Goal: Task Accomplishment & Management: Complete application form

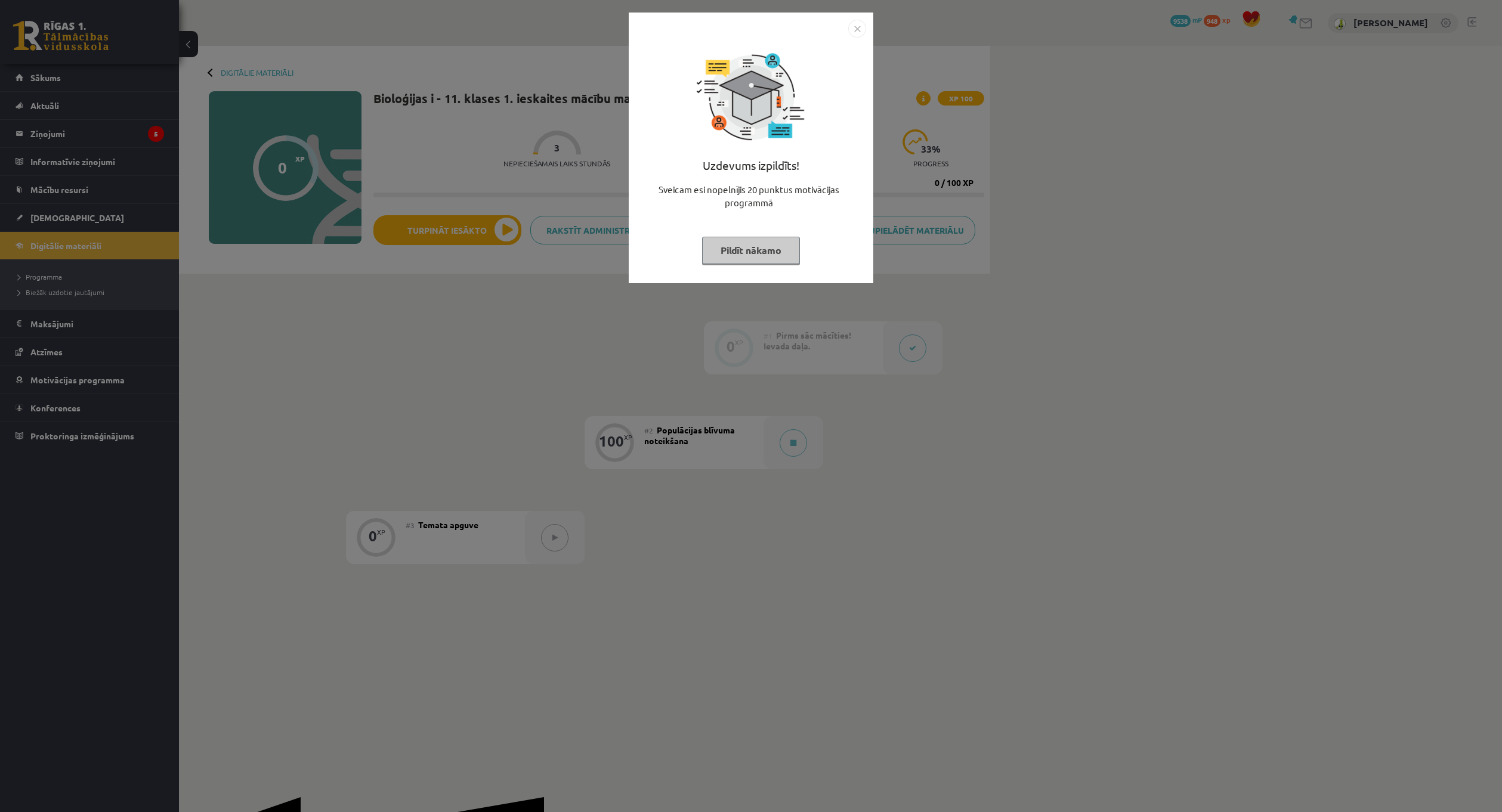
click at [861, 32] on img "Close" at bounding box center [856, 28] width 18 height 18
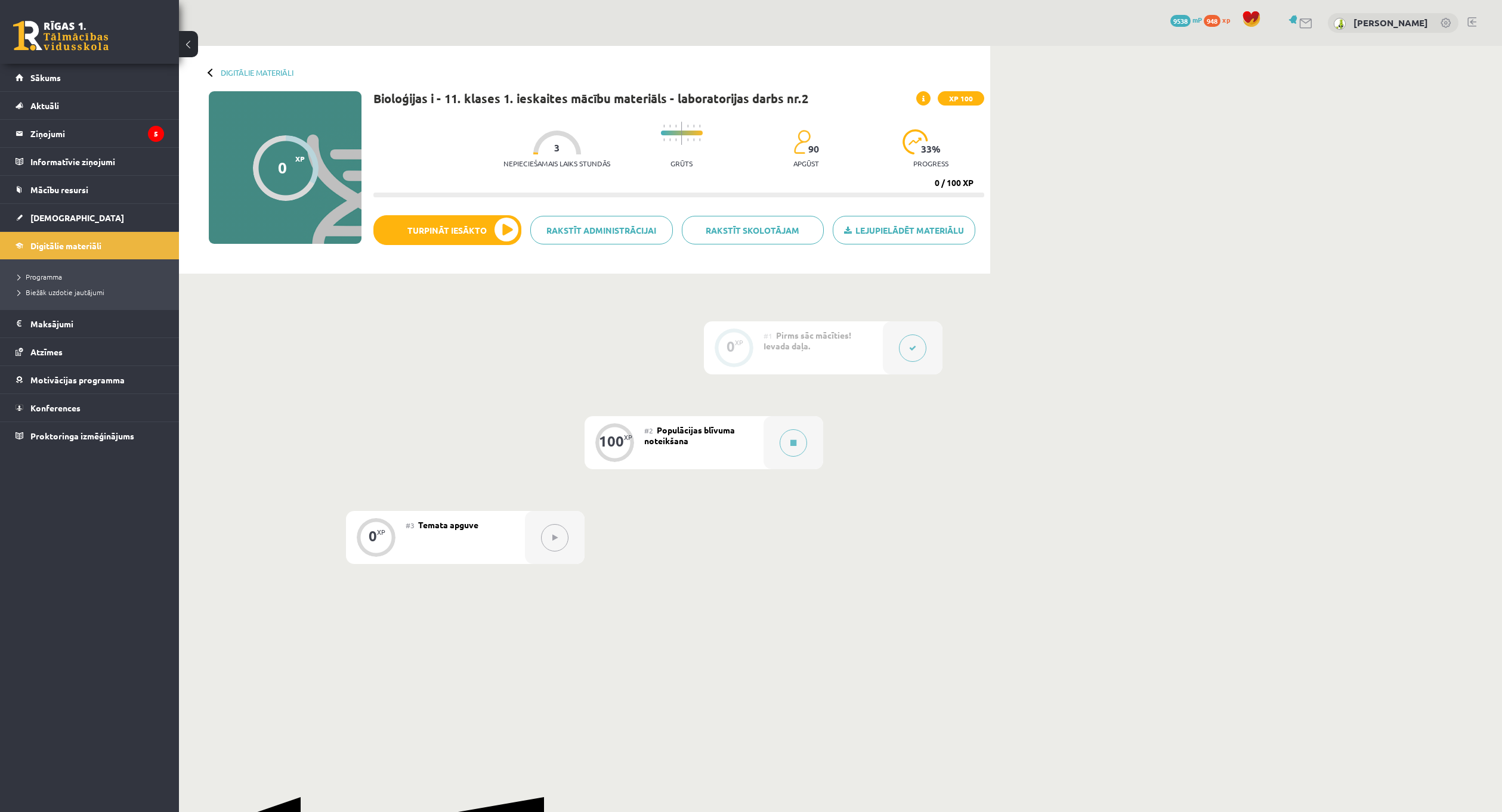
click at [918, 349] on button at bounding box center [913, 348] width 28 height 28
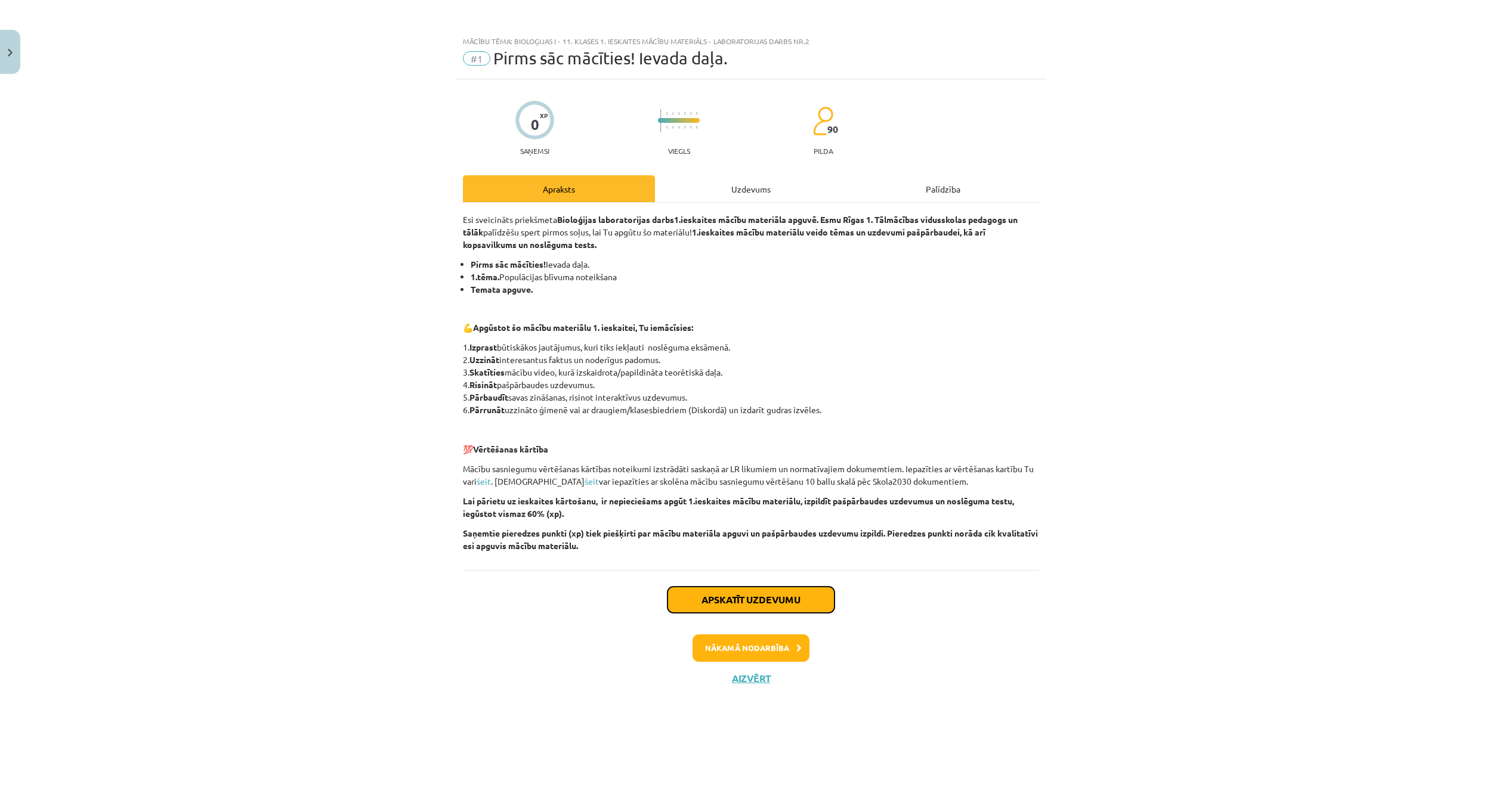
click at [734, 602] on button "Apskatīt uzdevumu" at bounding box center [751, 600] width 167 height 26
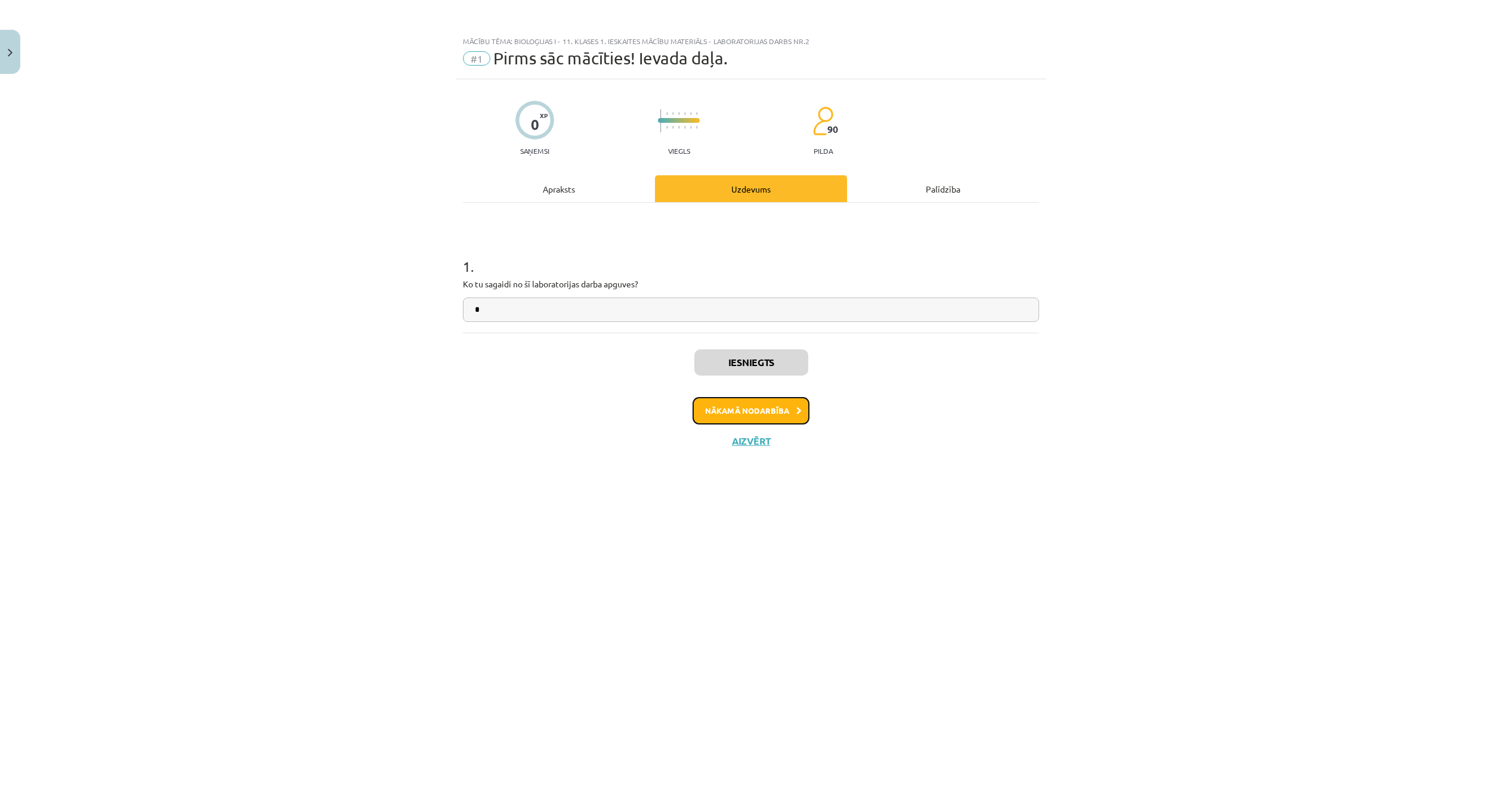
click at [748, 415] on button "Nākamā nodarbība" at bounding box center [751, 411] width 117 height 28
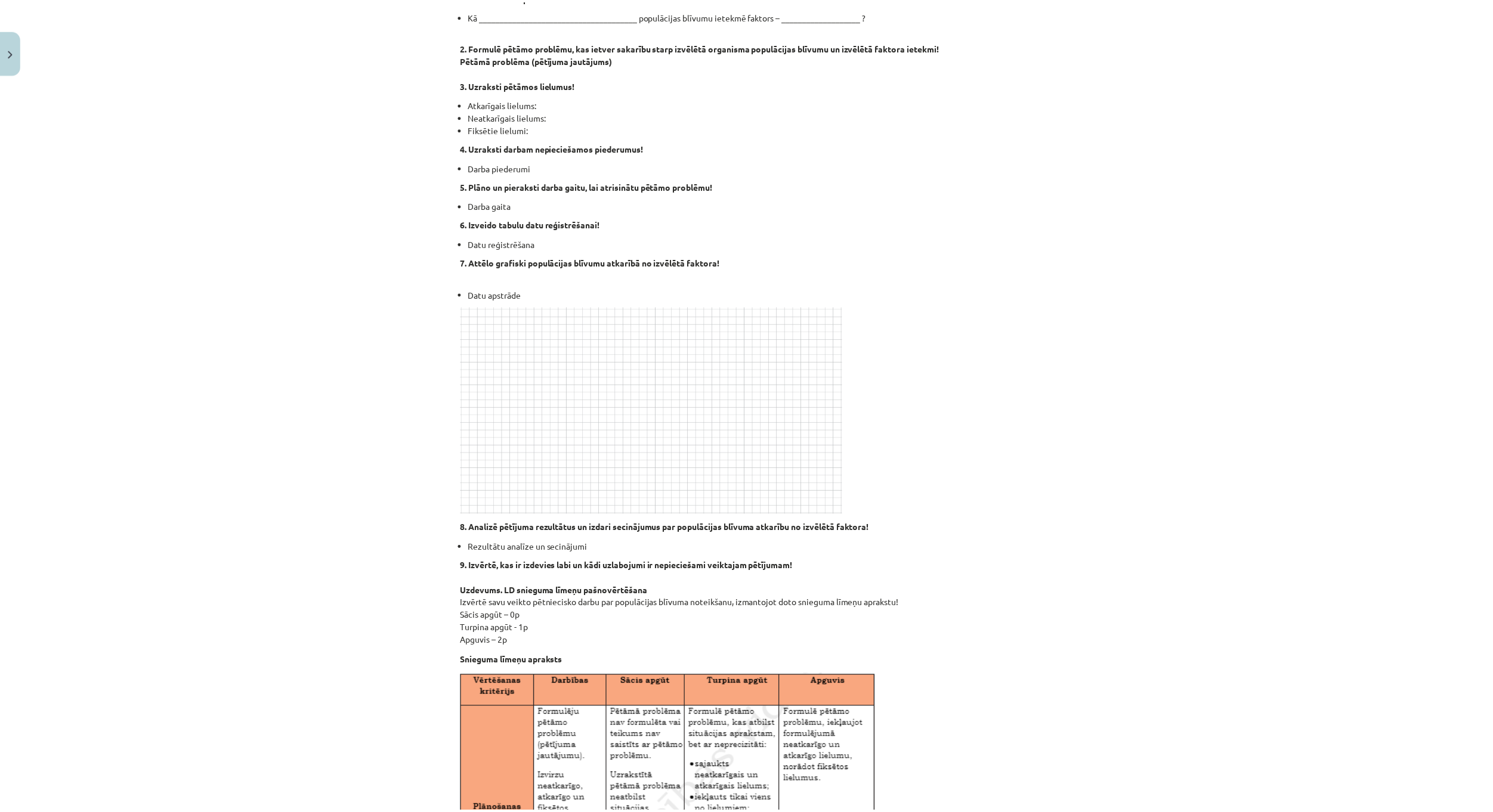
scroll to position [228, 0]
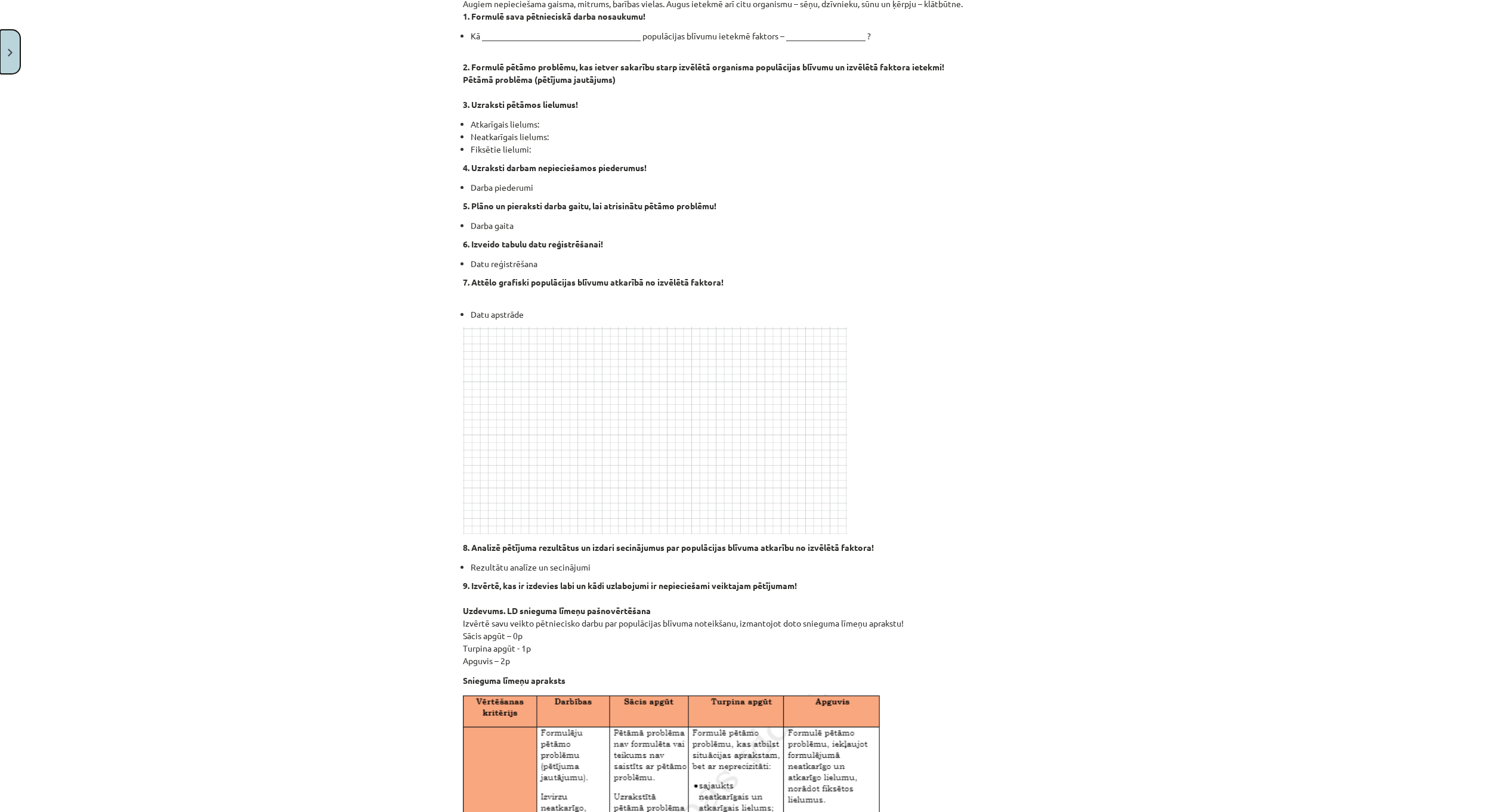
click at [6, 59] on button "Close" at bounding box center [10, 52] width 21 height 44
drag, startPoint x: 70, startPoint y: 212, endPoint x: 52, endPoint y: 212, distance: 18.0
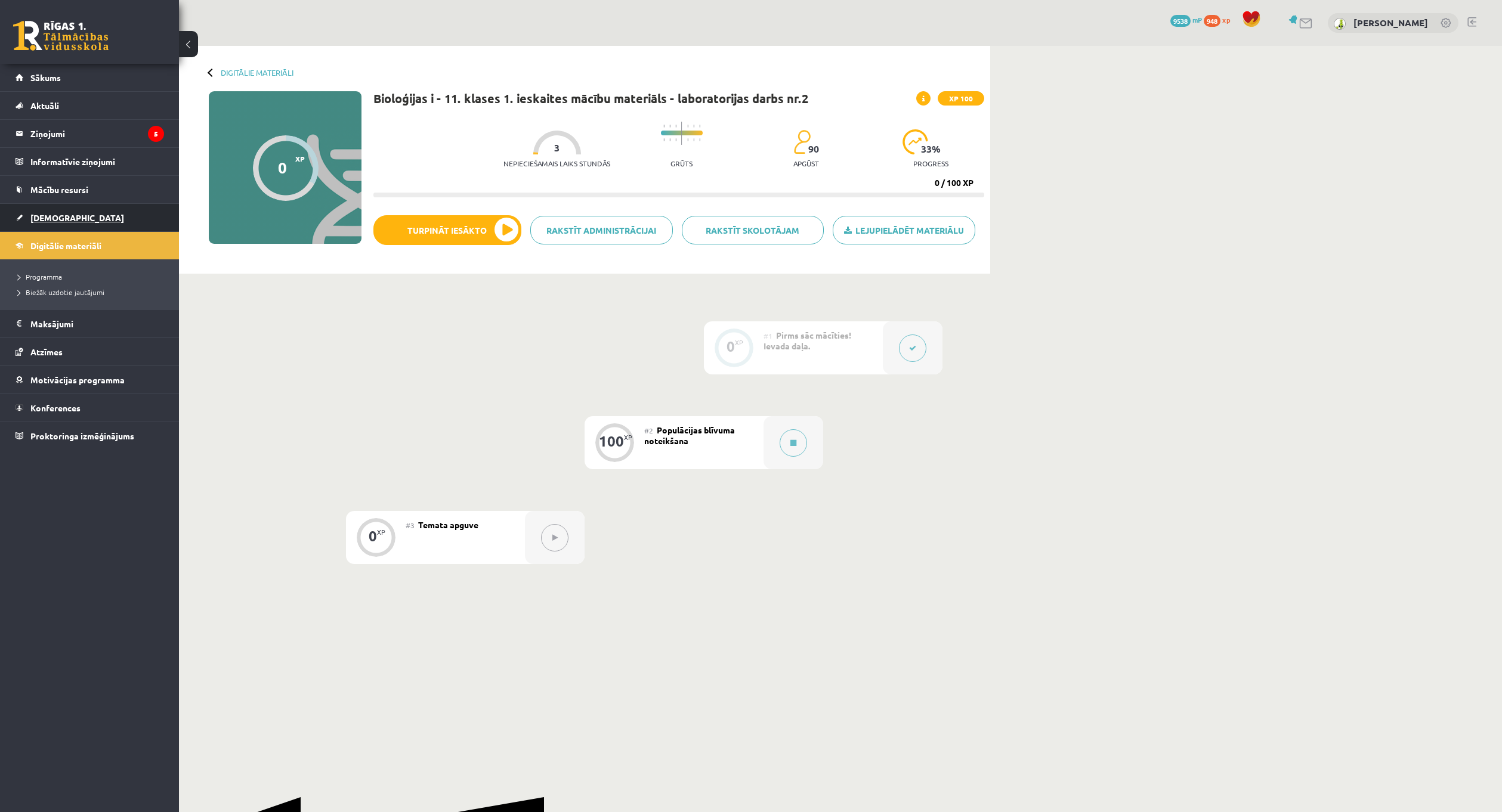
click at [43, 215] on span "[DEMOGRAPHIC_DATA]" at bounding box center [77, 218] width 94 height 11
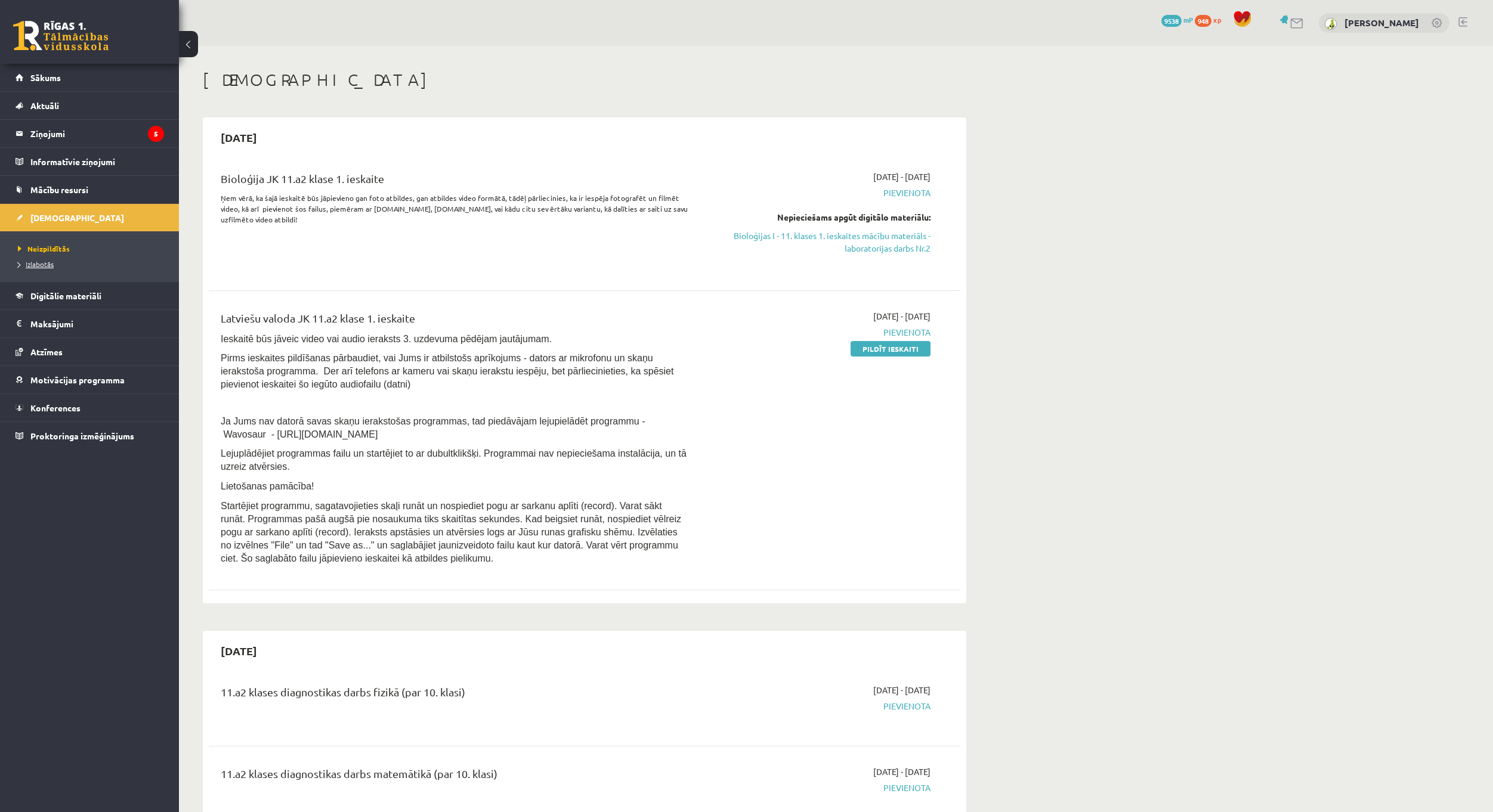
click at [47, 263] on span "Izlabotās" at bounding box center [36, 264] width 36 height 9
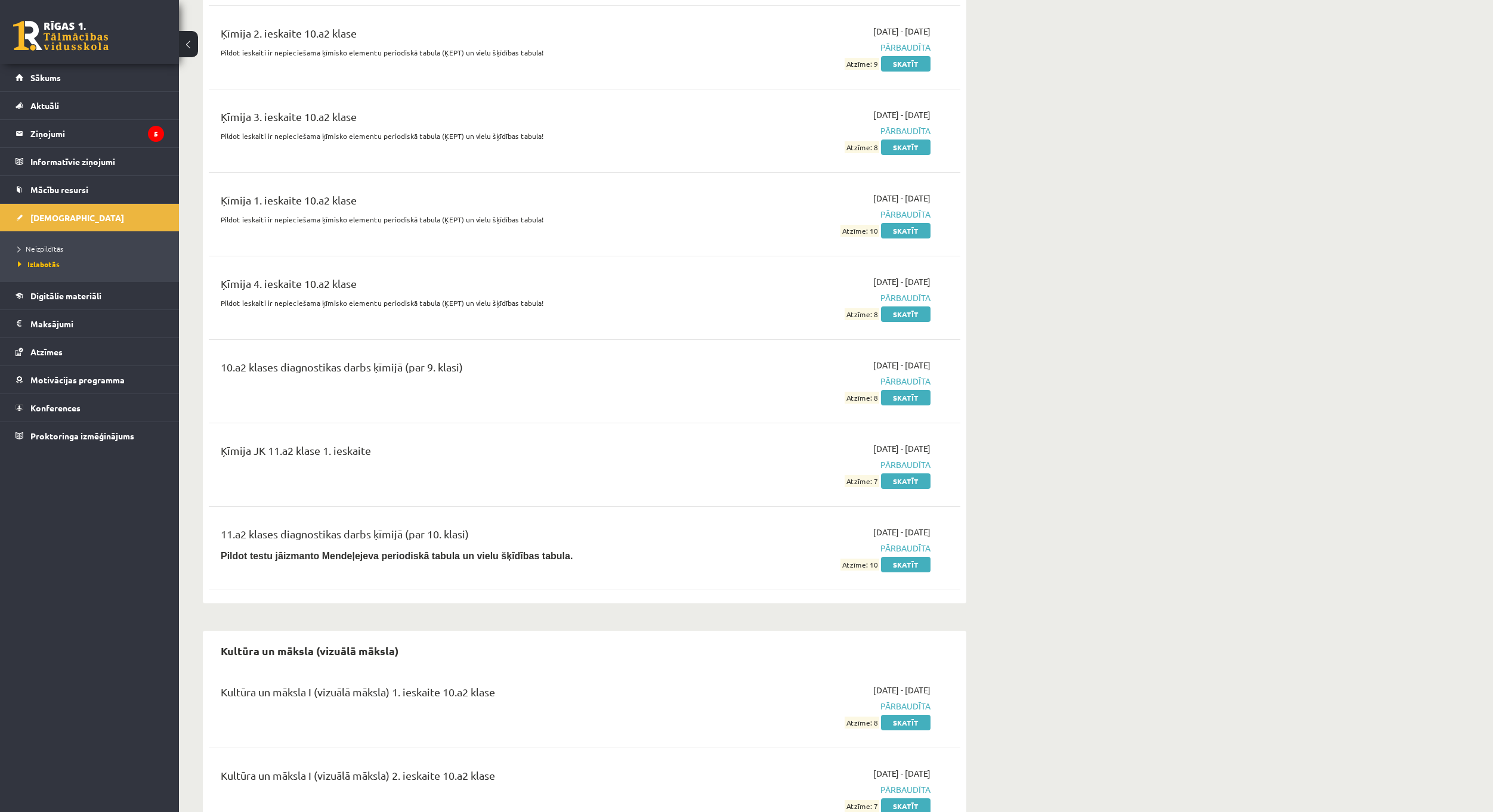
scroll to position [9779, 0]
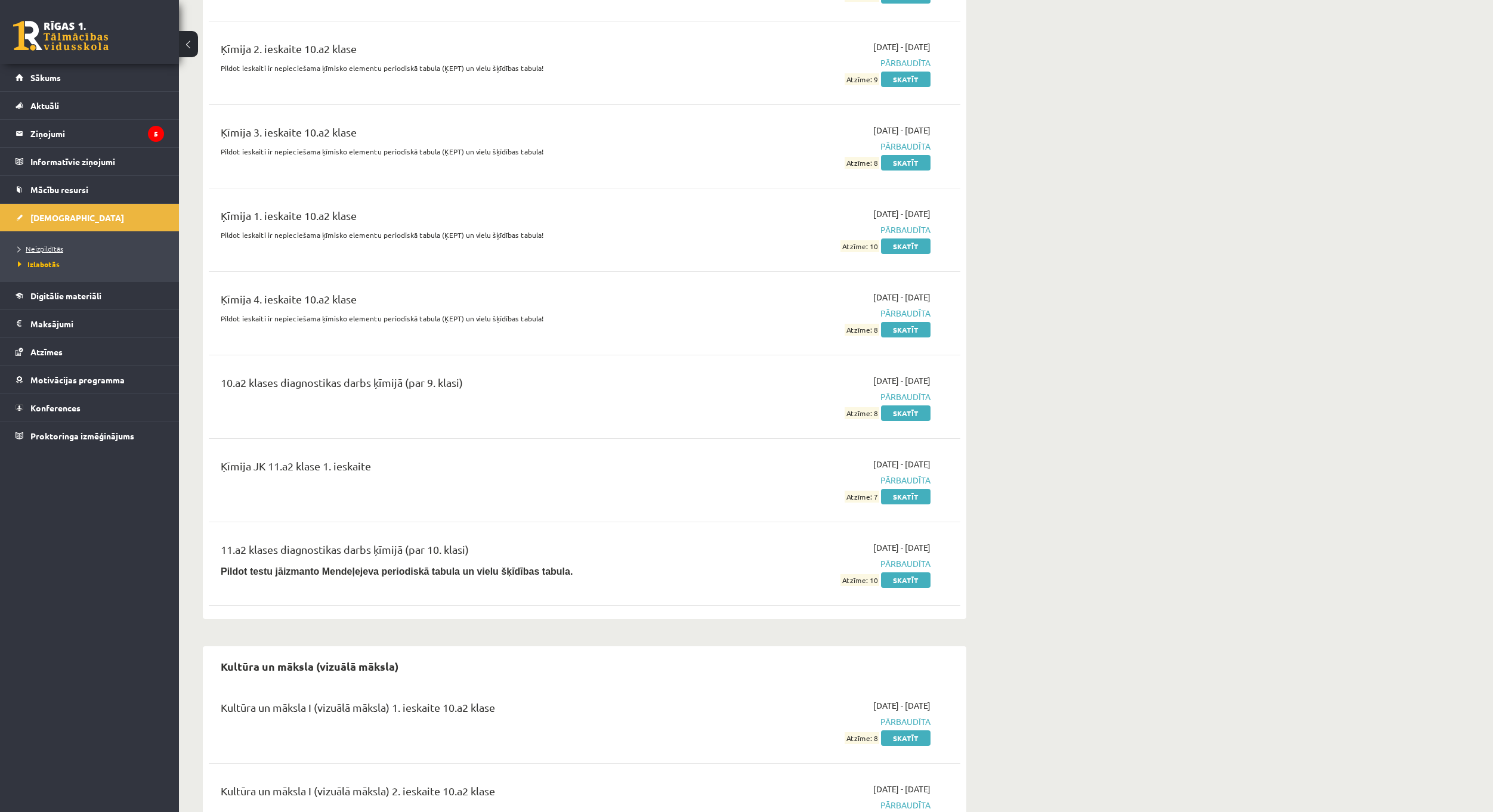
click at [33, 251] on span "Neizpildītās" at bounding box center [40, 249] width 45 height 9
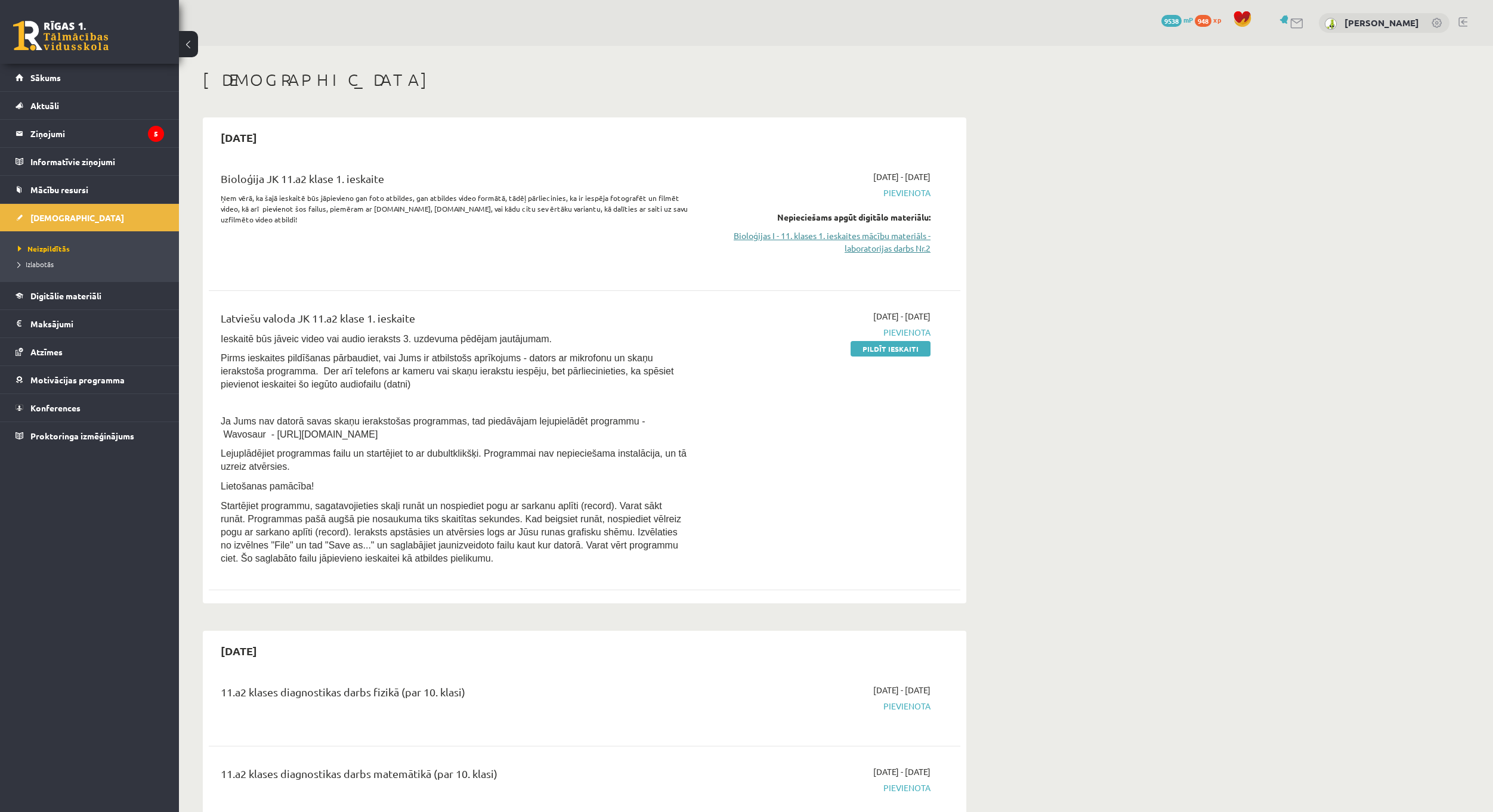
click at [858, 242] on link "Bioloģijas I - 11. klases 1. ieskaites mācību materiāls - laboratorijas darbs N…" at bounding box center [818, 242] width 225 height 25
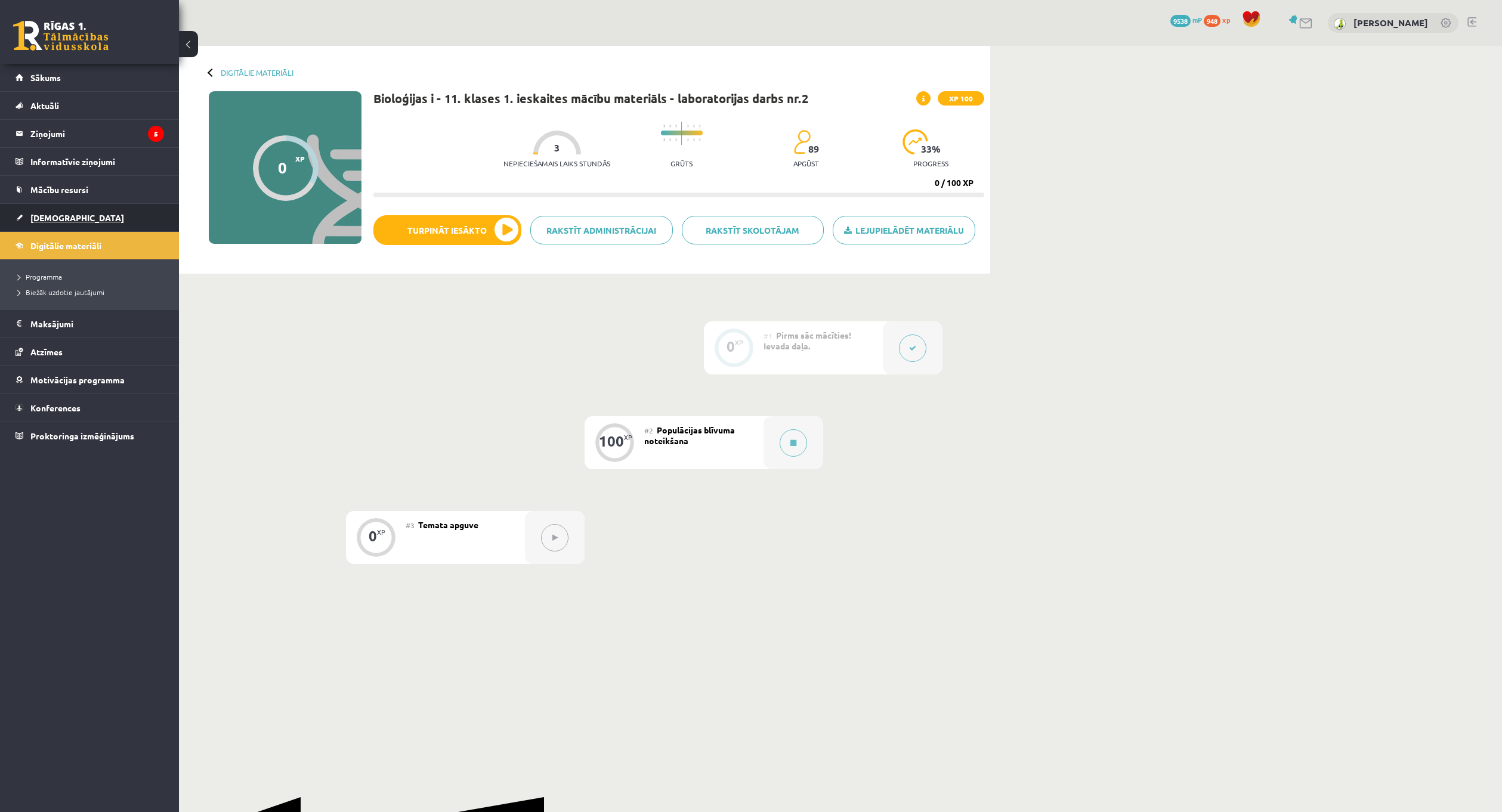
click at [57, 220] on span "[DEMOGRAPHIC_DATA]" at bounding box center [77, 218] width 94 height 11
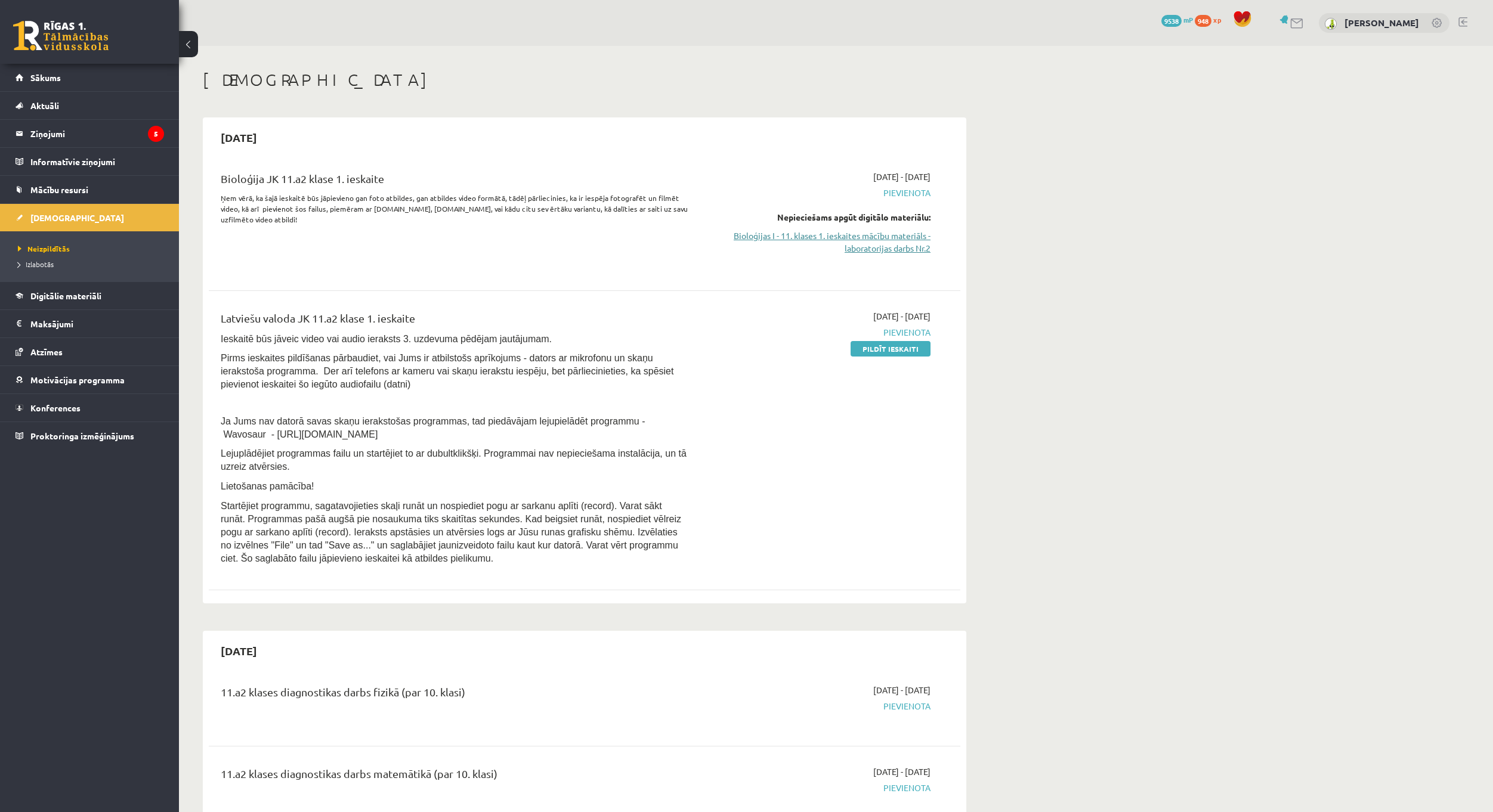
click at [815, 234] on link "Bioloģijas I - 11. klases 1. ieskaites mācību materiāls - laboratorijas darbs N…" at bounding box center [818, 242] width 225 height 25
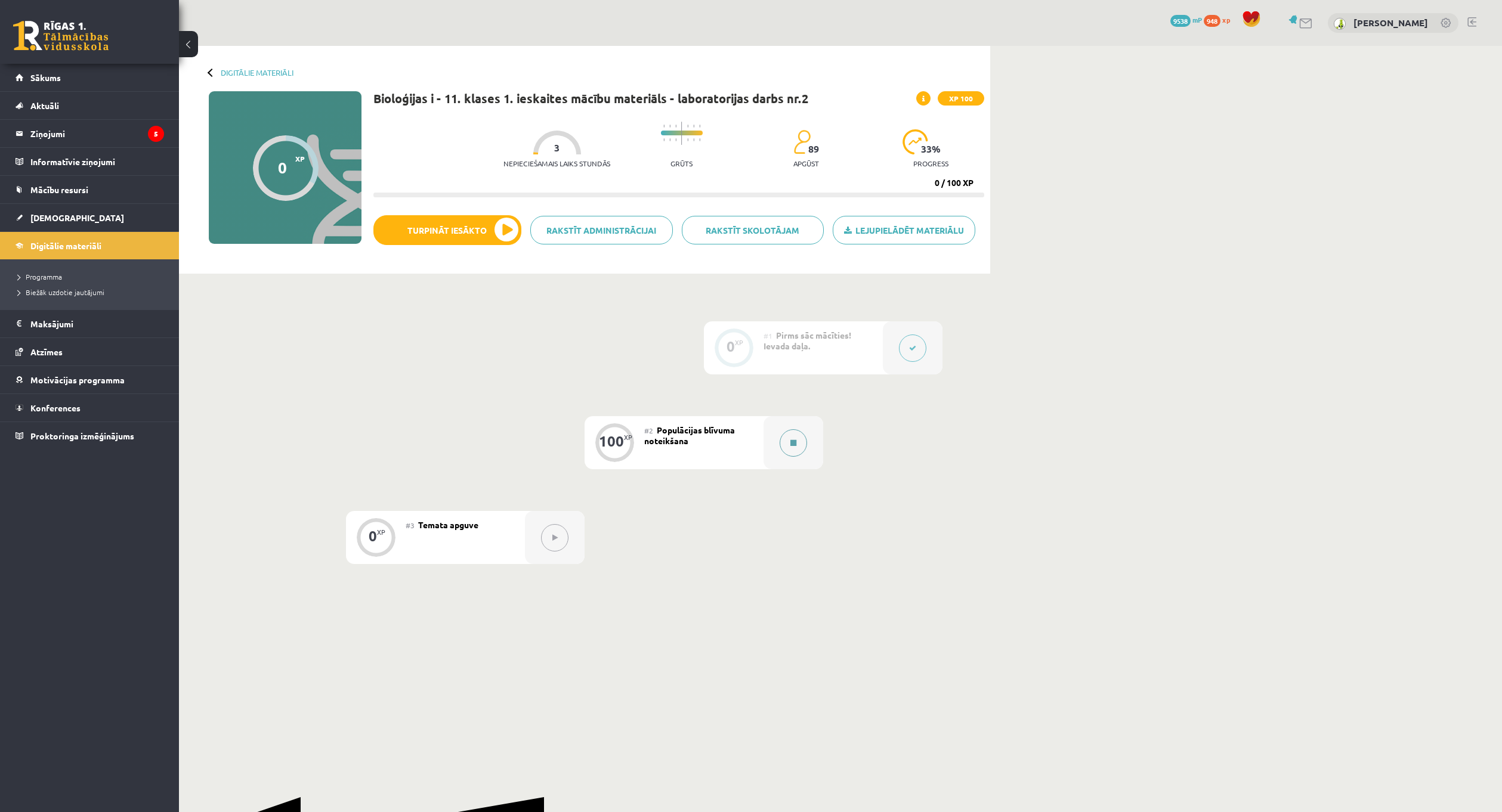
click at [791, 444] on icon at bounding box center [793, 442] width 6 height 7
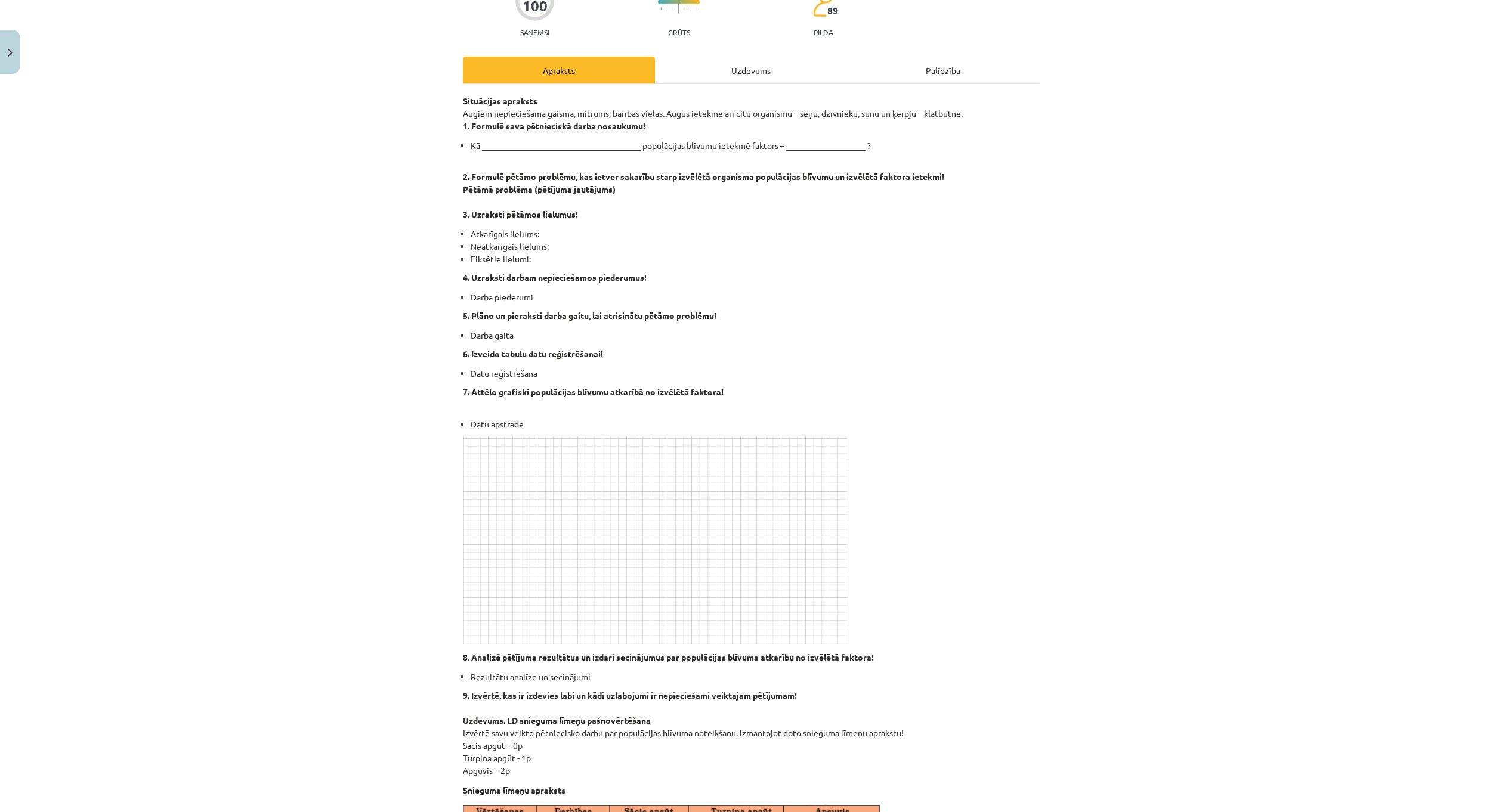
scroll to position [119, 0]
click at [780, 378] on li "Datu reģistrēšana" at bounding box center [755, 373] width 568 height 13
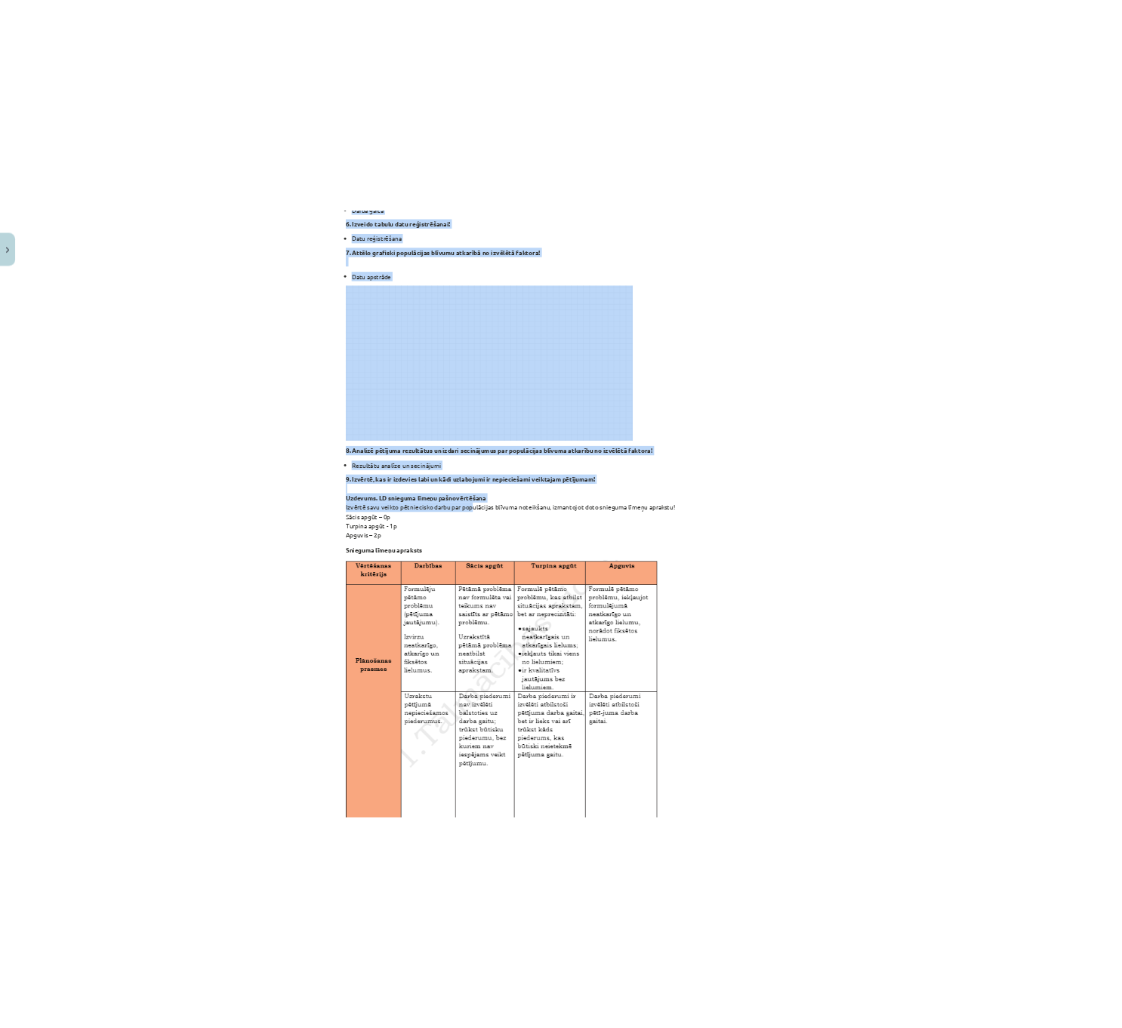
scroll to position [604, 0]
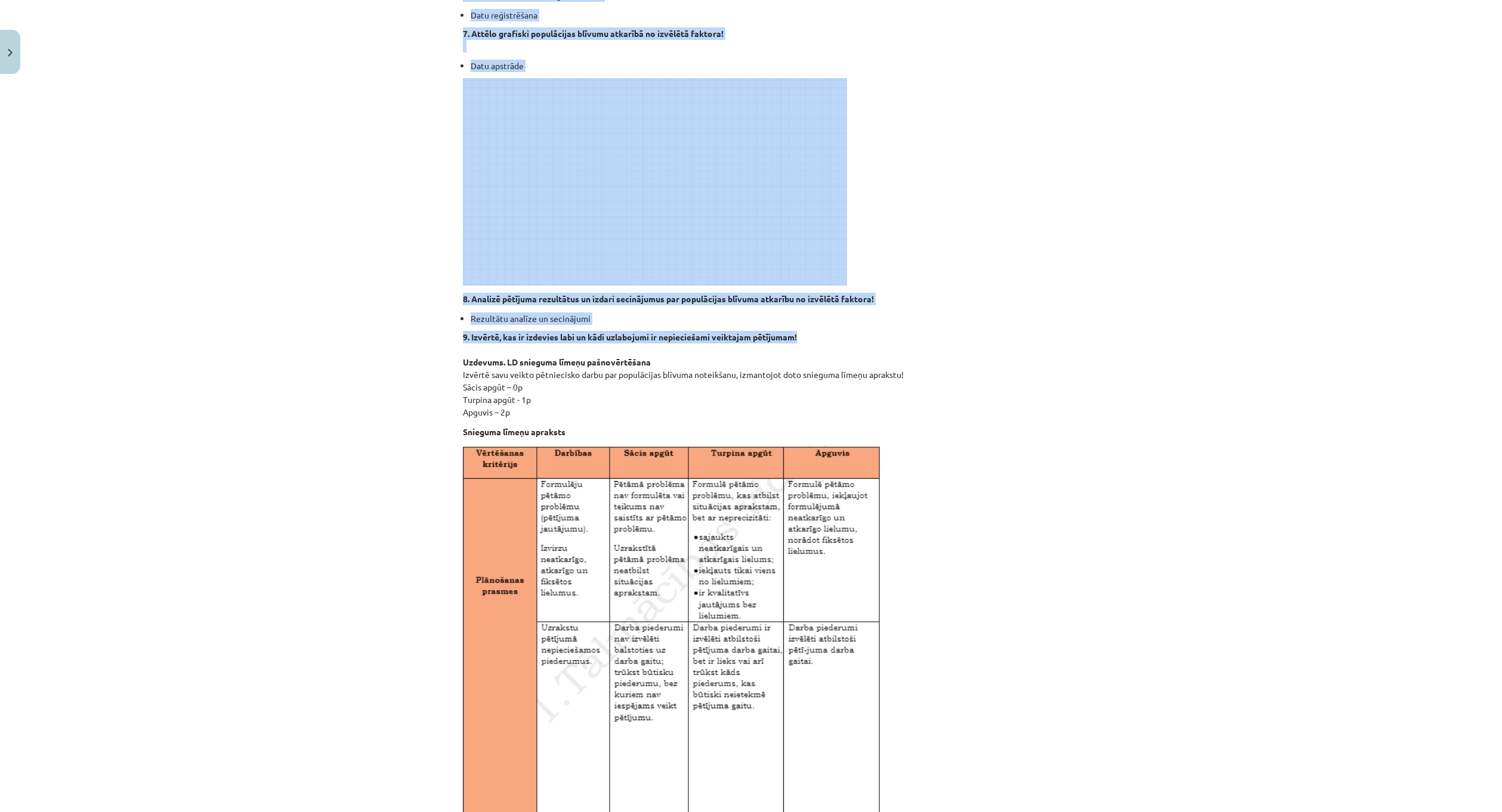
drag, startPoint x: 459, startPoint y: 102, endPoint x: 819, endPoint y: 335, distance: 428.8
click at [819, 335] on div "Mācību tēma: Bioloģijas i - 11. klases 1. ieskaites mācību materiāls - laborato…" at bounding box center [751, 406] width 1502 height 812
copy div "Situācijas apraksts Augiem nepieciešama gaisma, mitrums, barības vielas. Augus …"
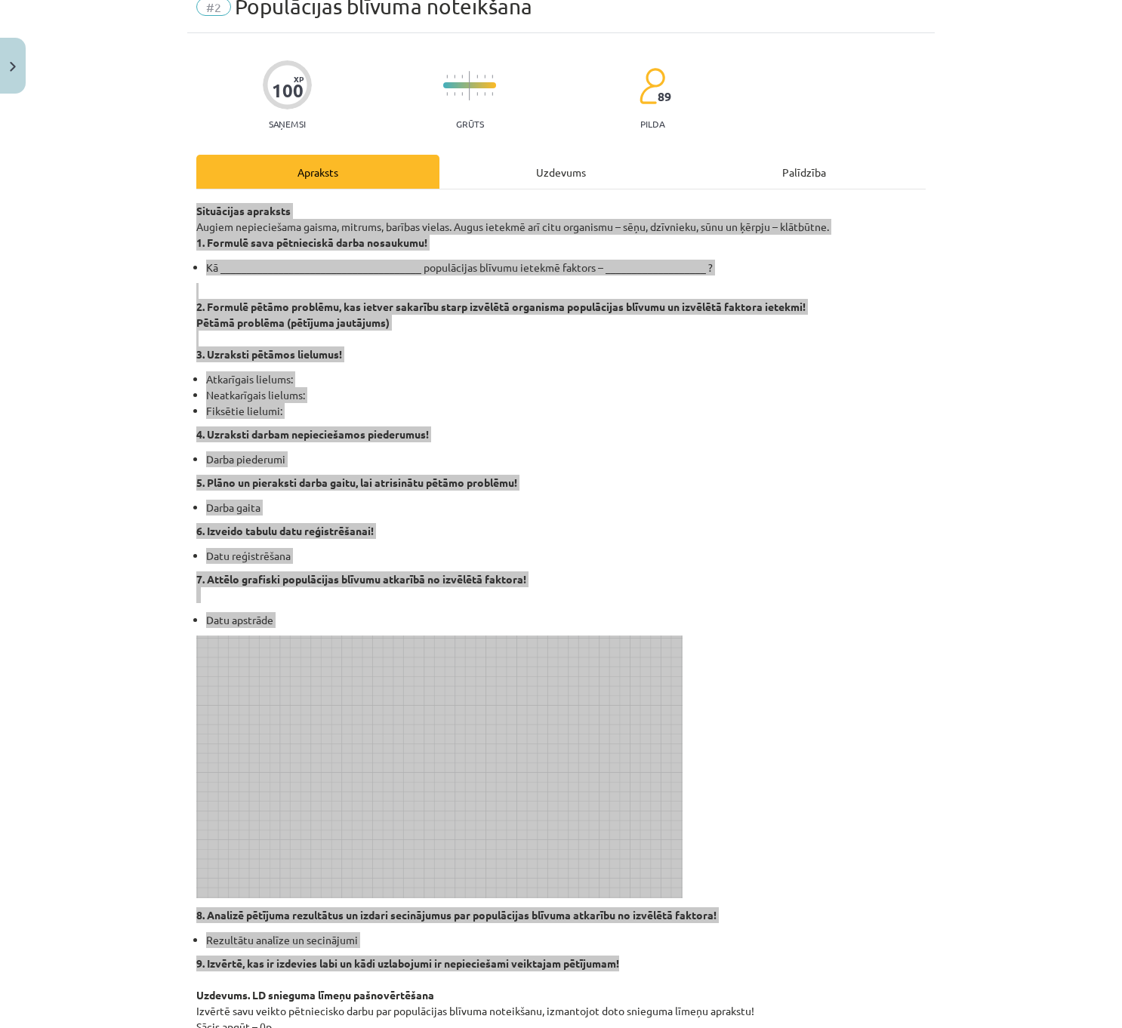
scroll to position [75, 0]
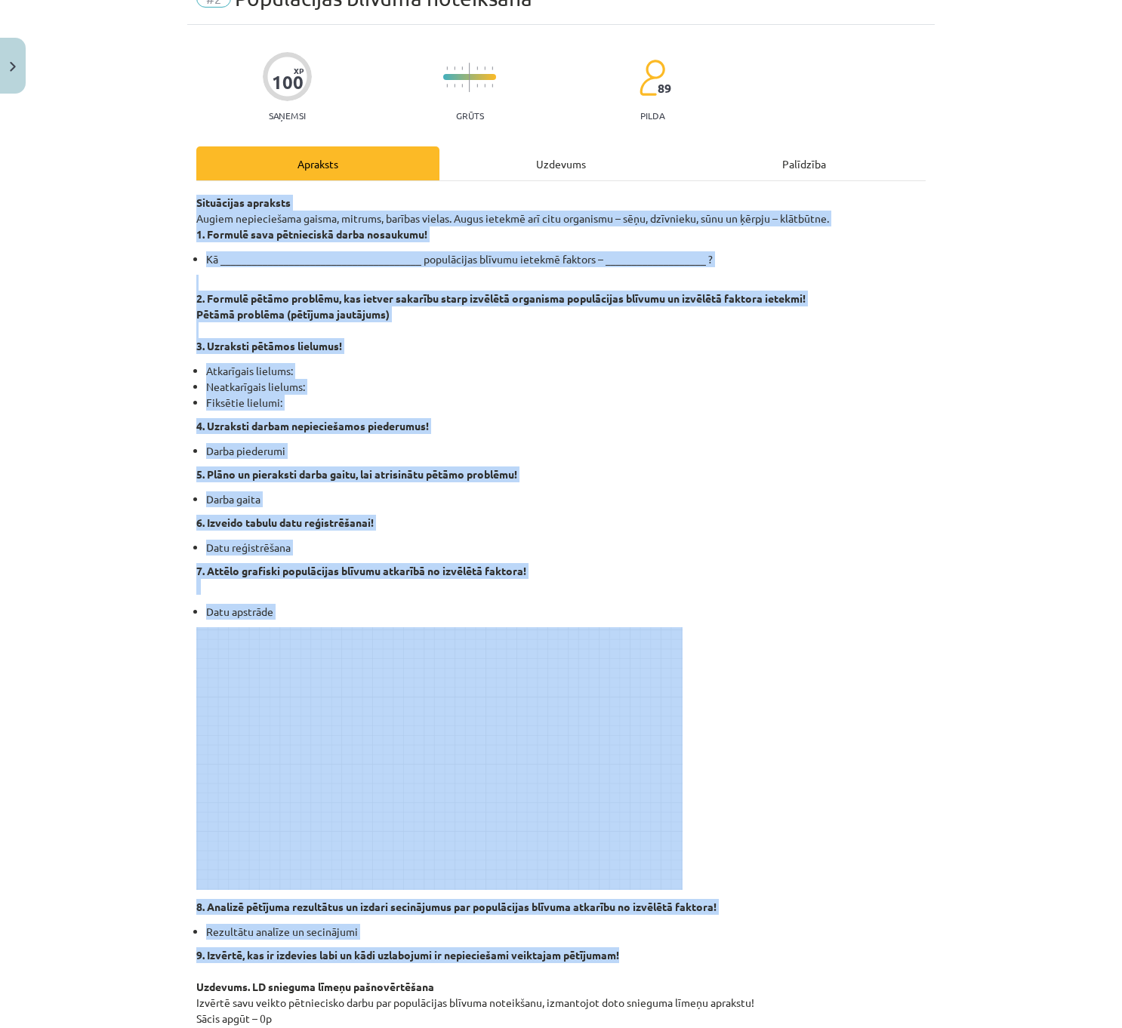
drag, startPoint x: 337, startPoint y: 556, endPoint x: 548, endPoint y: 502, distance: 218.2
click at [549, 502] on li "Darba gaita" at bounding box center [565, 499] width 719 height 16
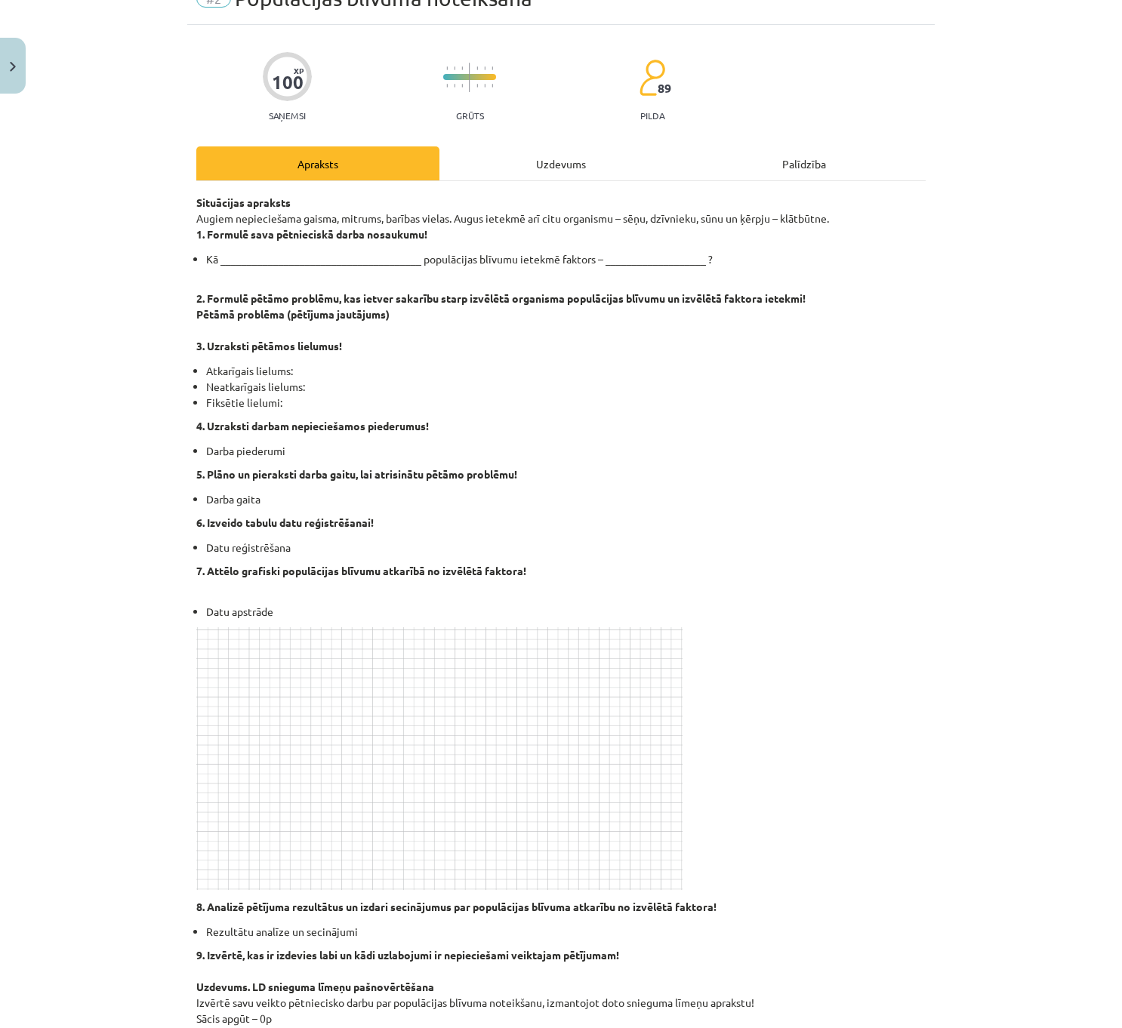
click at [126, 146] on div "Mācību tēma: Bioloģijas i - 11. klases 1. ieskaites mācību materiāls - laborato…" at bounding box center [561, 514] width 1122 height 1028
drag, startPoint x: 1003, startPoint y: 296, endPoint x: 742, endPoint y: 254, distance: 264.5
click at [1003, 295] on div "Mācību tēma: Bioloģijas i - 11. klases 1. ieskaites mācību materiāls - laborato…" at bounding box center [561, 514] width 1122 height 1028
click at [528, 164] on div "Uzdevums" at bounding box center [560, 163] width 243 height 34
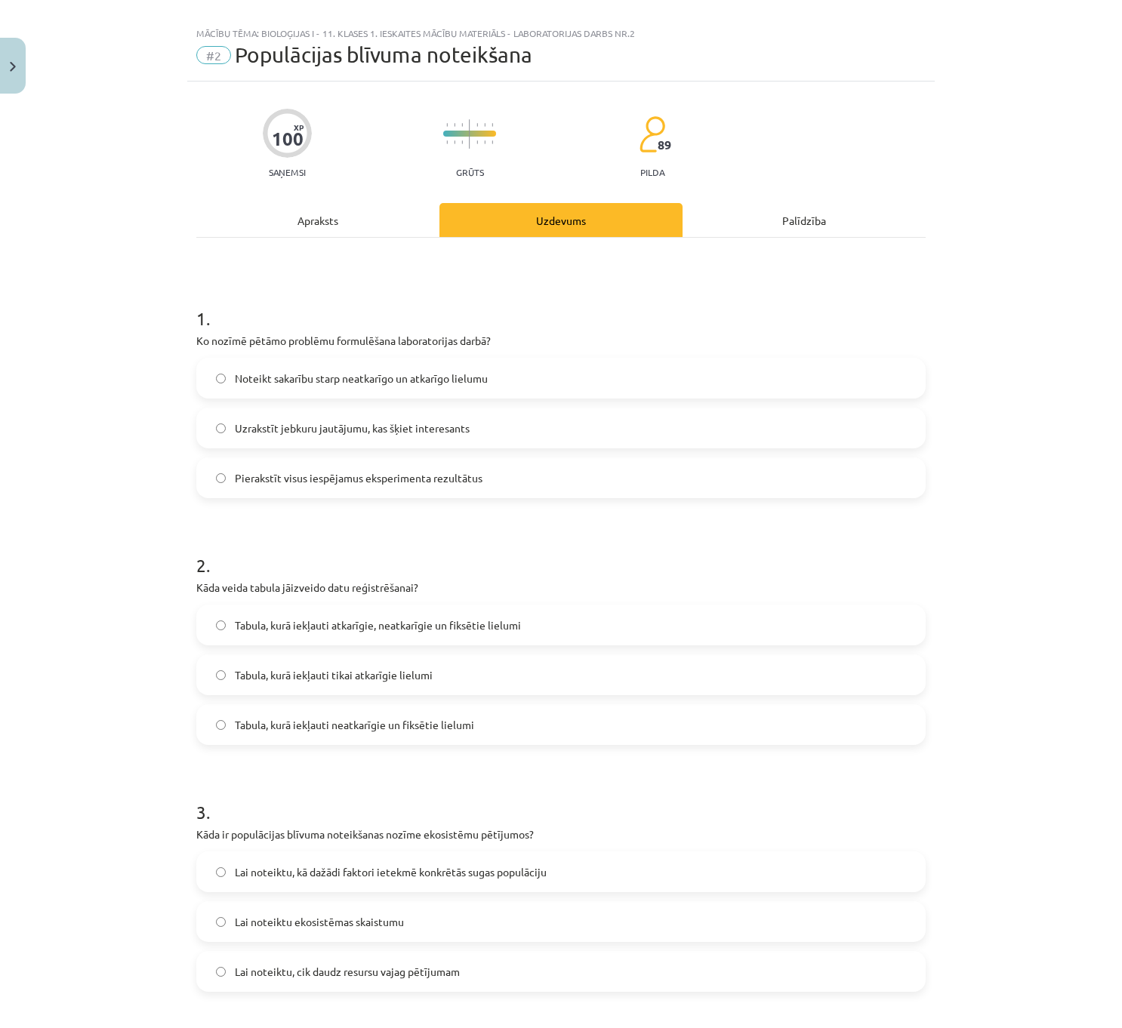
scroll to position [0, 0]
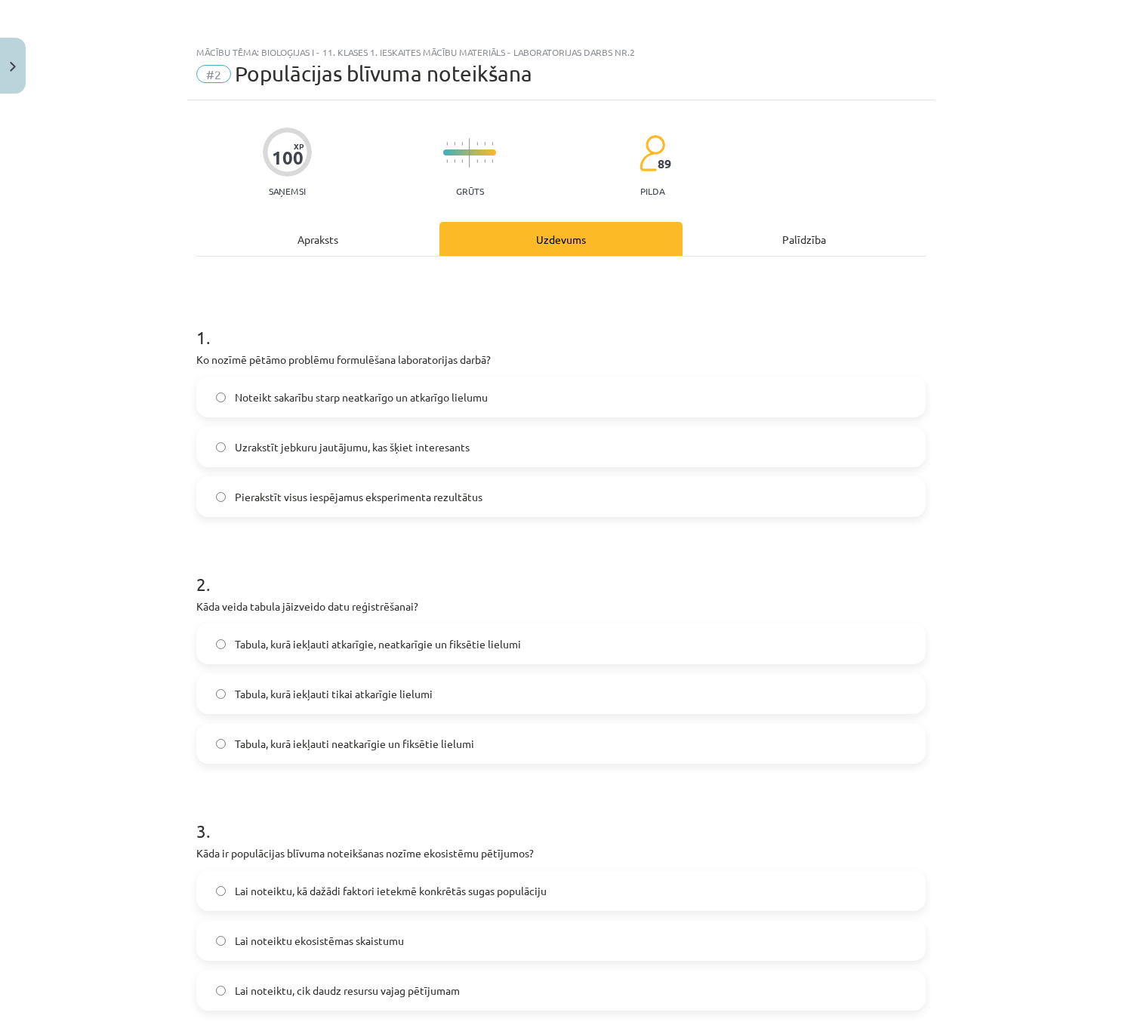
click at [324, 242] on div "Apraksts" at bounding box center [317, 239] width 243 height 34
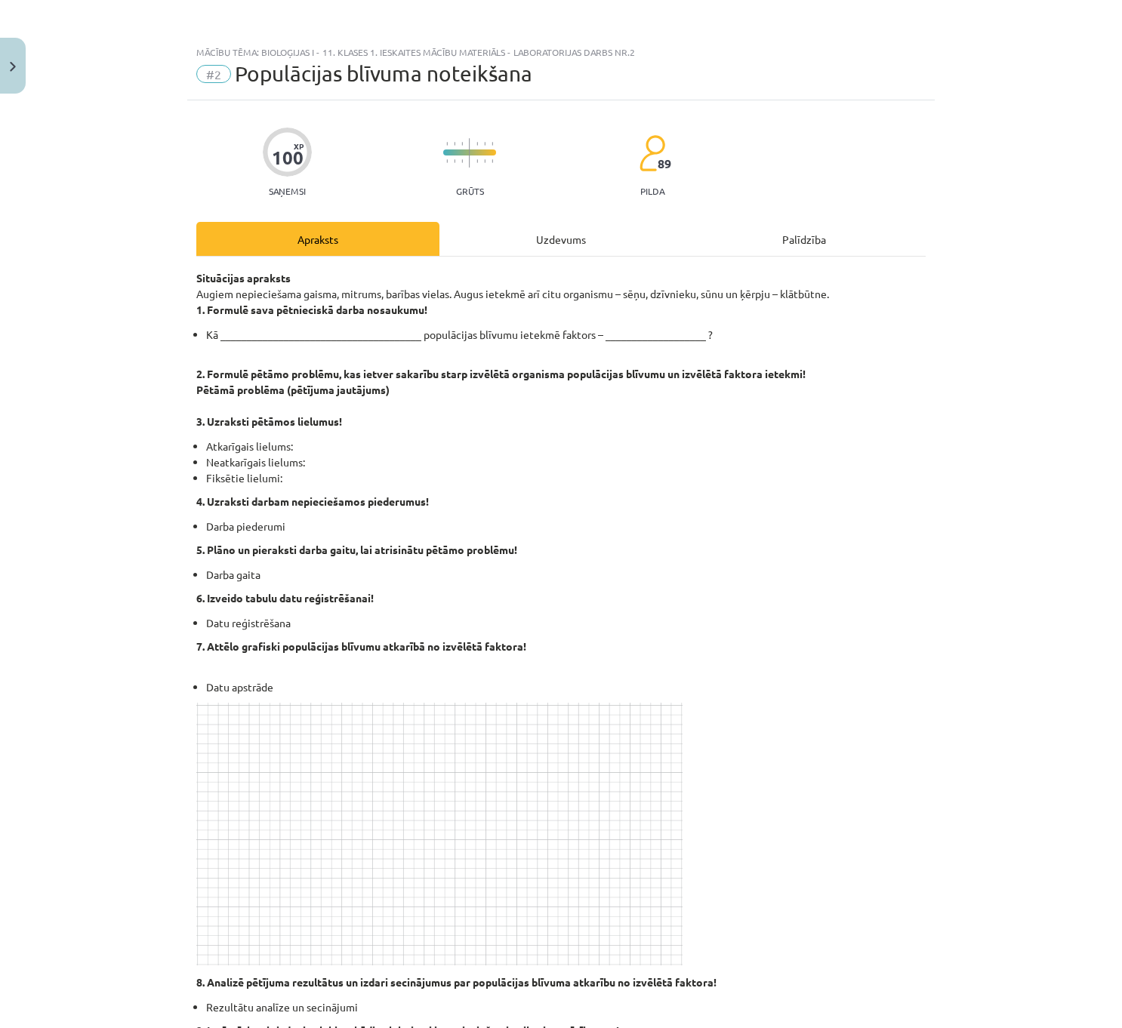
scroll to position [38, 0]
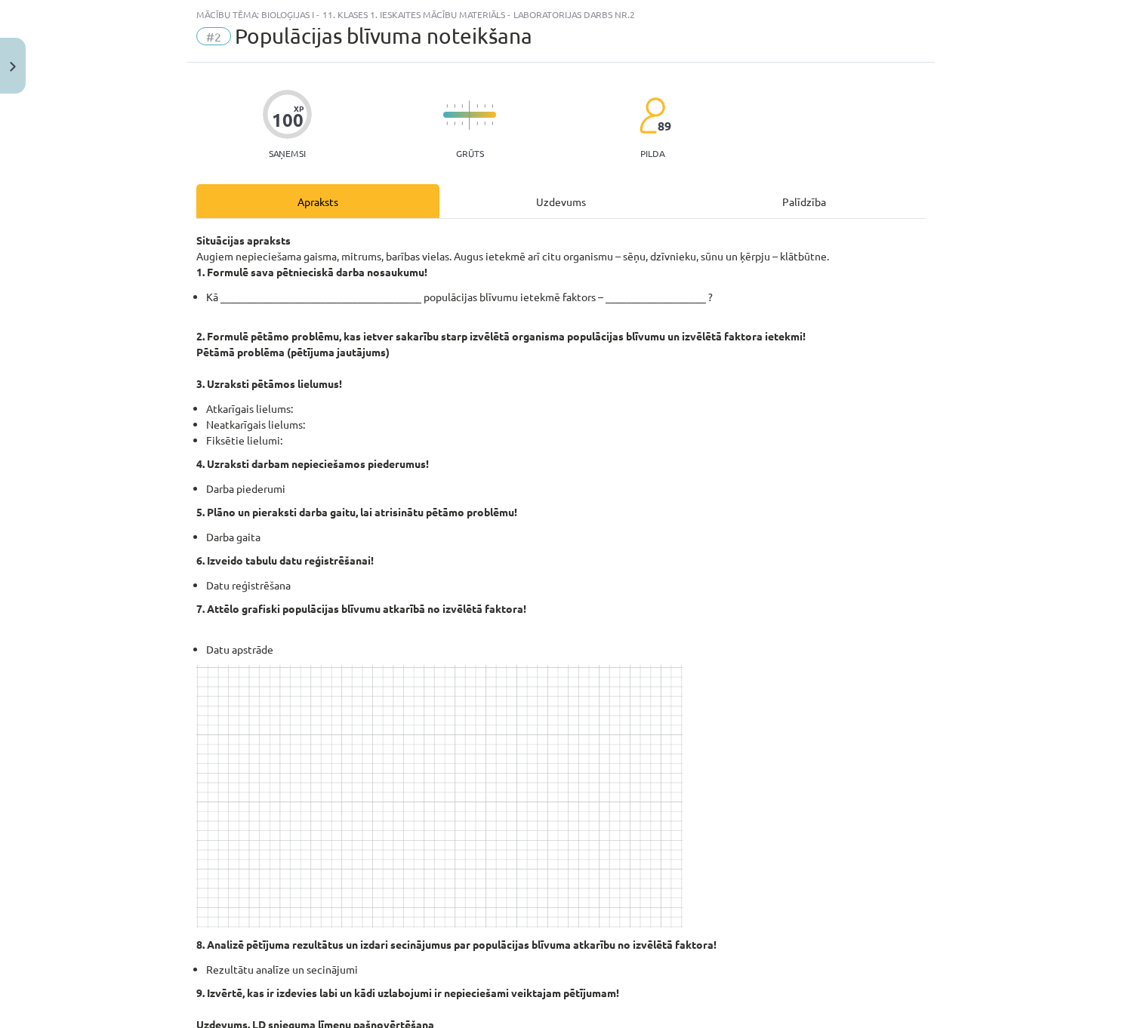
drag, startPoint x: 516, startPoint y: 463, endPoint x: 539, endPoint y: 392, distance: 75.2
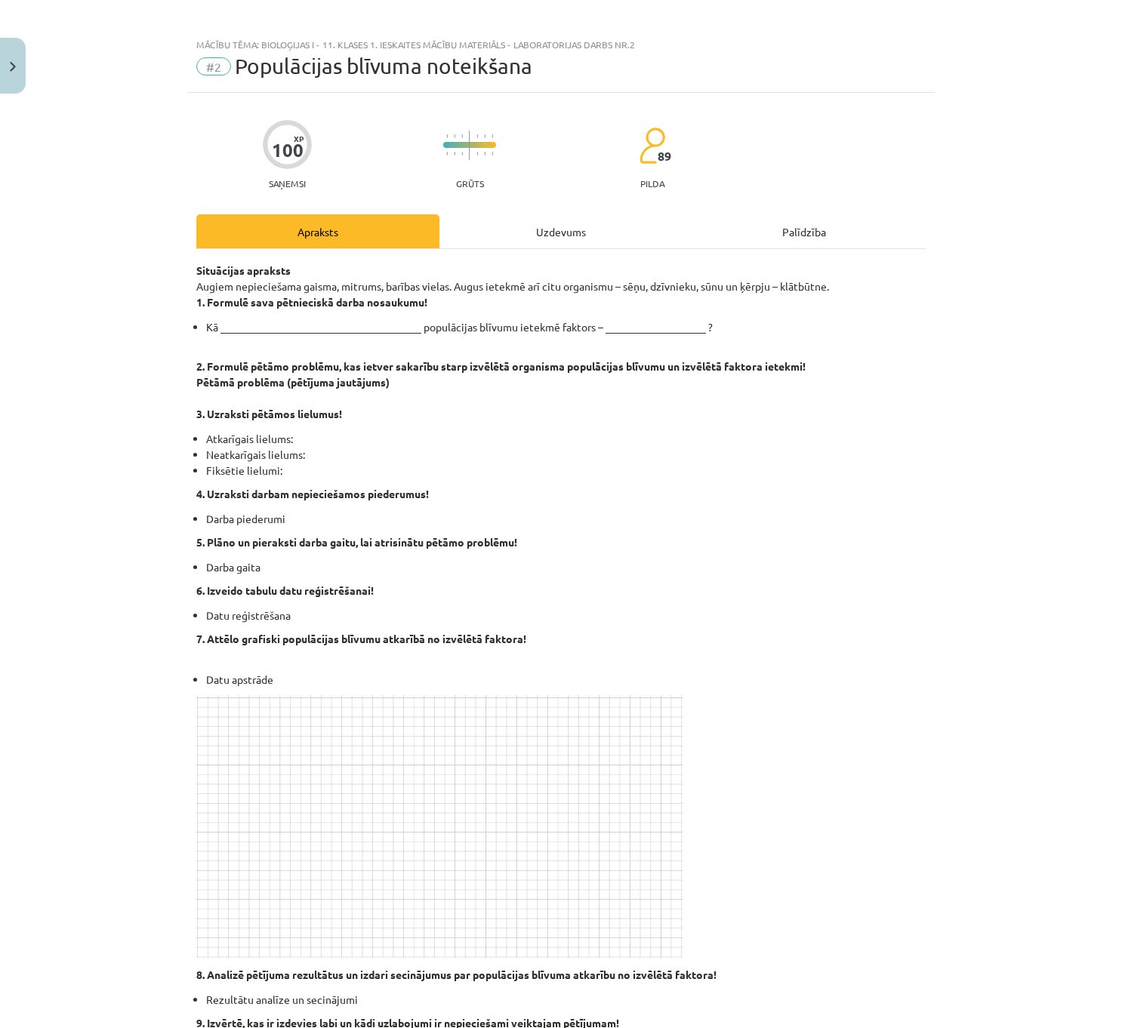
scroll to position [0, 0]
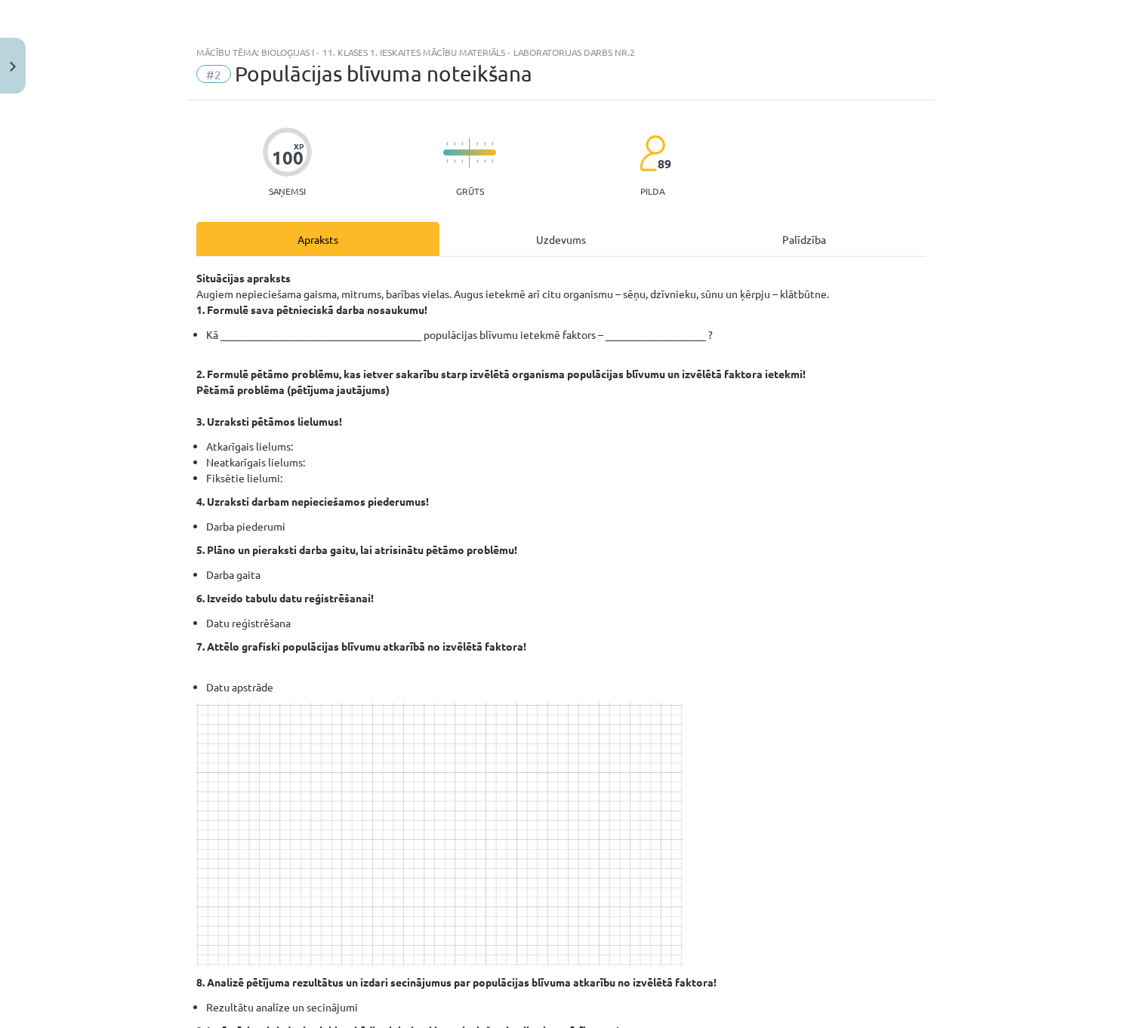
click at [77, 56] on div "Mācību tēma: Bioloģijas i - 11. klases 1. ieskaites mācību materiāls - laborato…" at bounding box center [561, 514] width 1122 height 1028
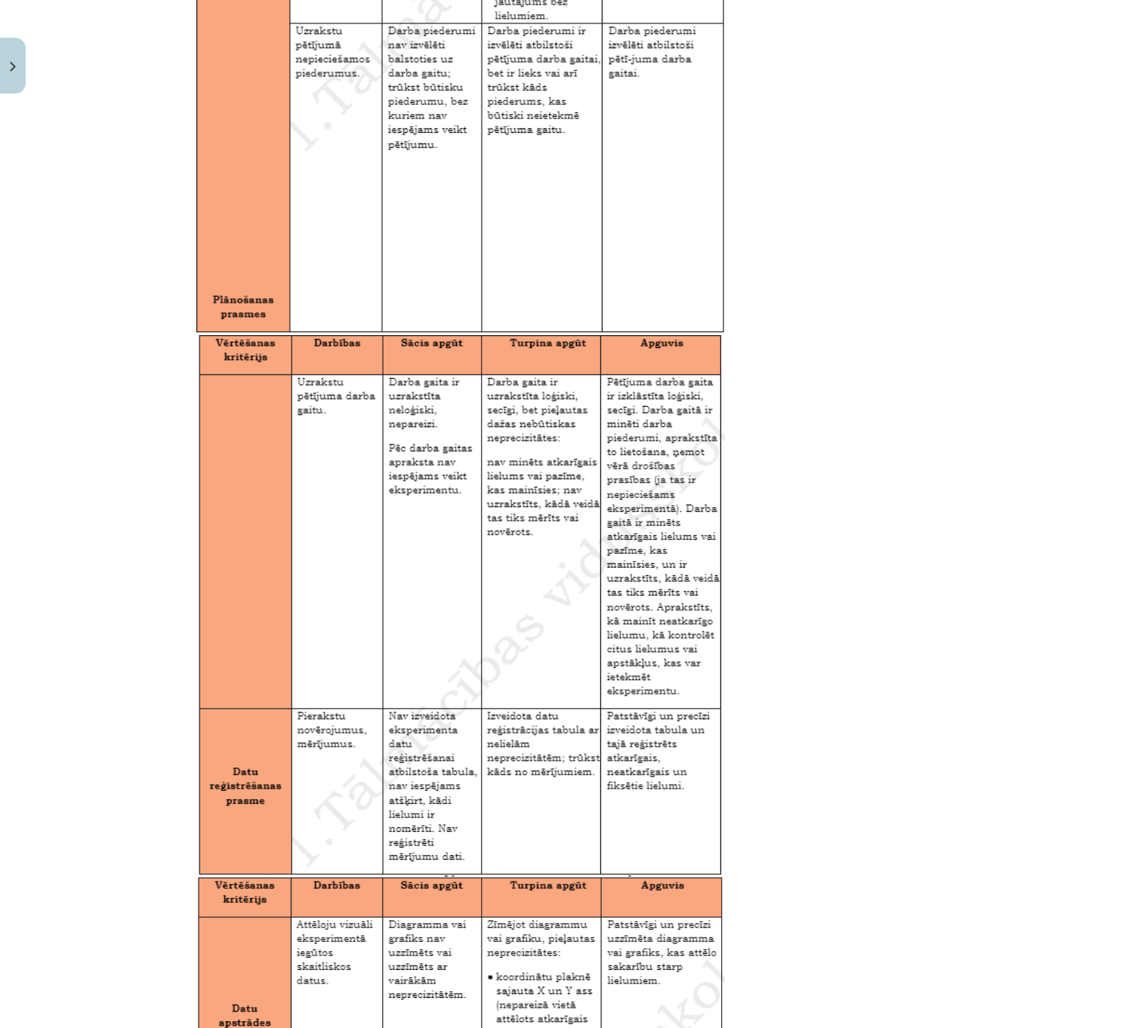
scroll to position [1359, 0]
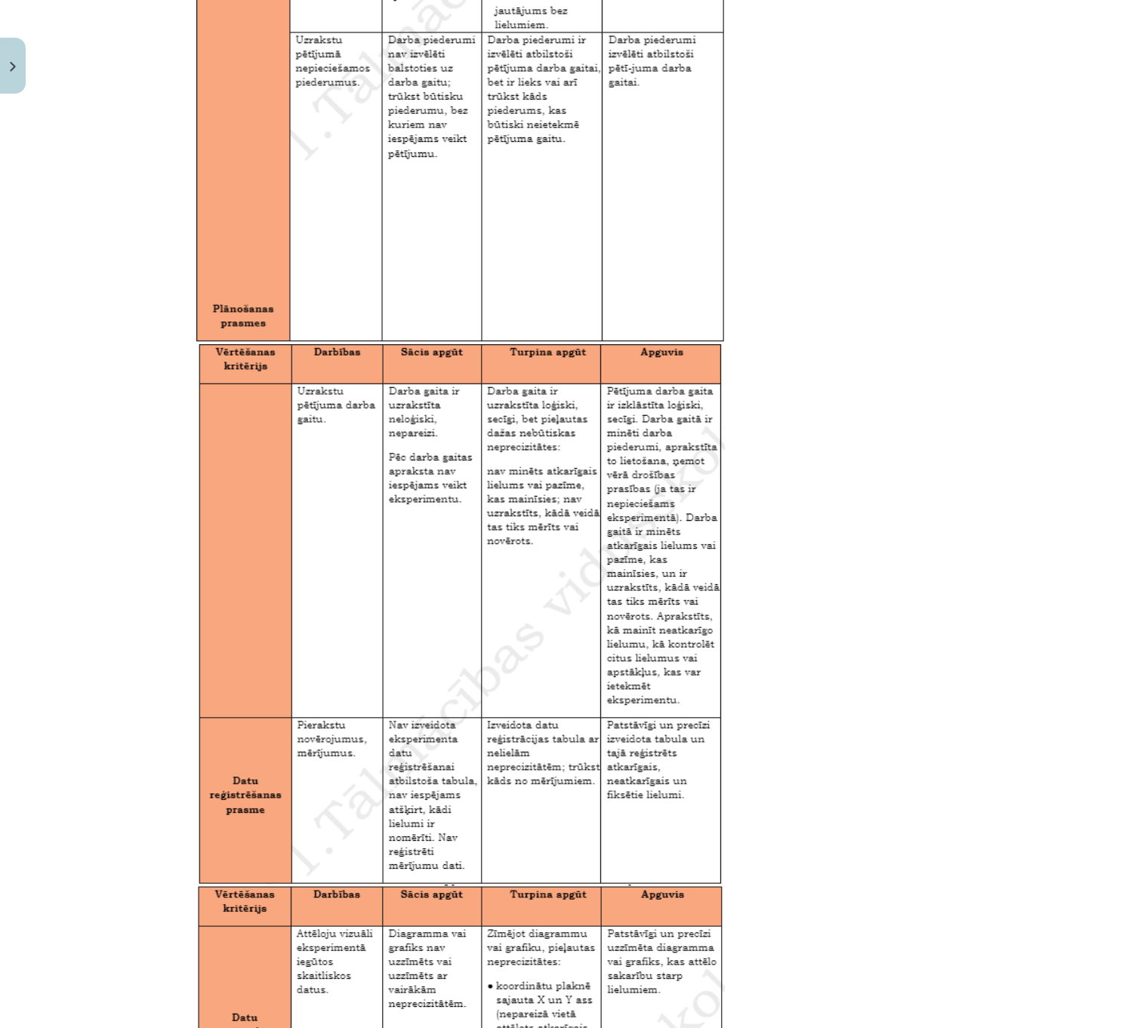
drag, startPoint x: 97, startPoint y: 42, endPoint x: 115, endPoint y: 97, distance: 59.0
click at [98, 52] on div "Mācību tēma: Bioloģijas i - 11. klases 1. ieskaites mācību materiāls - laborato…" at bounding box center [561, 514] width 1122 height 1028
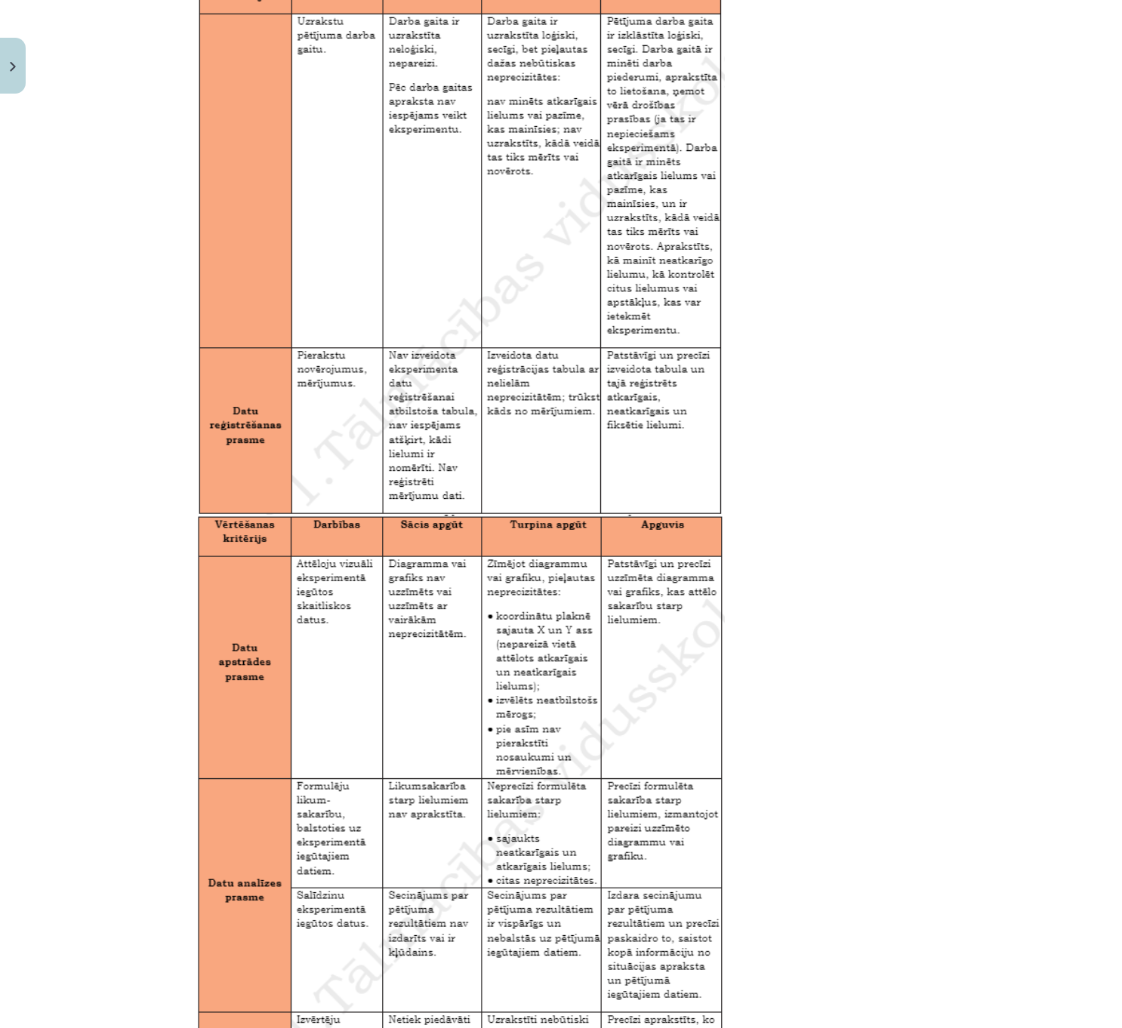
scroll to position [2025, 0]
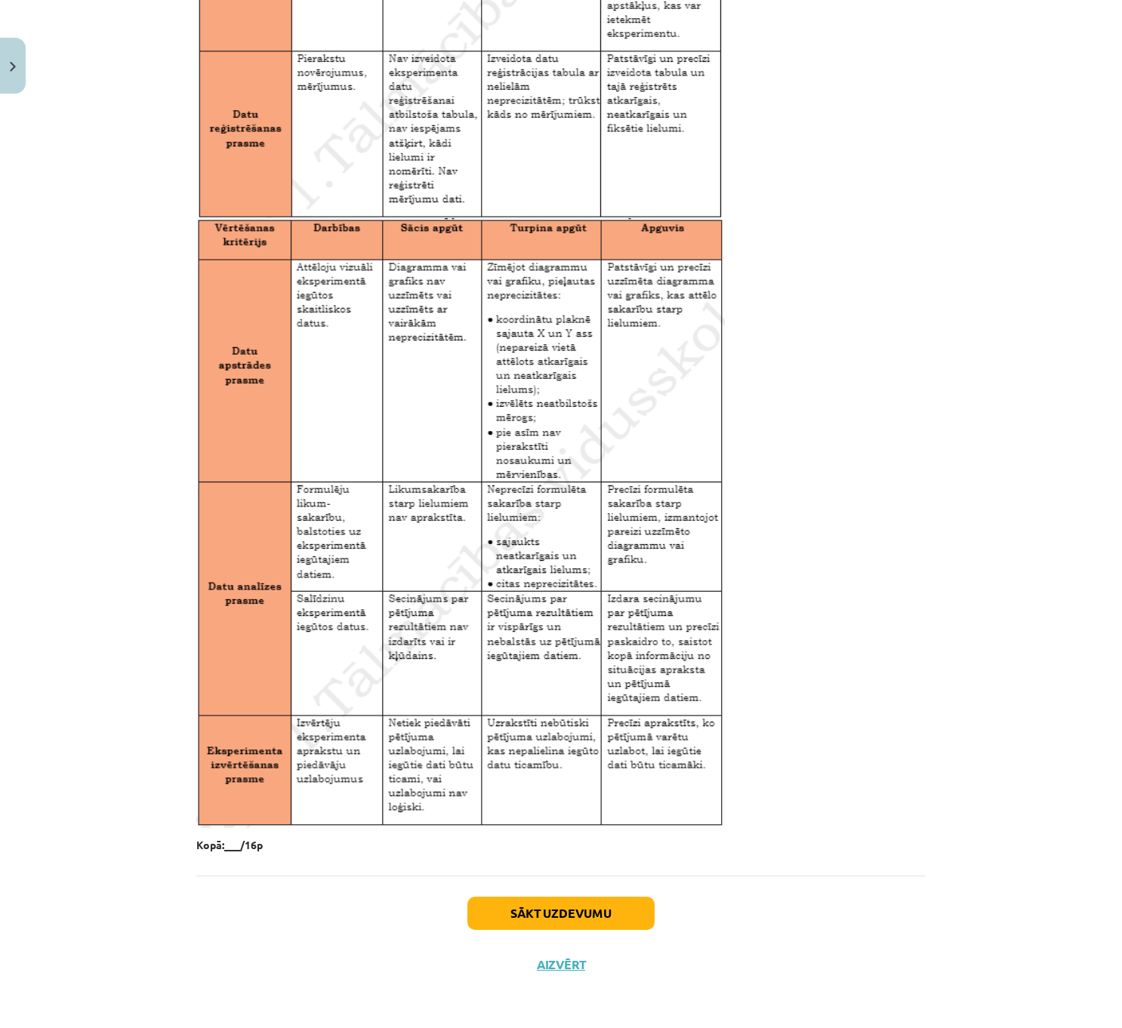
click at [148, 51] on div "Mācību tēma: Bioloģijas i - 11. klases 1. ieskaites mācību materiāls - laborato…" at bounding box center [561, 514] width 1122 height 1028
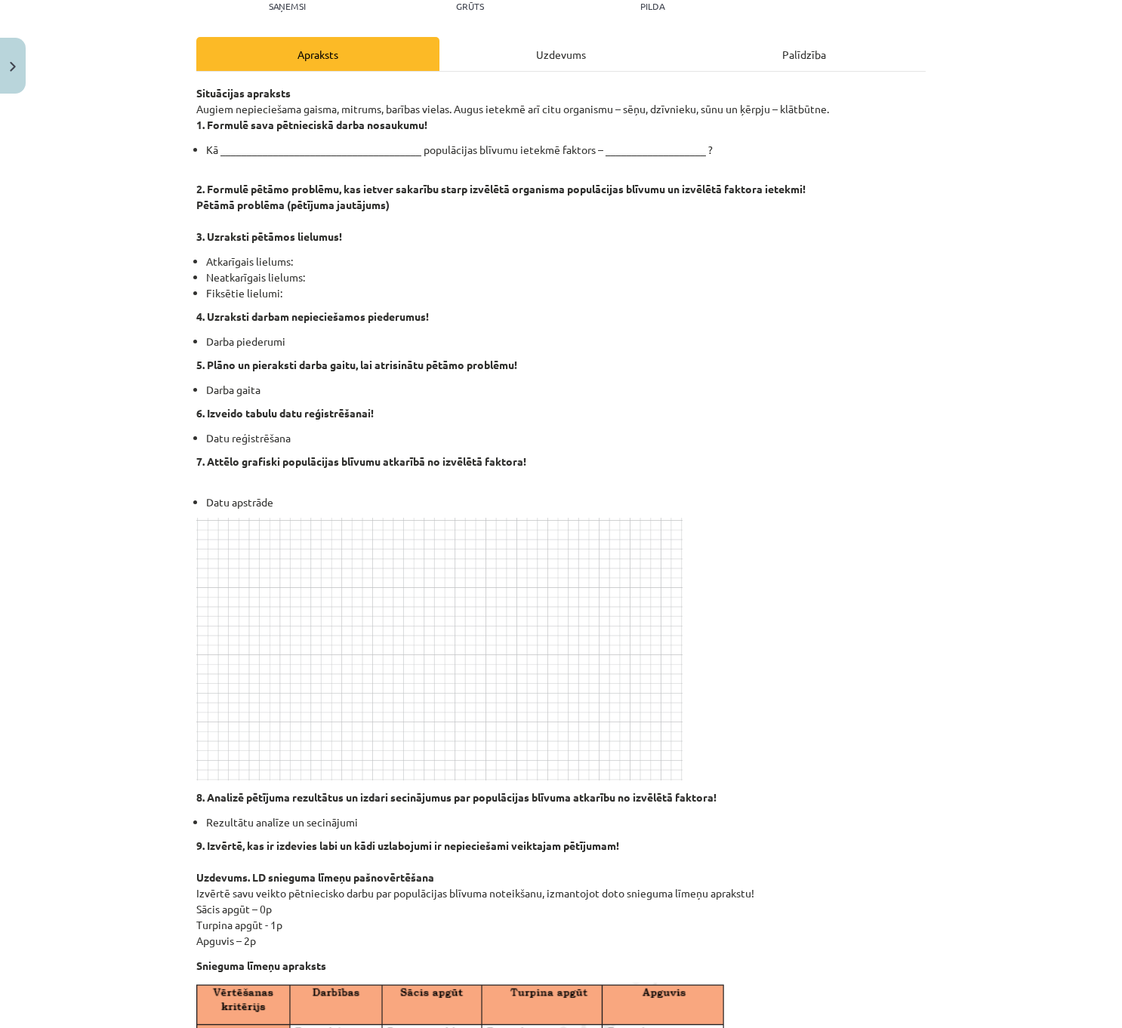
scroll to position [440, 0]
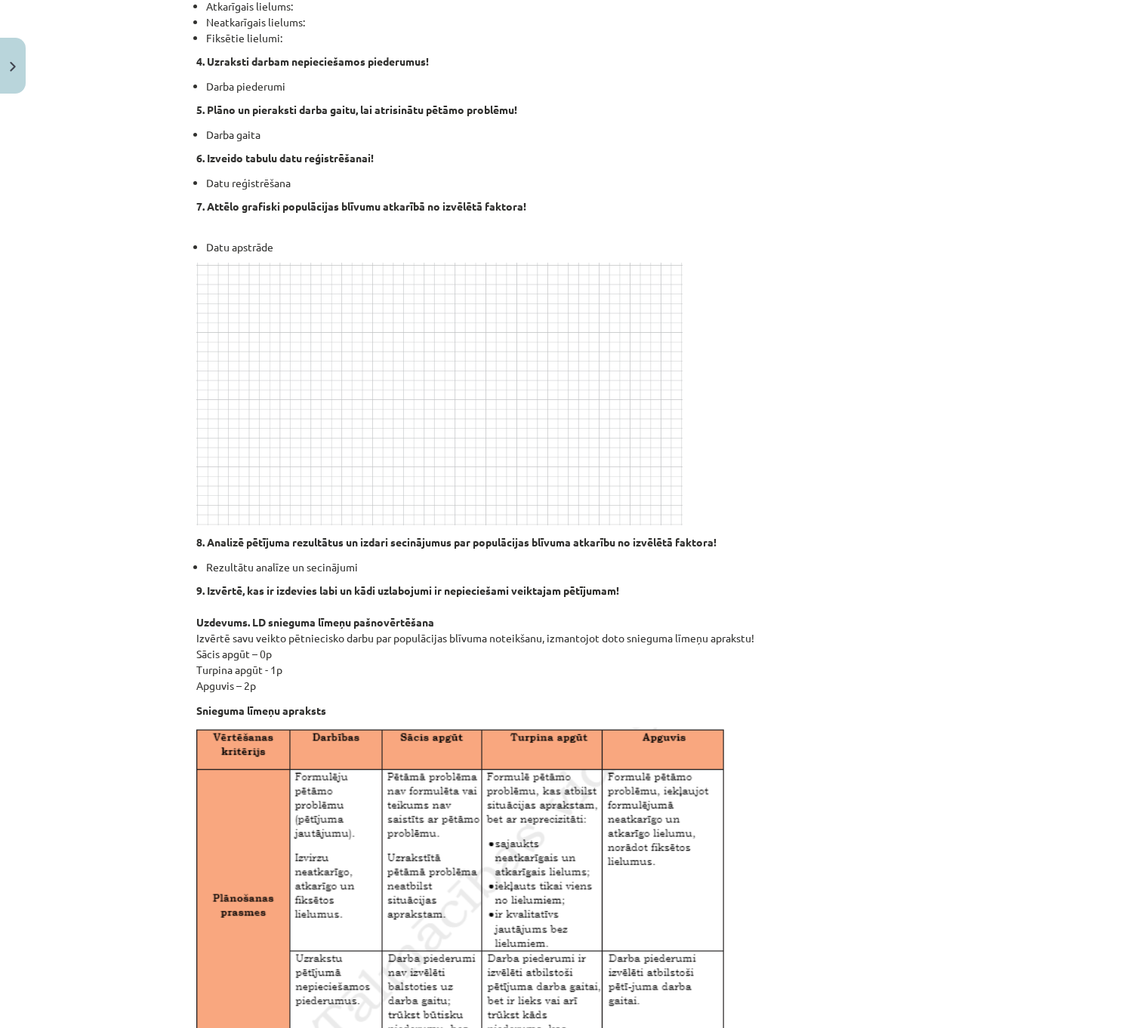
click at [16, 501] on div "Mācību tēma: Bioloģijas i - 11. klases 1. ieskaites mācību materiāls - laborato…" at bounding box center [561, 514] width 1122 height 1028
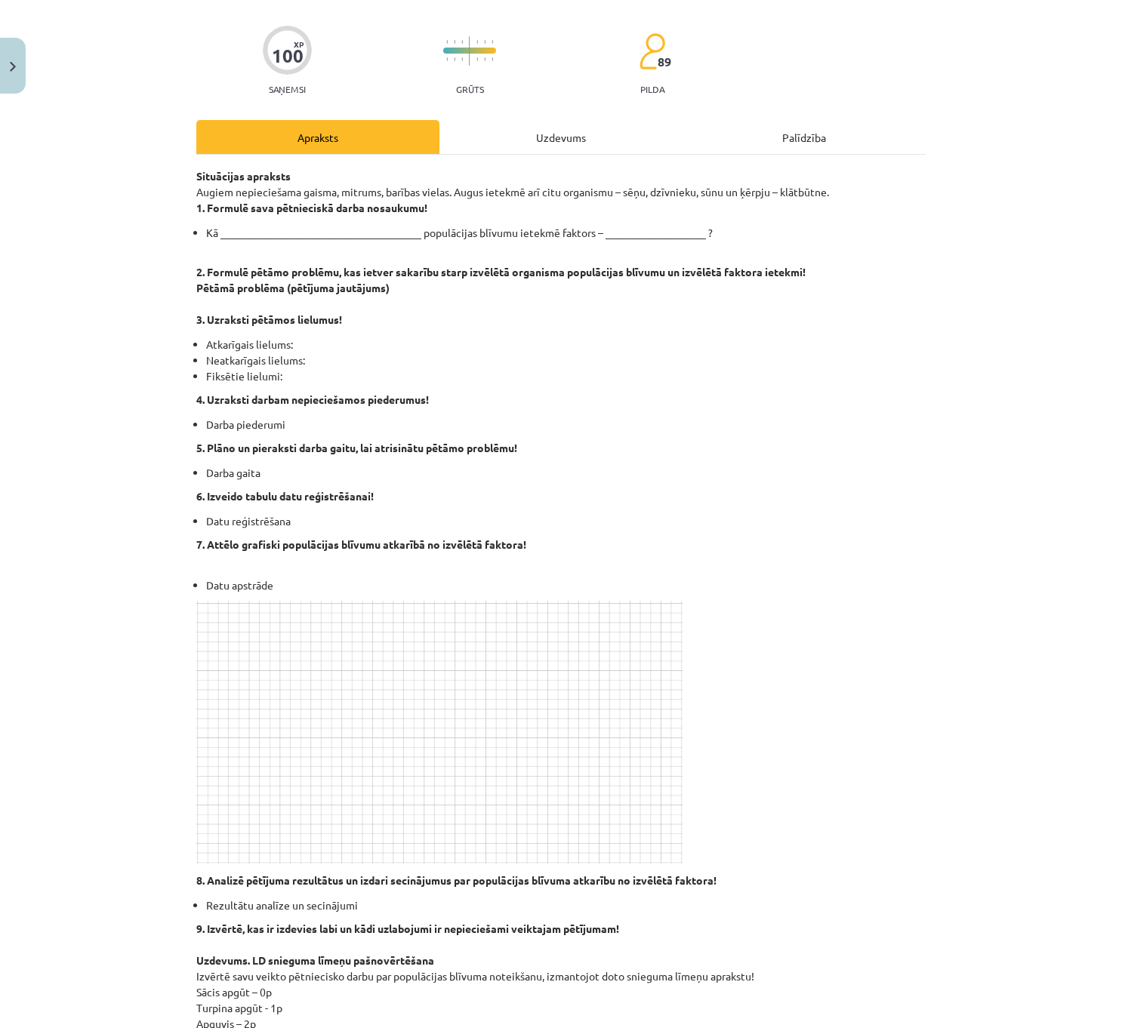
scroll to position [0, 0]
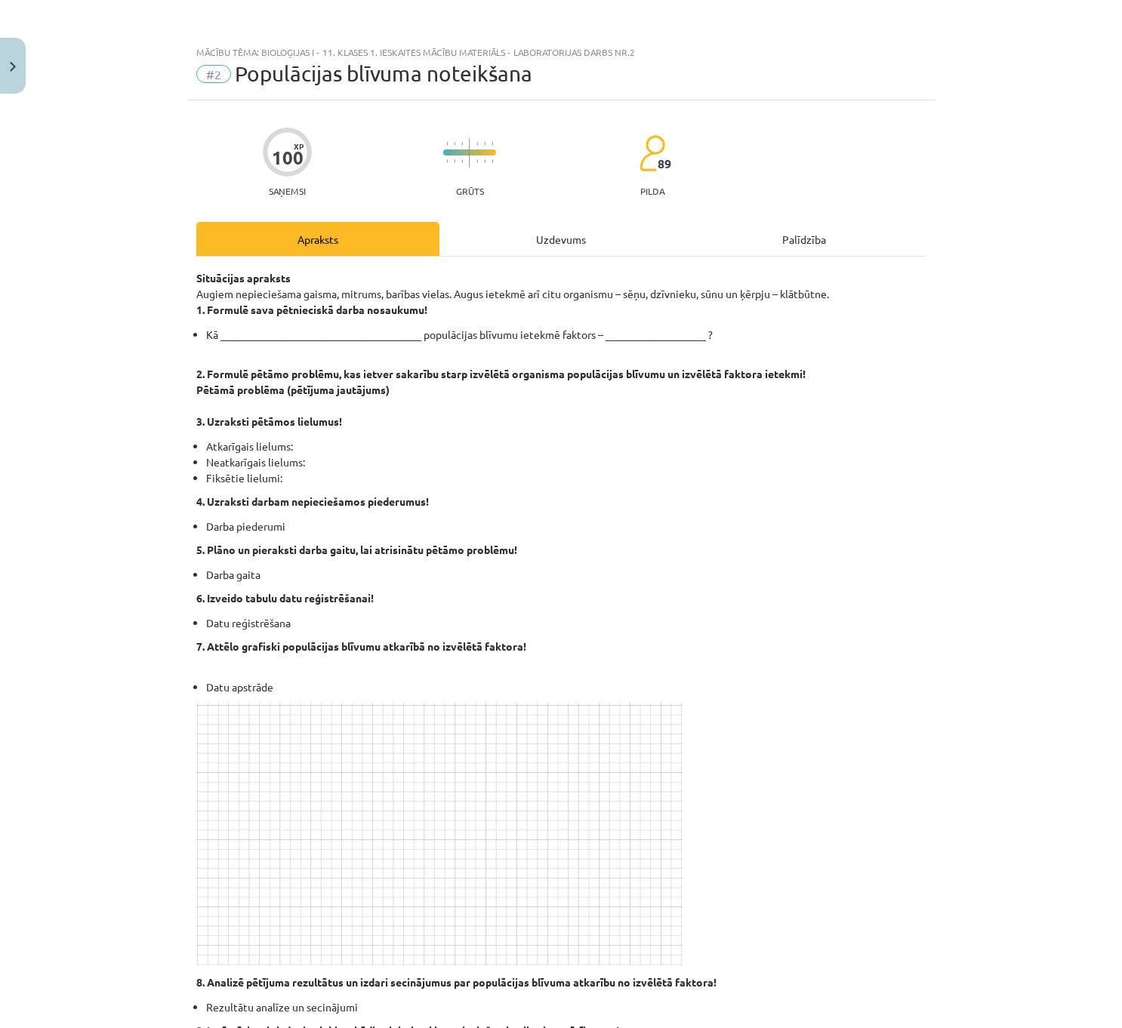
click at [516, 226] on div "Uzdevums" at bounding box center [560, 239] width 243 height 34
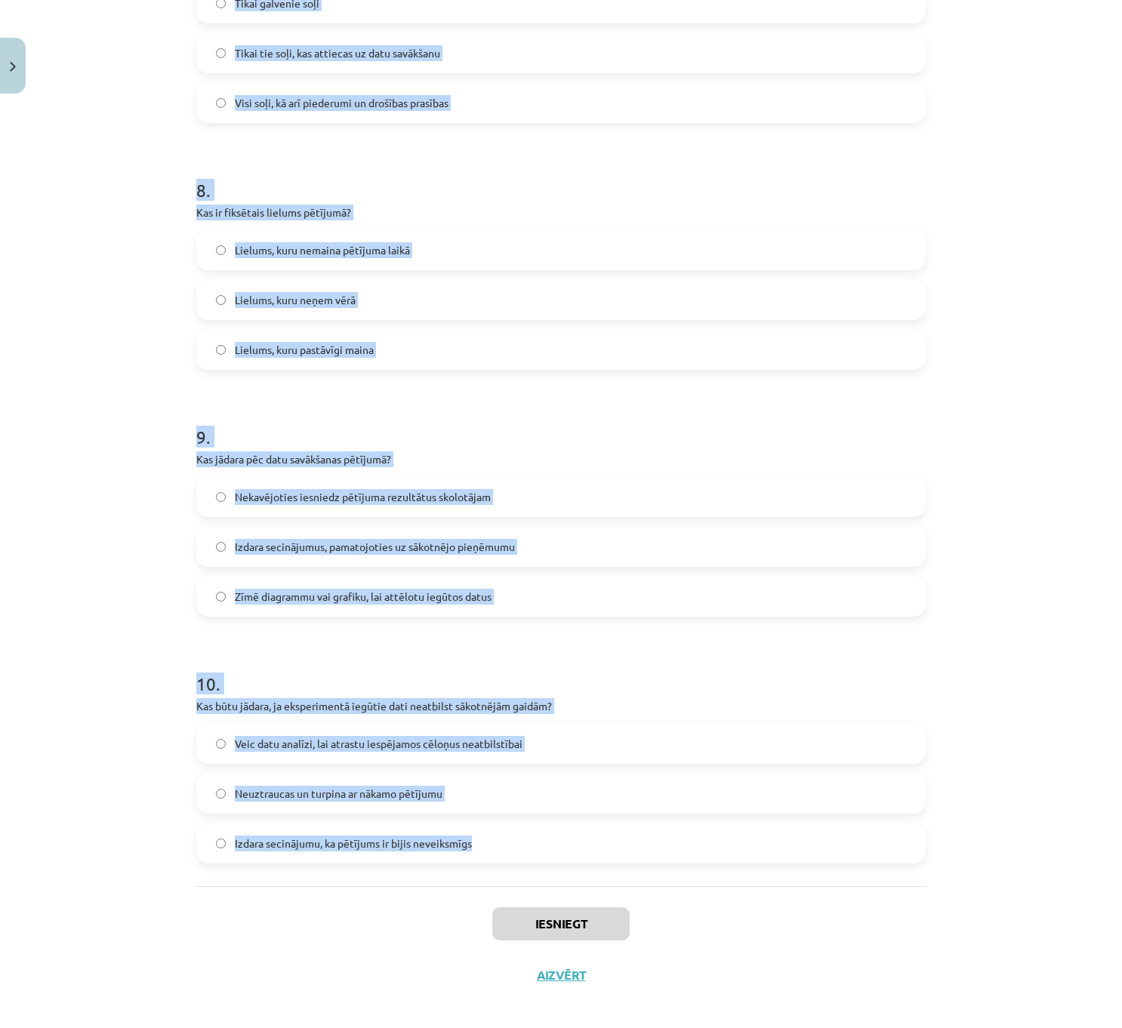
scroll to position [1886, 0]
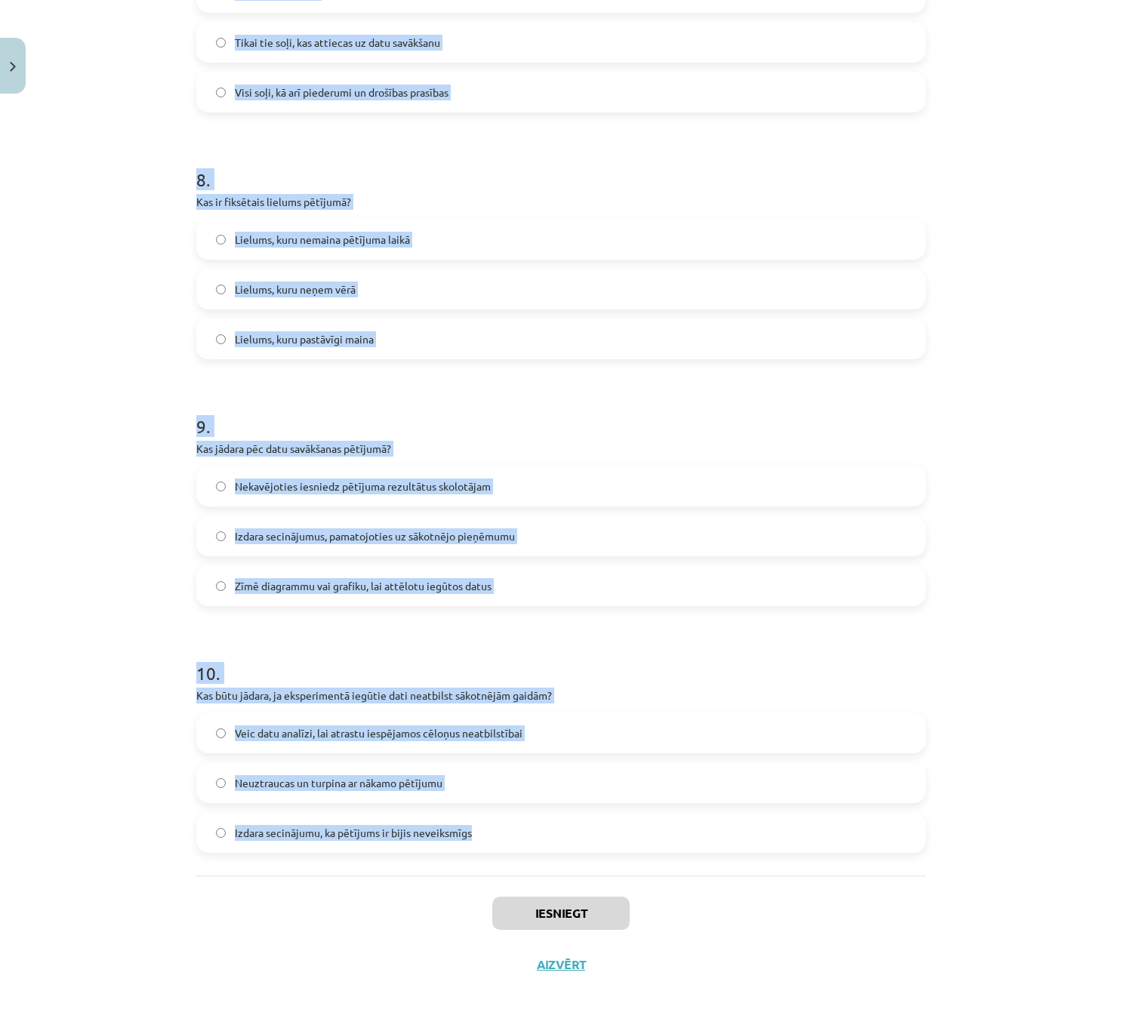
drag, startPoint x: 181, startPoint y: 300, endPoint x: 528, endPoint y: 848, distance: 648.4
click at [528, 848] on div "Mācību tēma: Bioloģijas i - 11. klases 1. ieskaites mācību materiāls - laborato…" at bounding box center [561, 514] width 1122 height 1028
copy form "1 . Ko nozīmē pētāmo problēmu formulēšana laboratorijas darbā? Noteikt sakarību…"
click at [35, 522] on div "Mācību tēma: Bioloģijas i - 11. klases 1. ieskaites mācību materiāls - laborato…" at bounding box center [561, 514] width 1122 height 1028
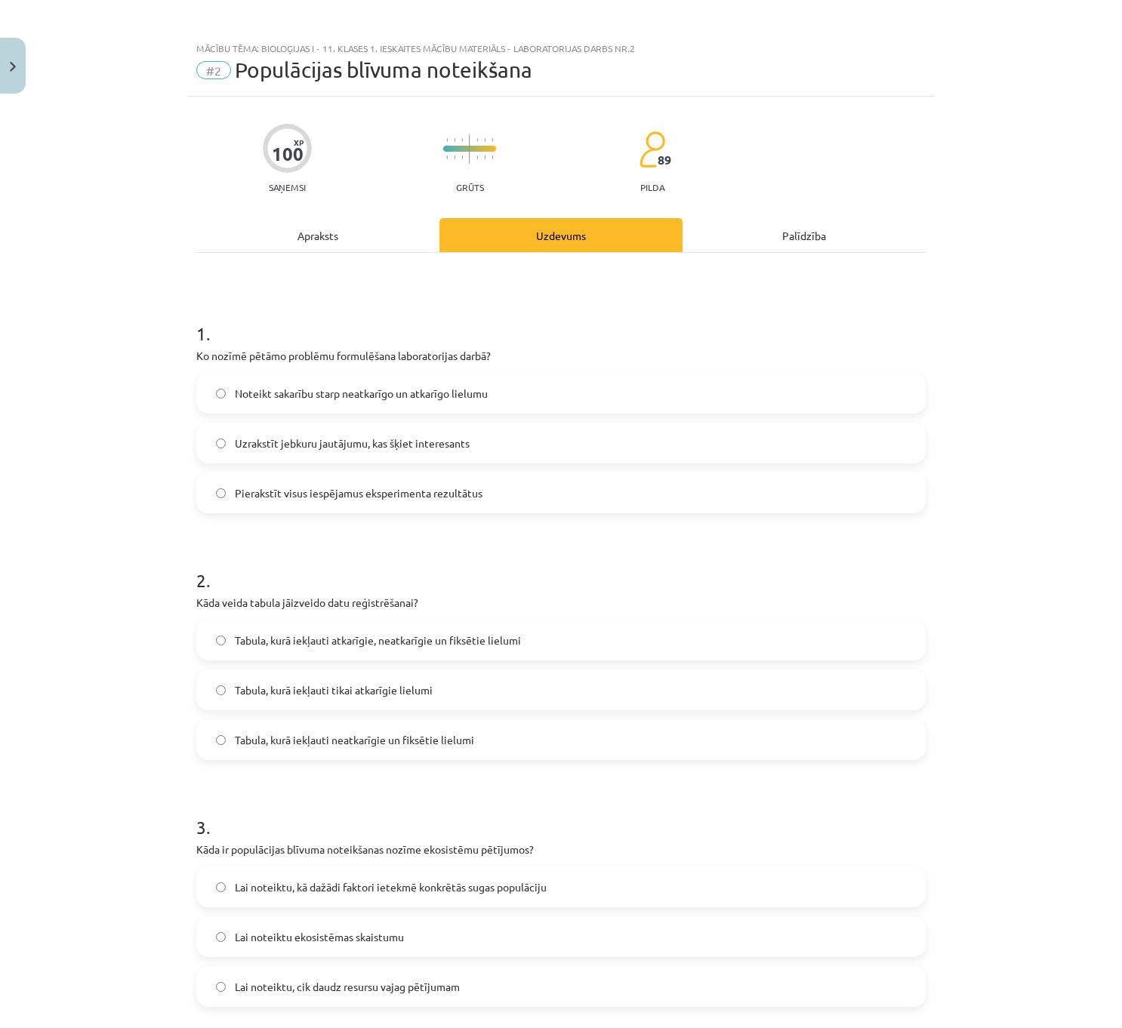
scroll to position [0, 0]
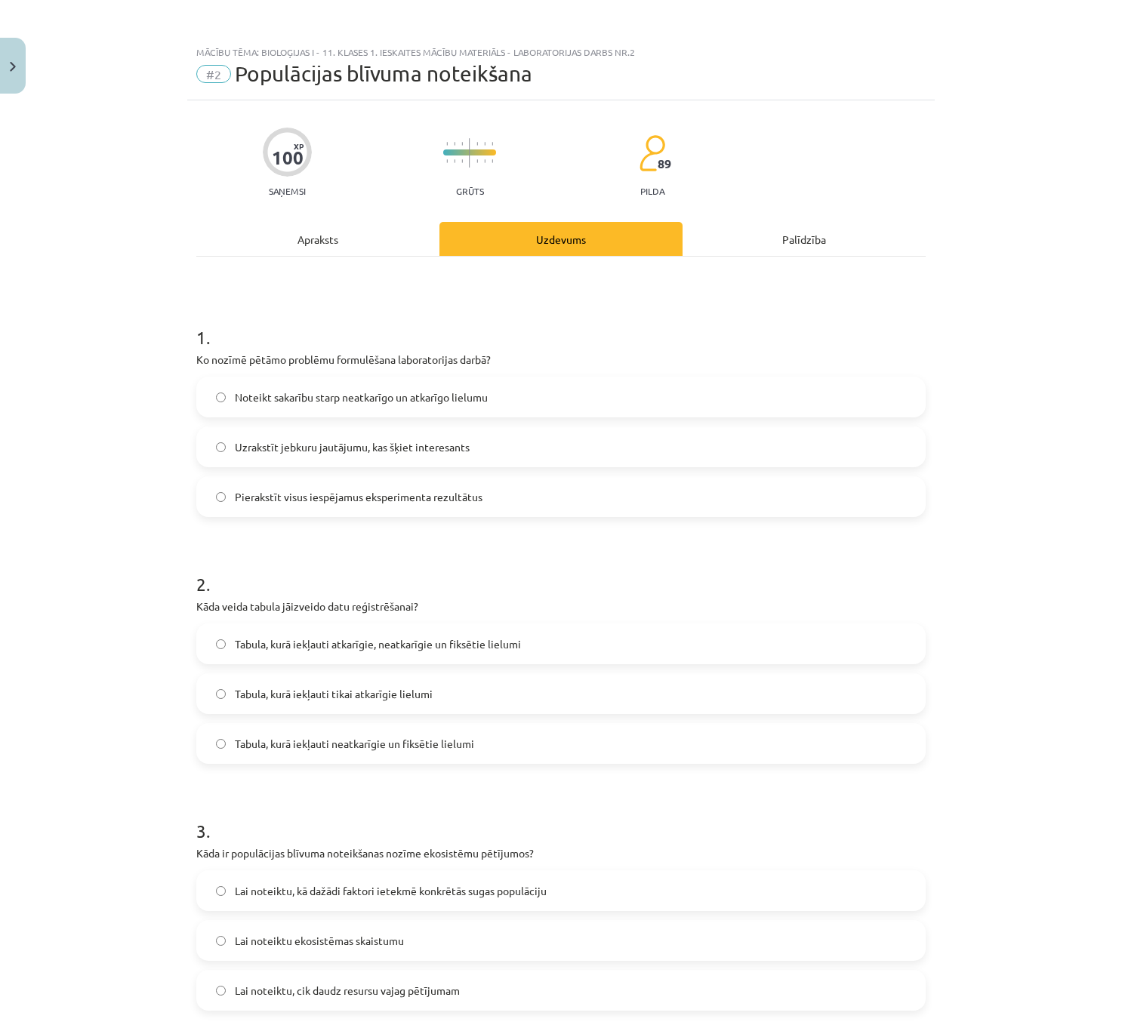
click at [307, 406] on label "Noteikt sakarību starp neatkarīgo un atkarīgo lielumu" at bounding box center [561, 397] width 726 height 38
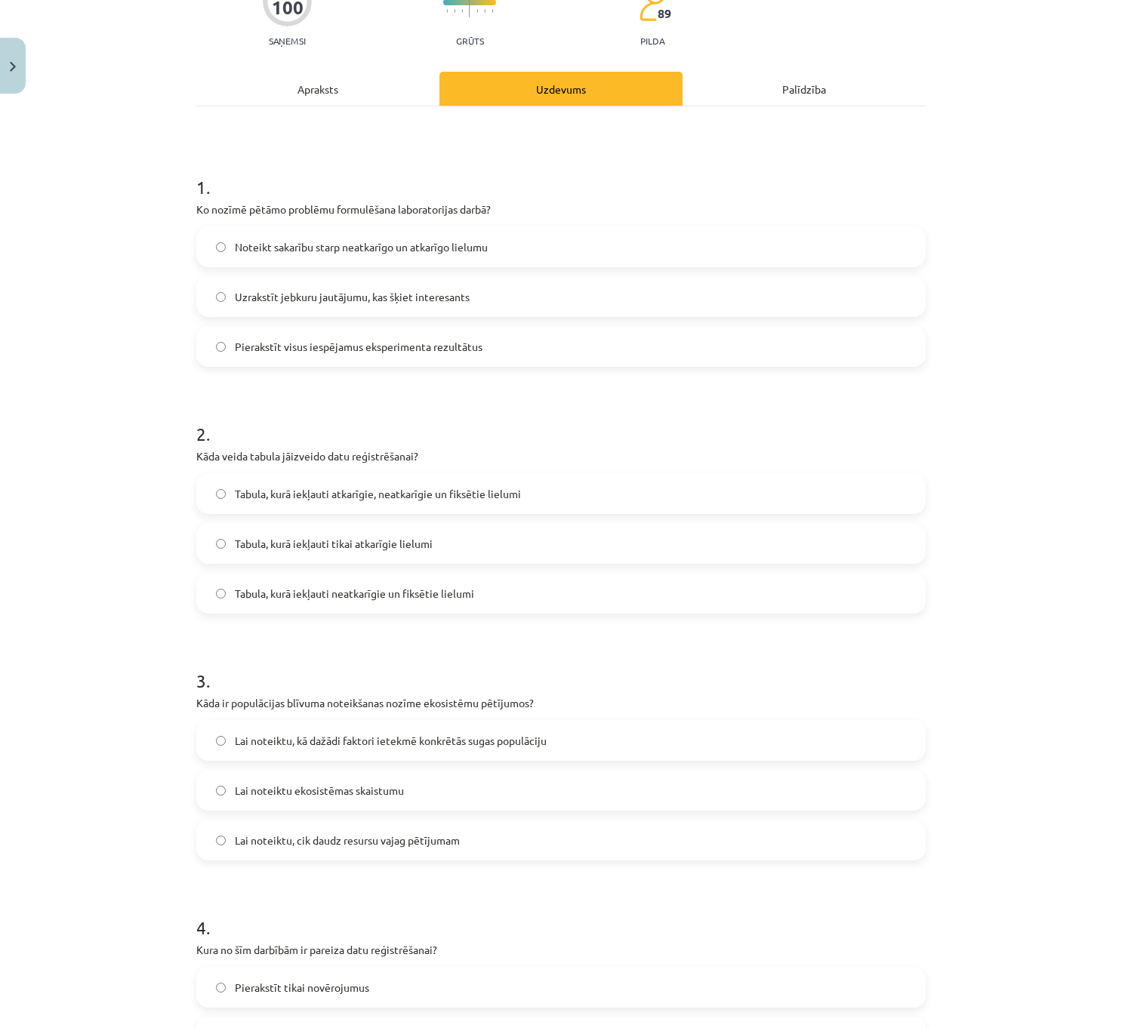
scroll to position [151, 0]
click at [368, 491] on span "Tabula, kurā iekļauti atkarīgie, neatkarīgie un fiksētie lielumi" at bounding box center [378, 493] width 286 height 16
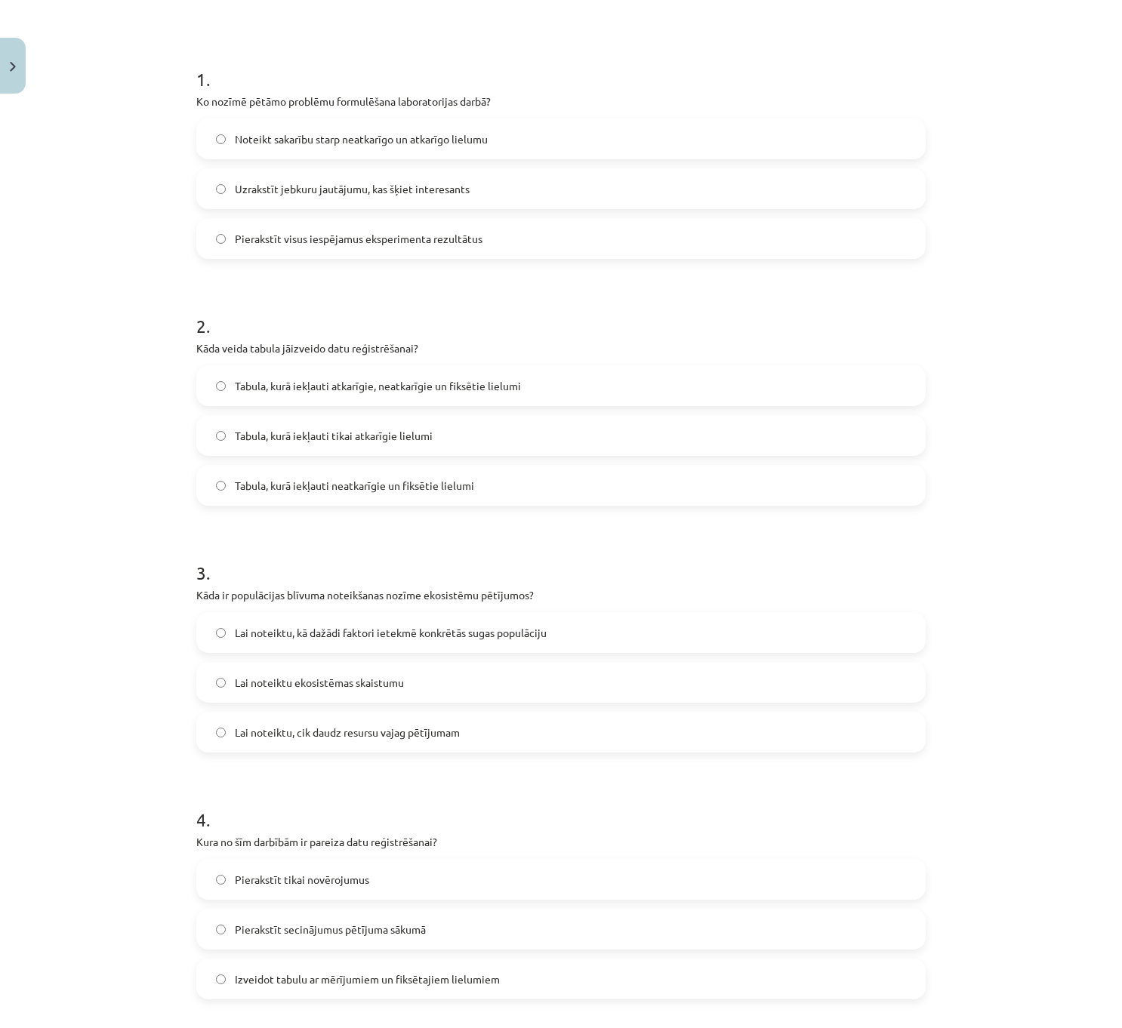
scroll to position [302, 0]
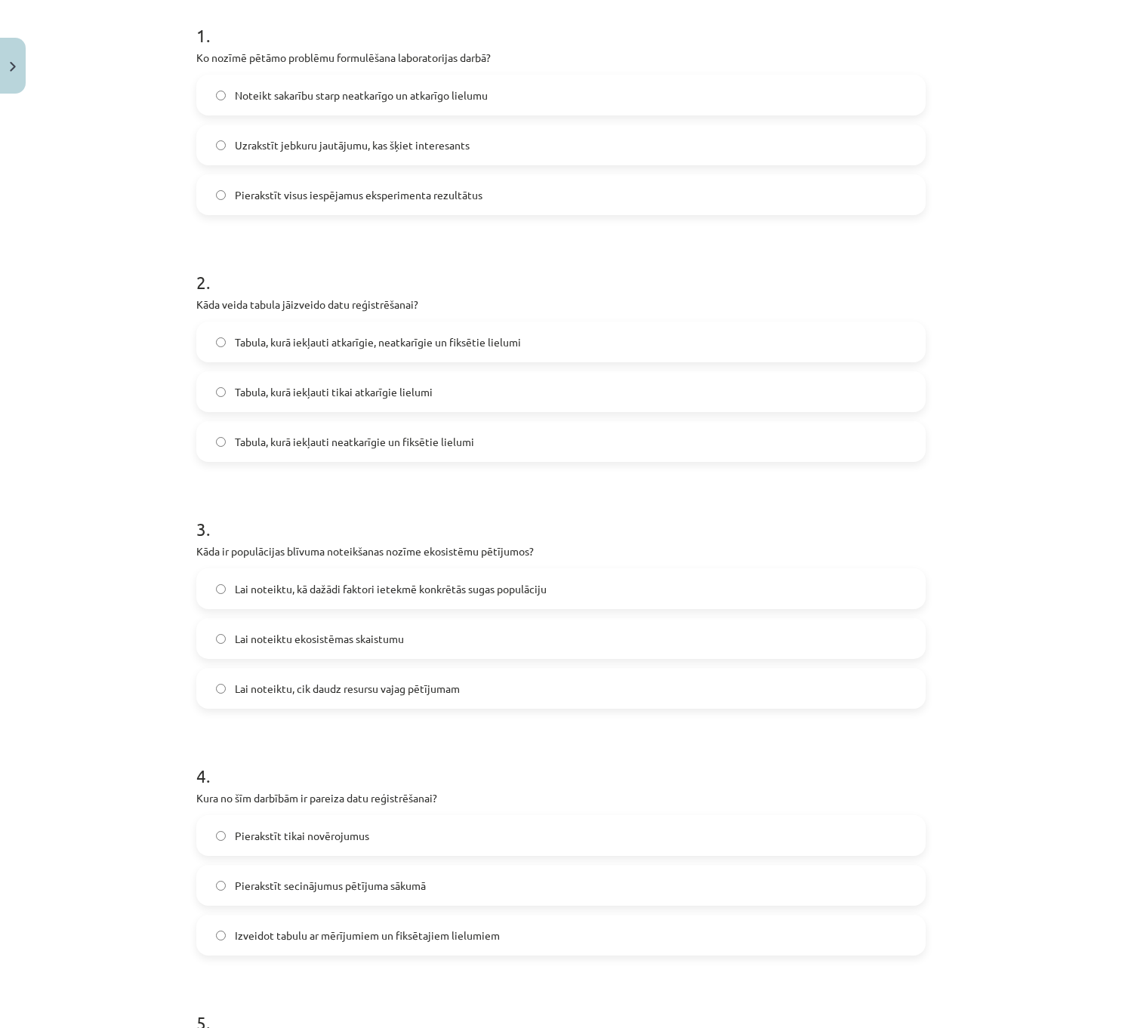
click at [350, 594] on span "Lai noteiktu, kā dažādi faktori ietekmē konkrētās sugas populāciju" at bounding box center [391, 589] width 312 height 16
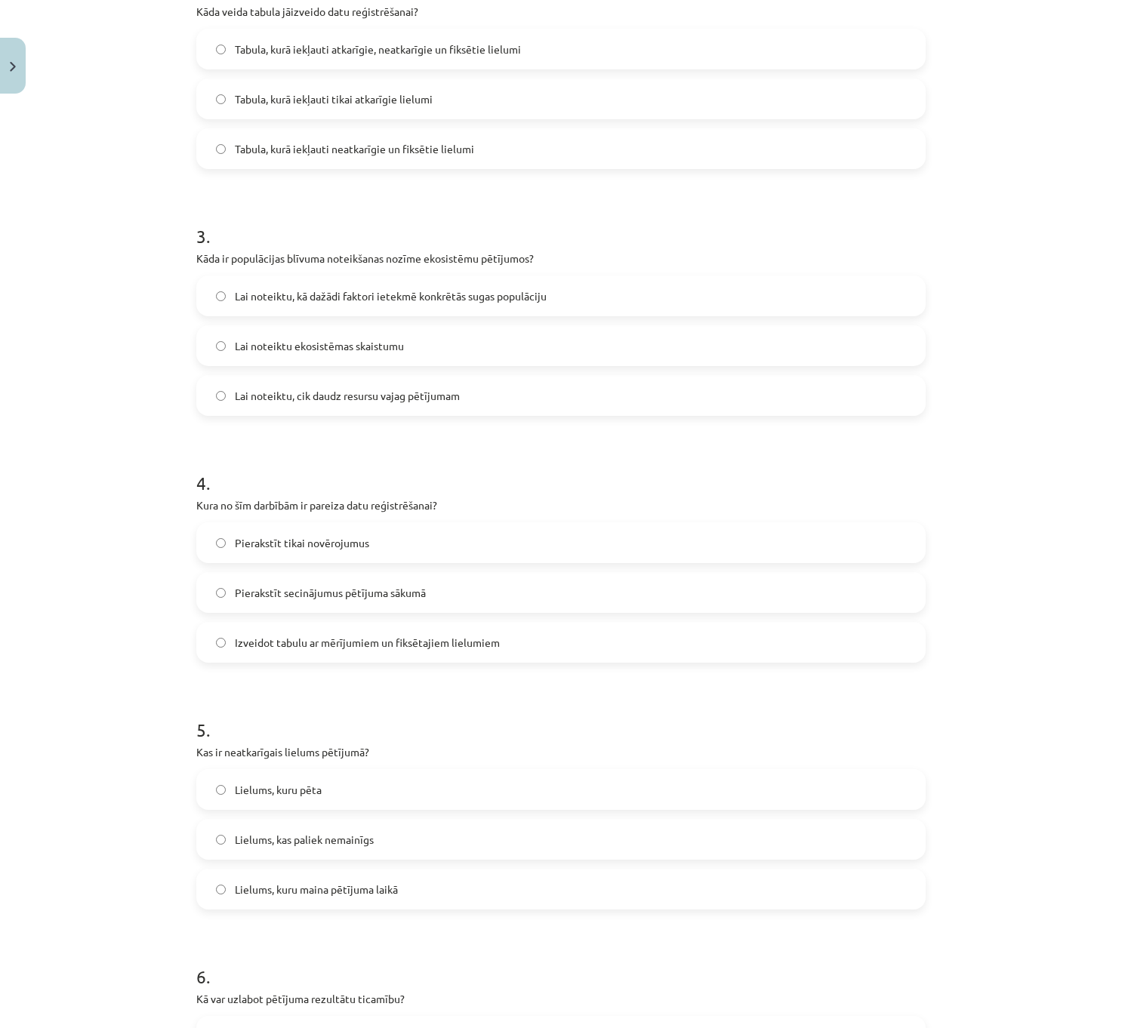
scroll to position [604, 0]
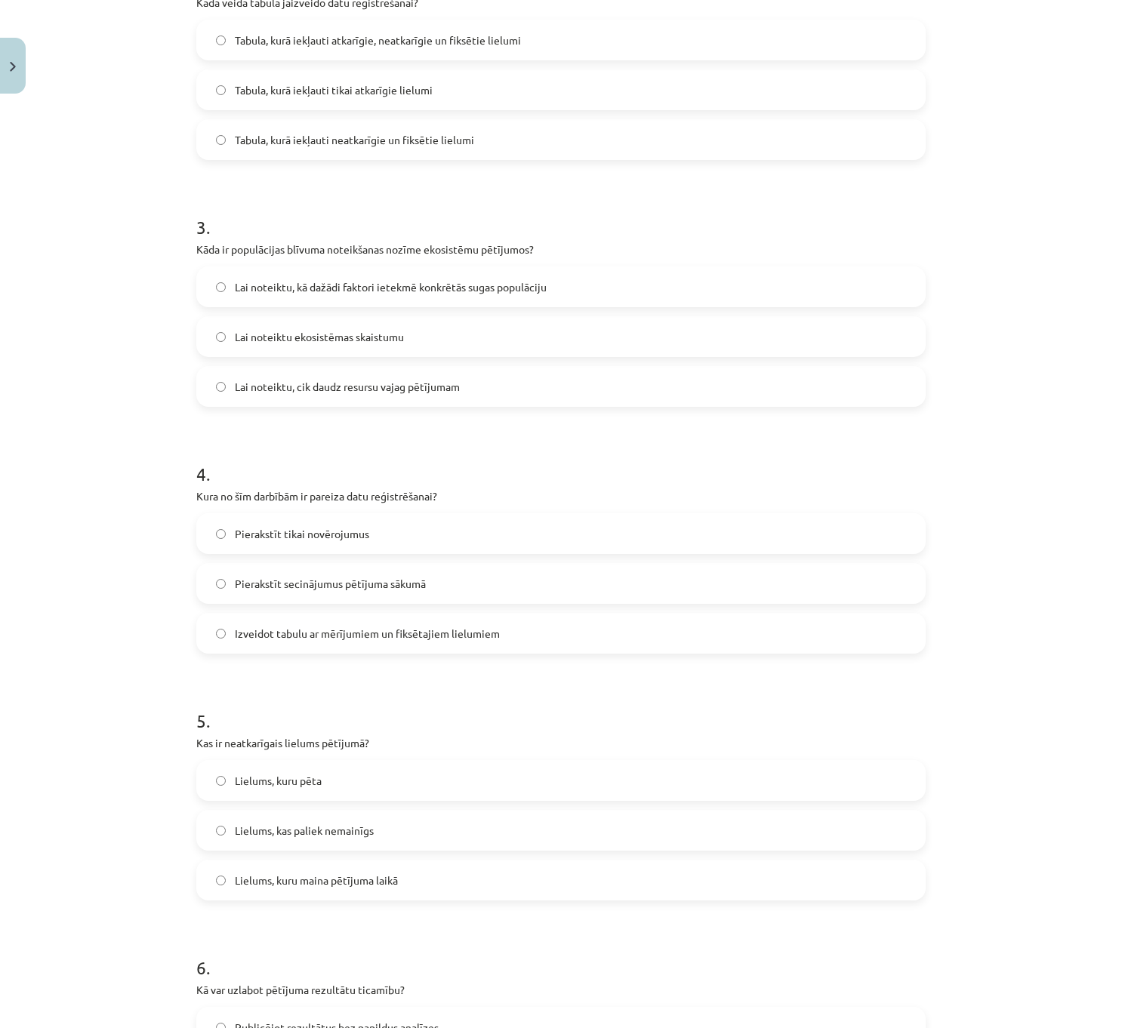
click at [333, 627] on span "Izveidot tabulu ar mērījumiem un fiksētajiem lielumiem" at bounding box center [367, 634] width 265 height 16
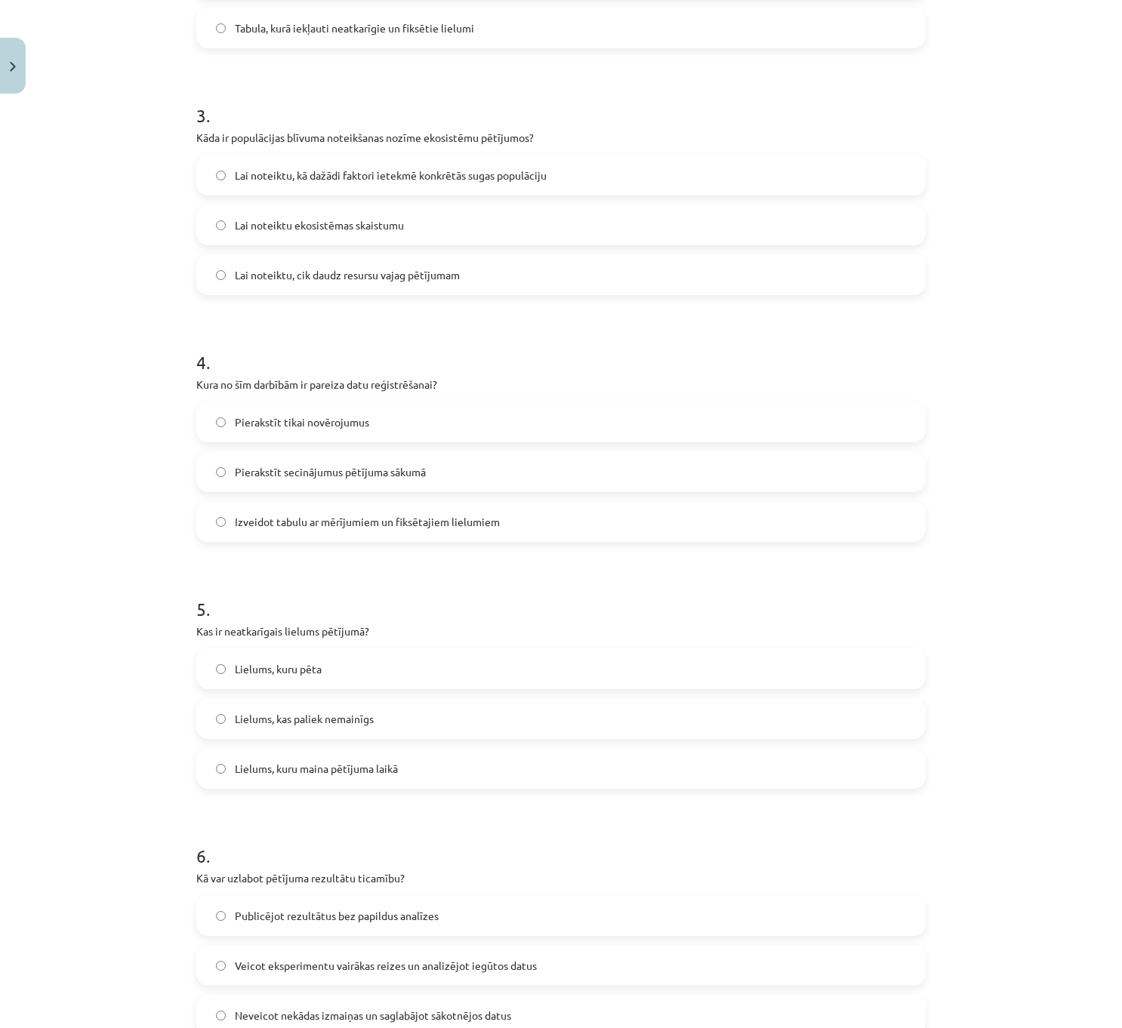
scroll to position [755, 0]
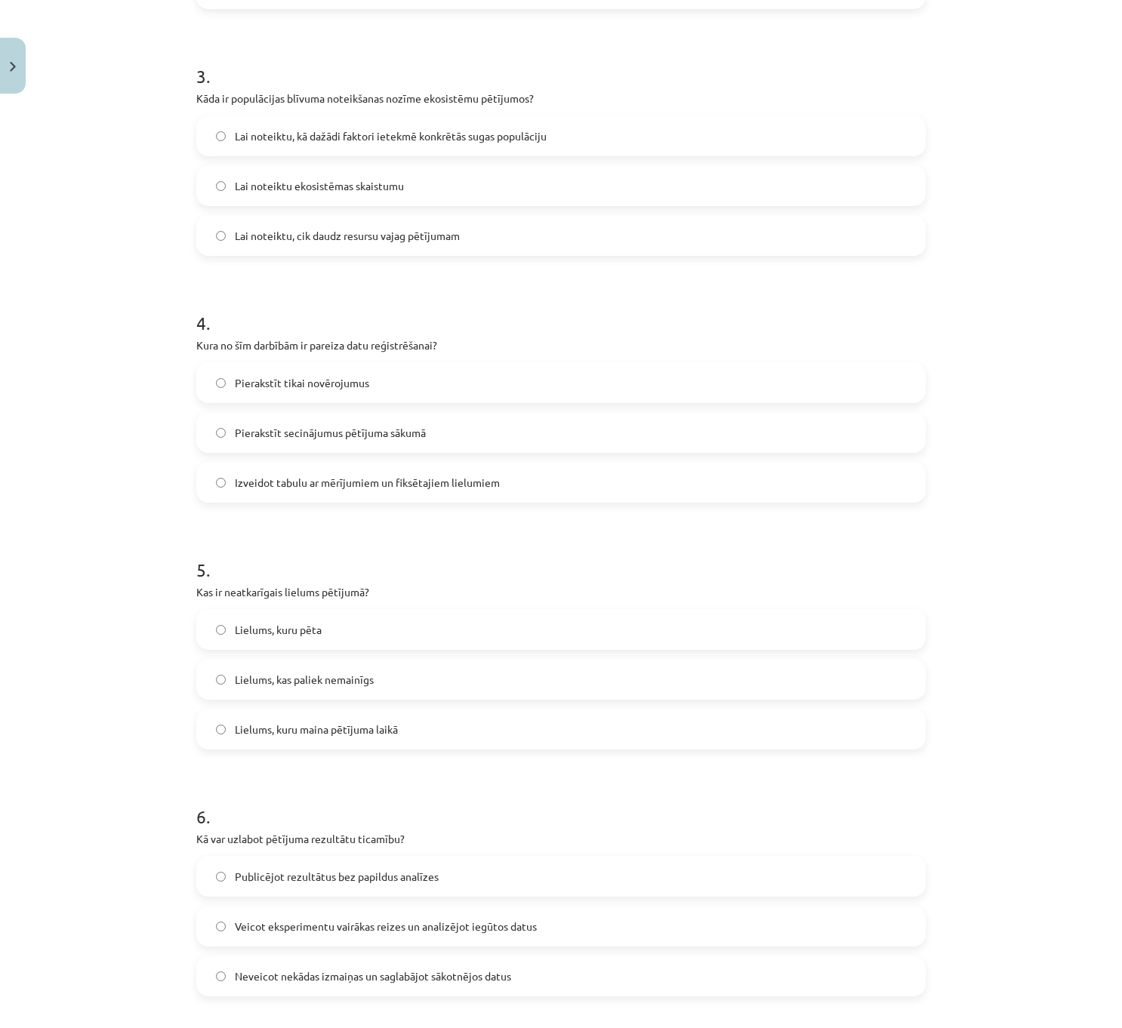
click at [333, 735] on span "Lielums, kuru maina pētījuma laikā" at bounding box center [316, 730] width 163 height 16
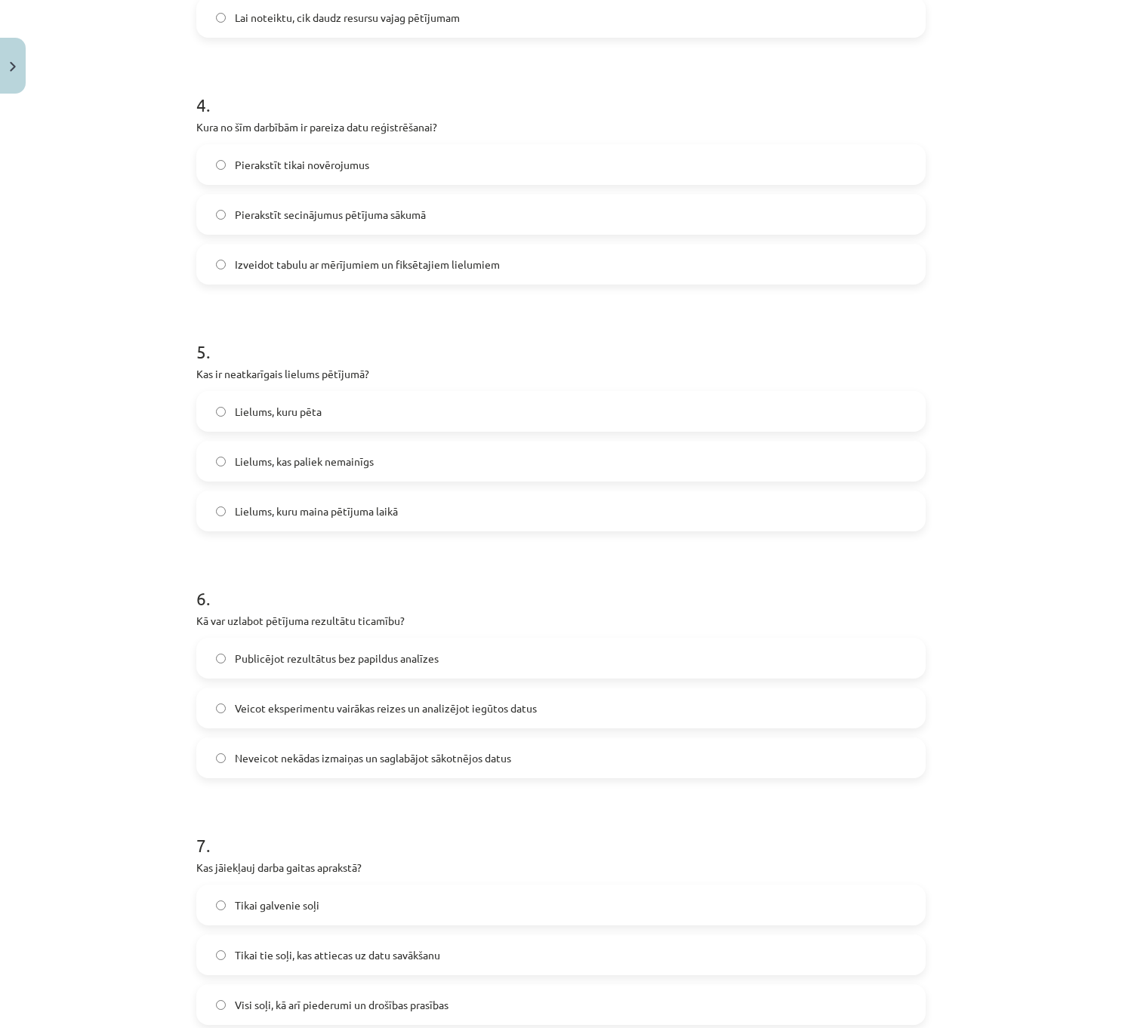
scroll to position [981, 0]
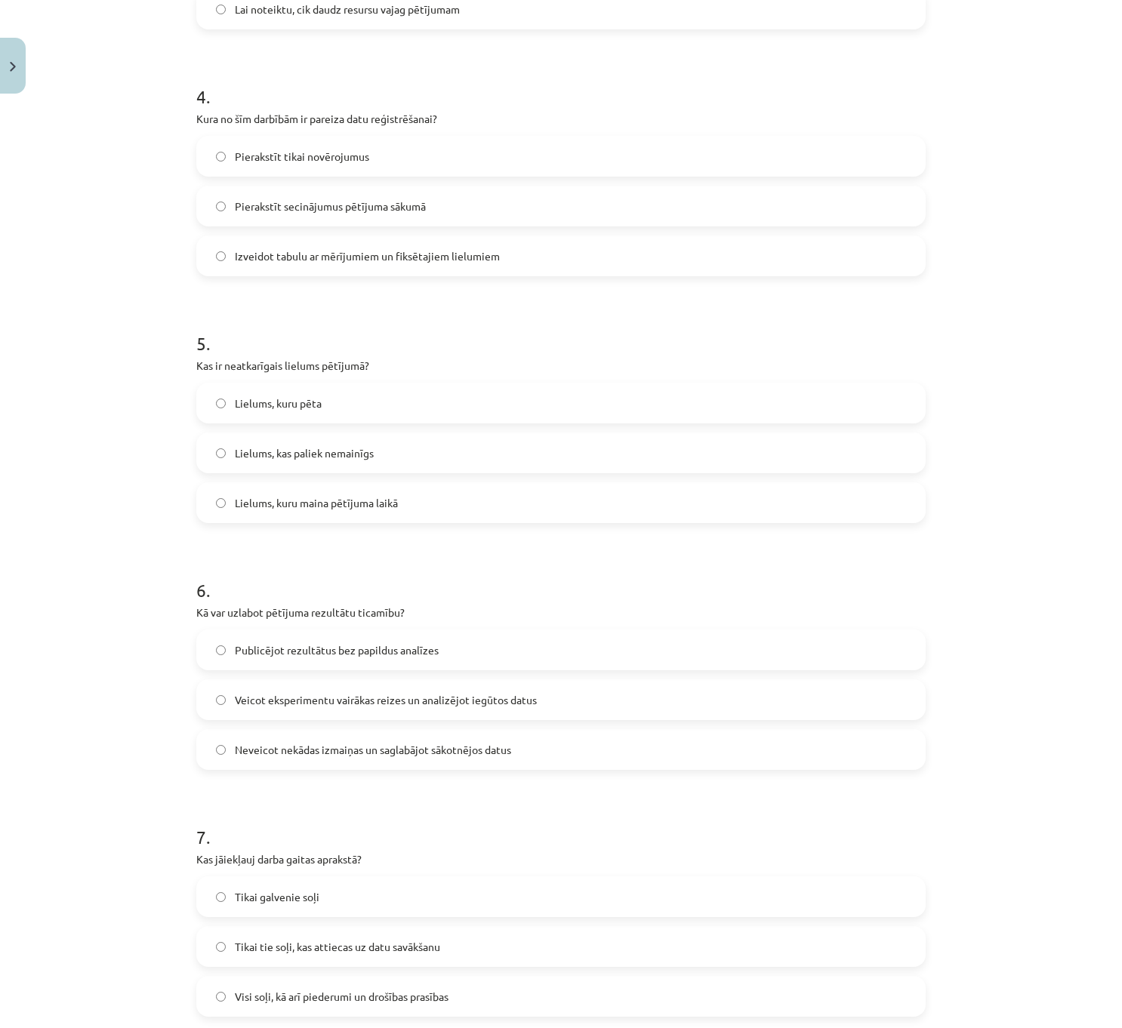
click at [339, 702] on span "Veicot eksperimentu vairākas reizes un analizējot iegūtos datus" at bounding box center [386, 700] width 302 height 16
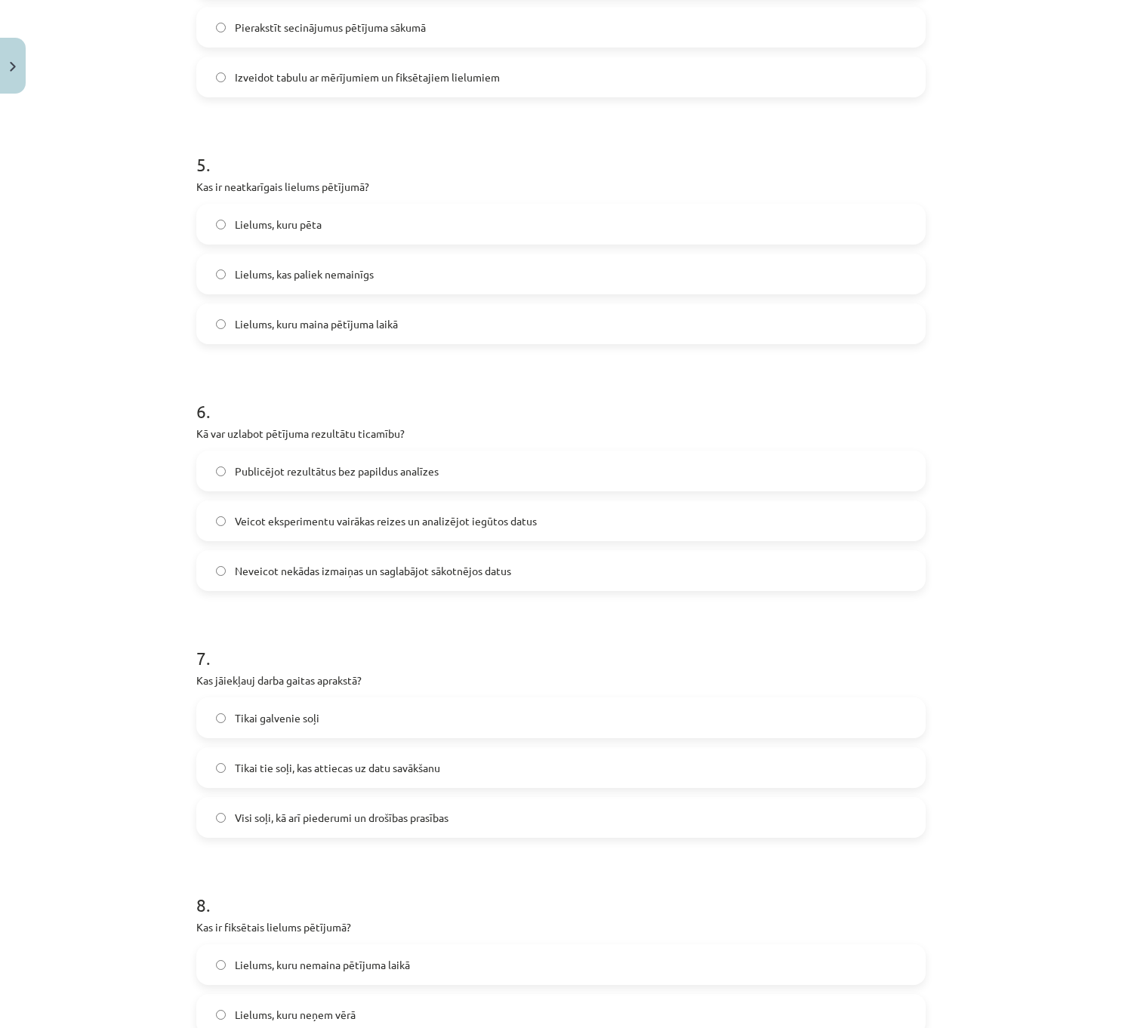
scroll to position [1359, 0]
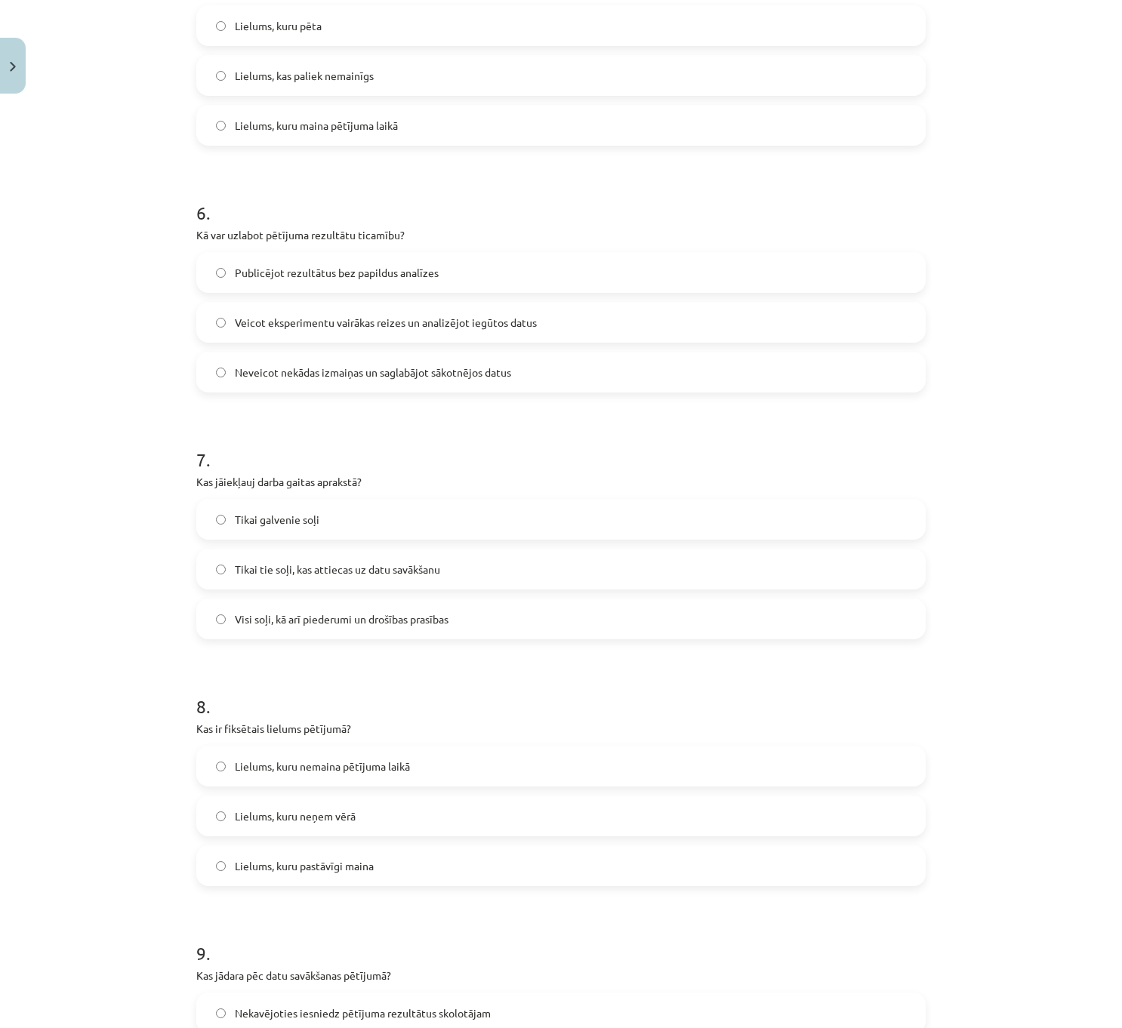
click at [327, 630] on label "Visi soļi, kā arī piederumi un drošības prasības" at bounding box center [561, 619] width 726 height 38
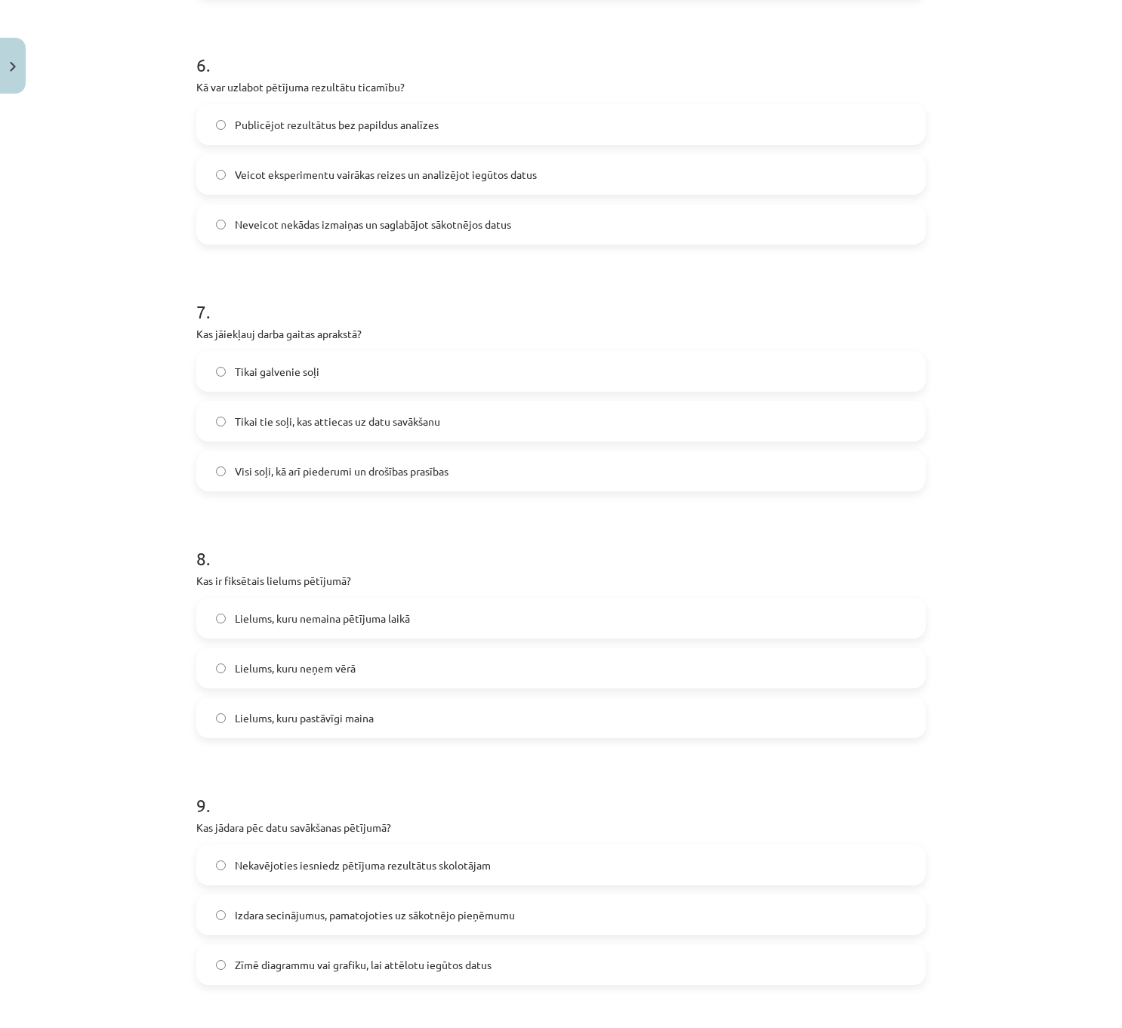
scroll to position [1510, 0]
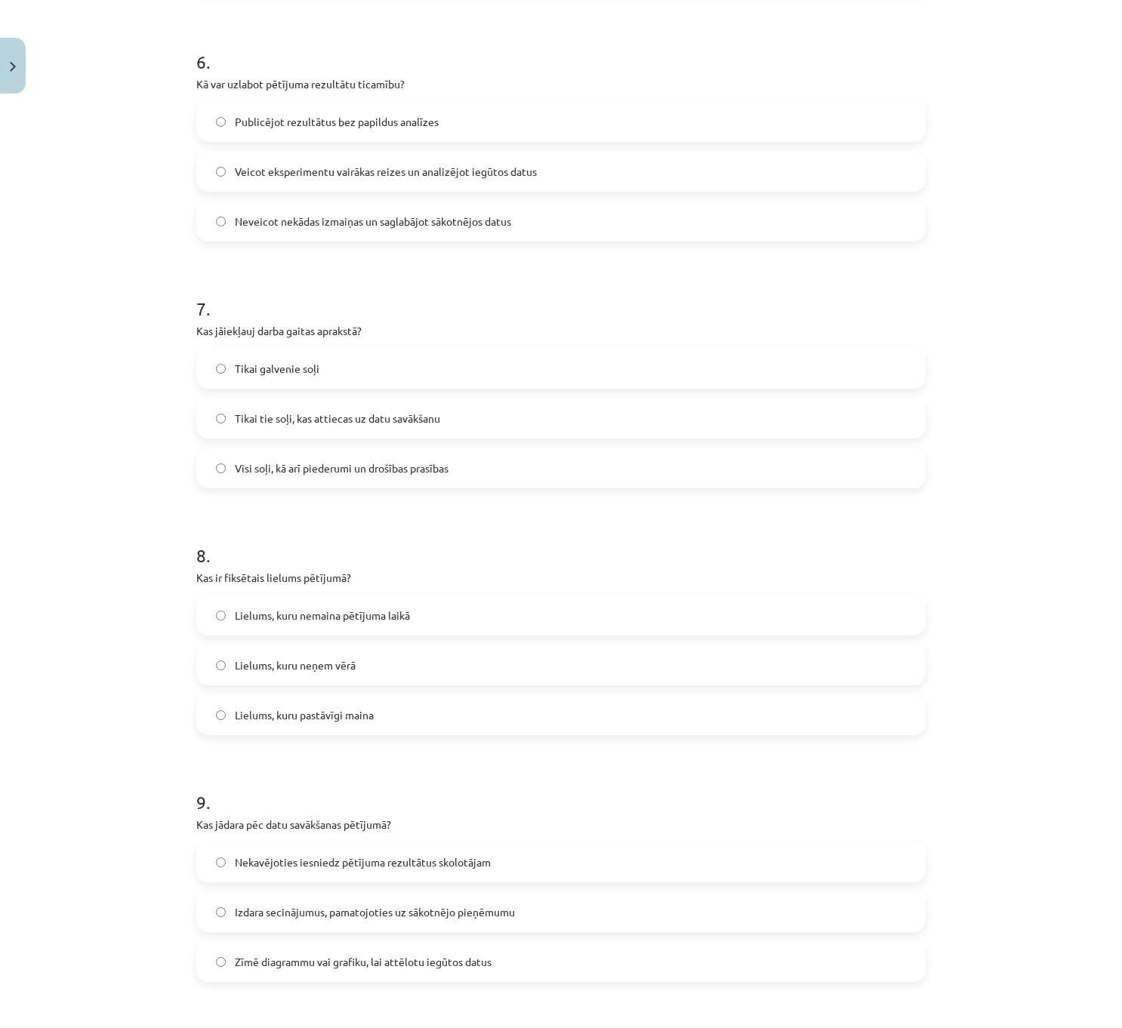
click at [325, 630] on label "Lielums, kuru nemaina pētījuma laikā" at bounding box center [561, 615] width 726 height 38
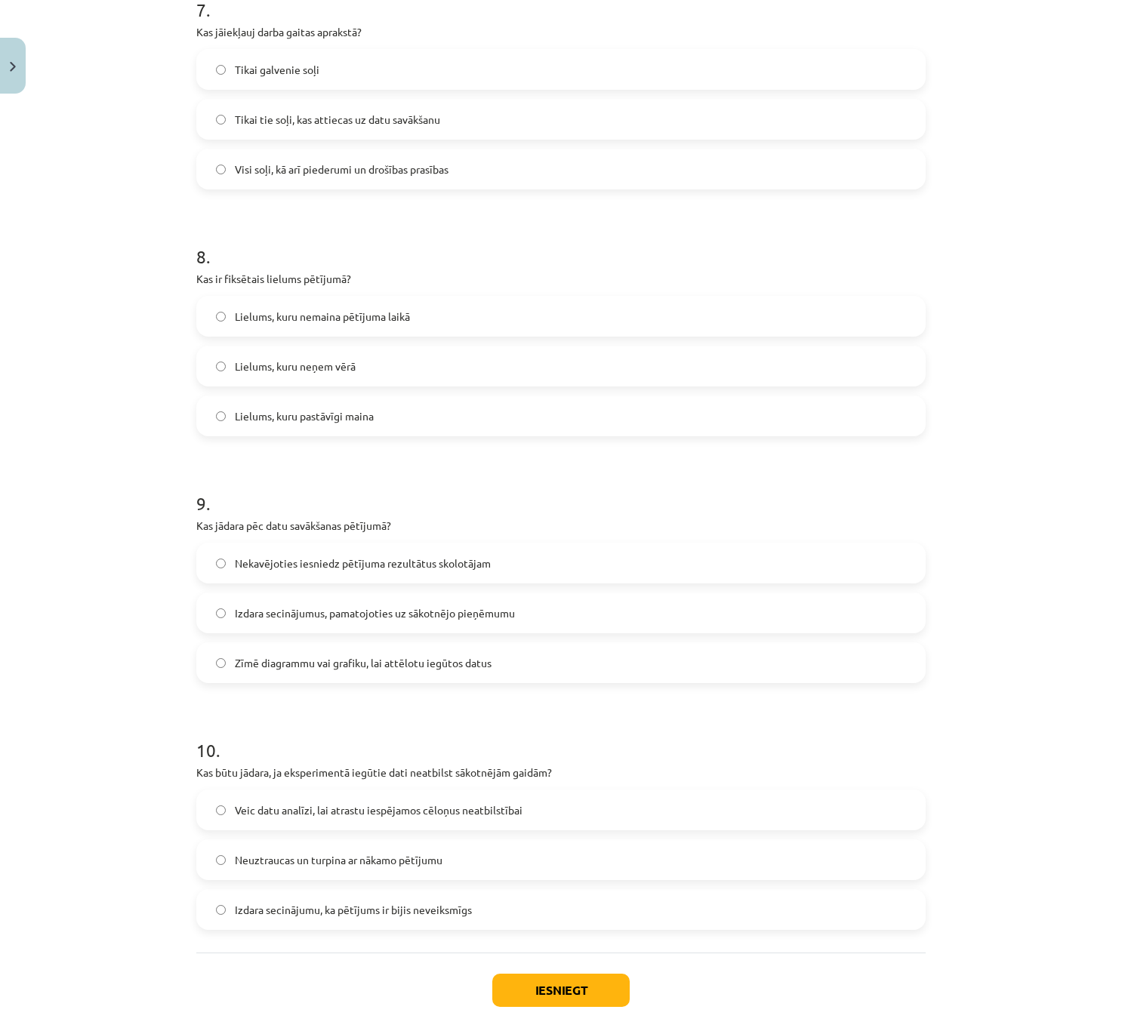
scroll to position [1812, 0]
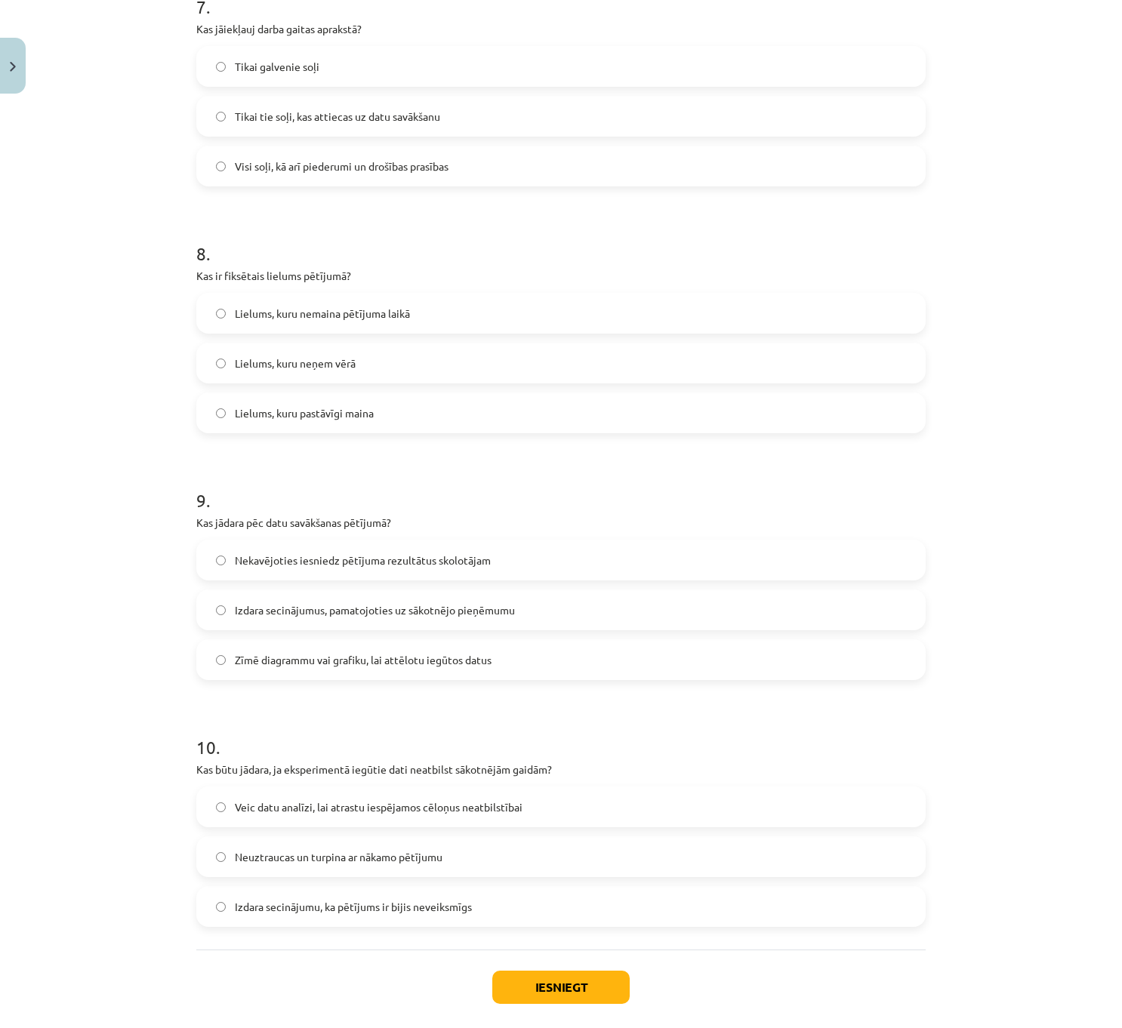
click at [323, 654] on span "Zīmē diagrammu vai grafiku, lai attēlotu iegūtos datus" at bounding box center [363, 660] width 257 height 16
click at [333, 815] on span "Veic datu analīzi, lai atrastu iespējamos cēloņus neatbilstībai" at bounding box center [379, 807] width 288 height 16
click at [537, 986] on button "Iesniegt" at bounding box center [560, 987] width 137 height 33
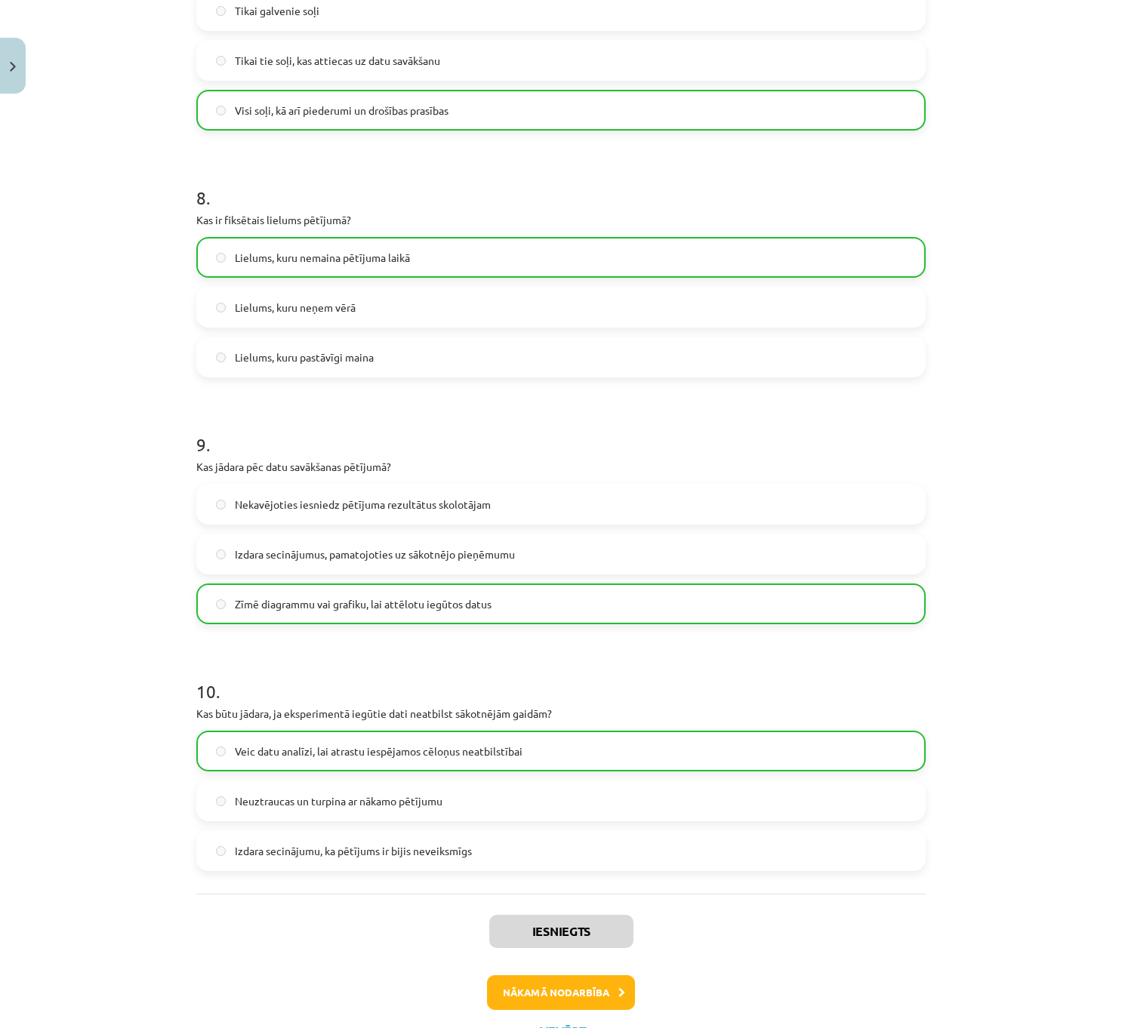
scroll to position [1859, 0]
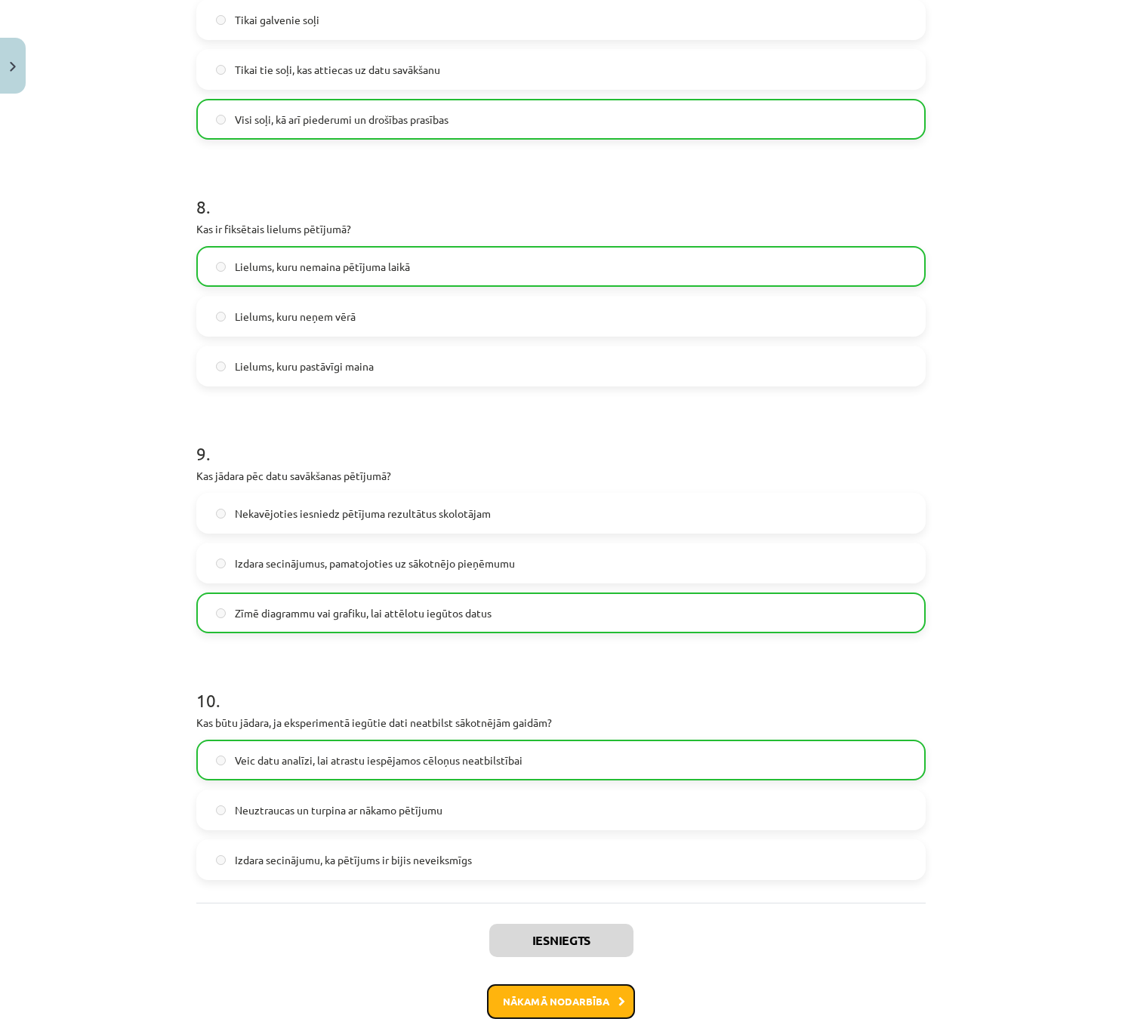
click at [574, 987] on button "Nākamā nodarbība" at bounding box center [561, 1001] width 148 height 35
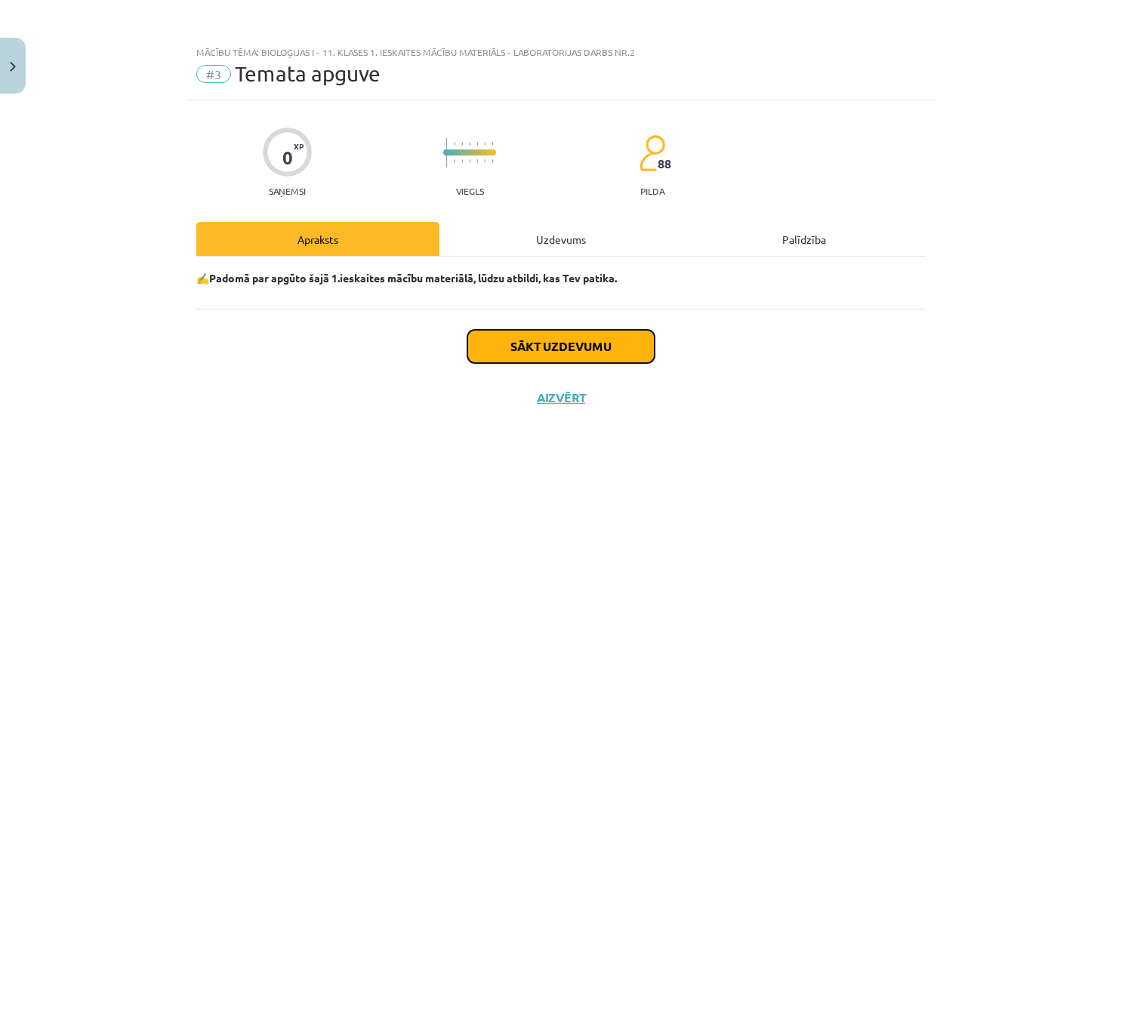
click at [504, 338] on button "Sākt uzdevumu" at bounding box center [560, 346] width 187 height 33
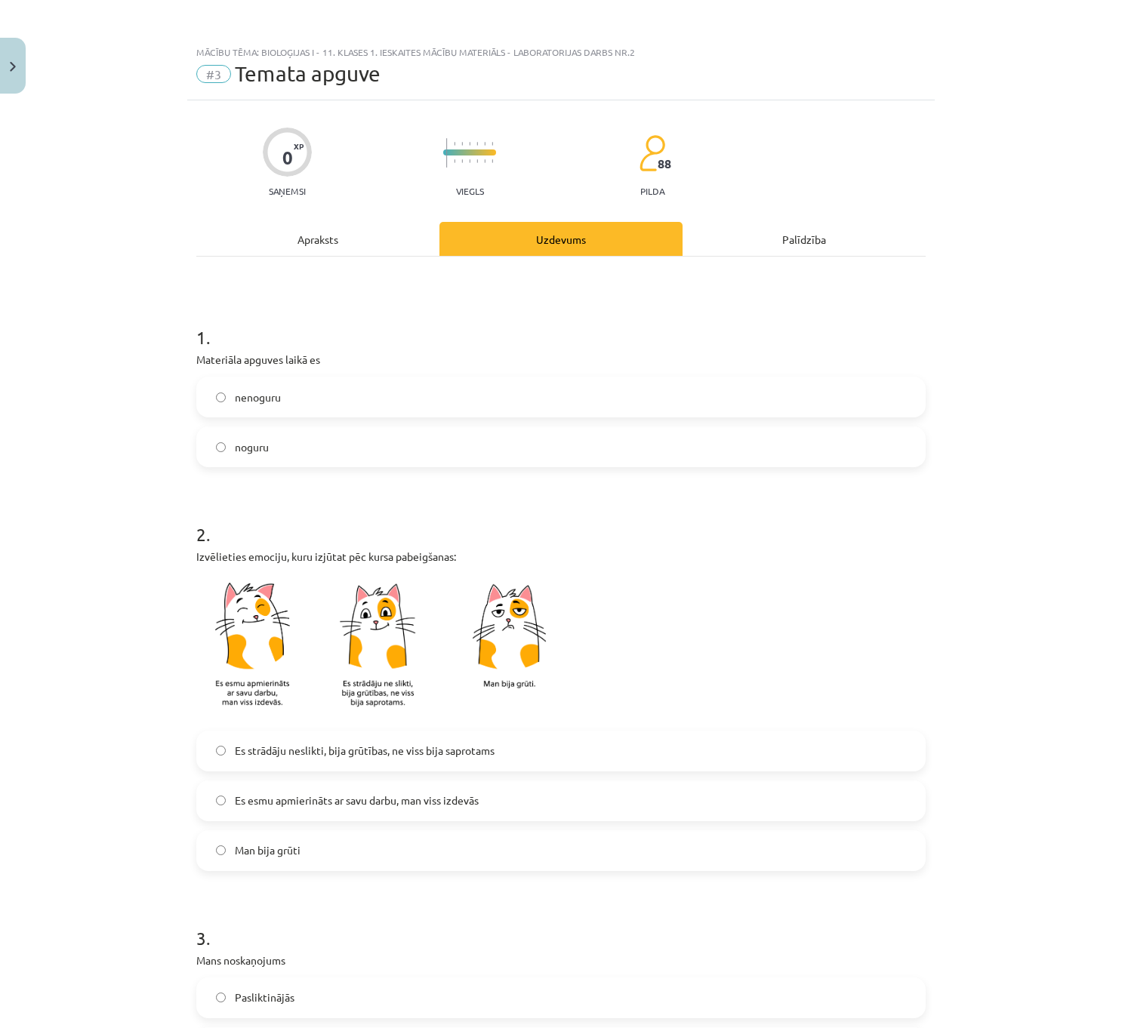
click at [288, 451] on label "noguru" at bounding box center [561, 447] width 726 height 38
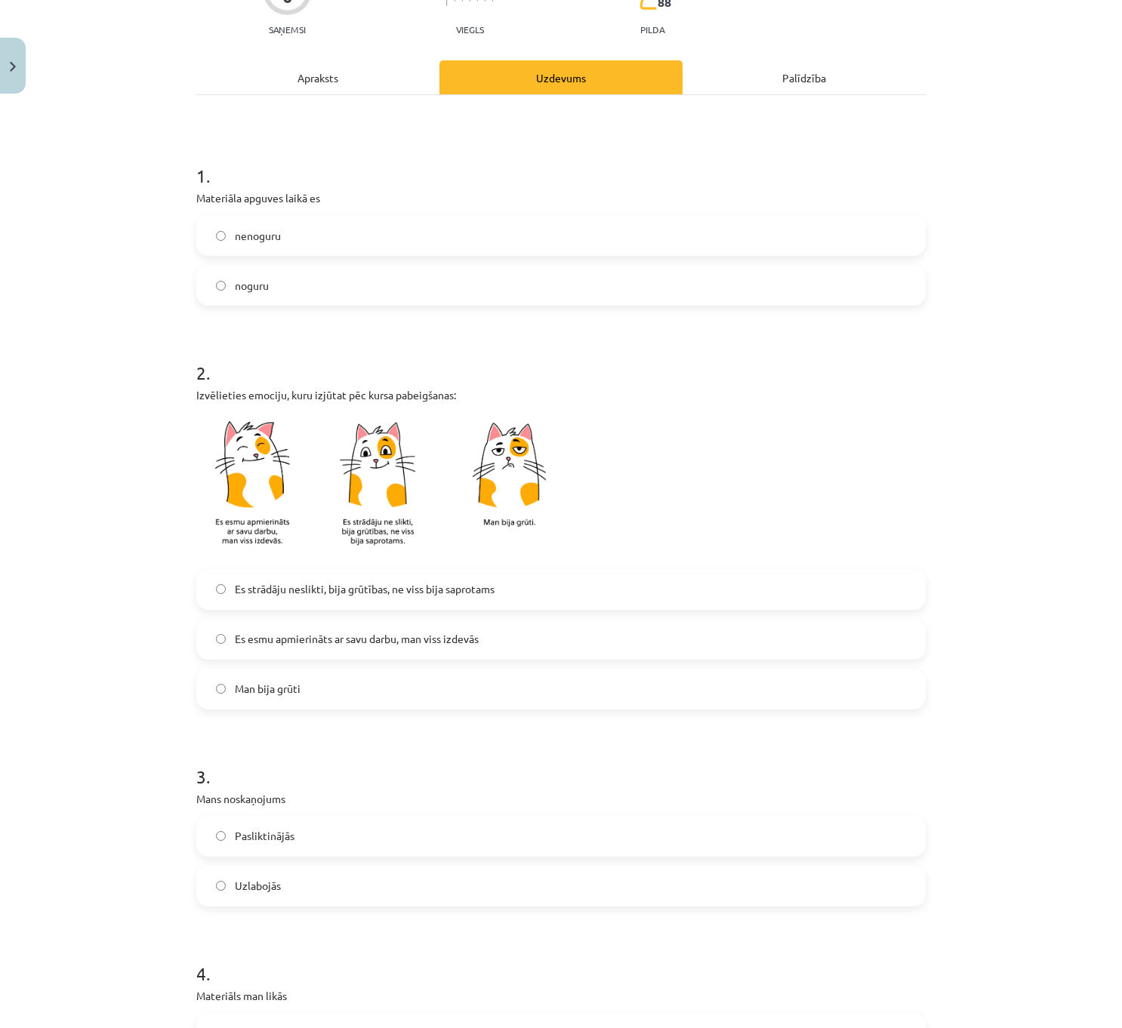
scroll to position [226, 0]
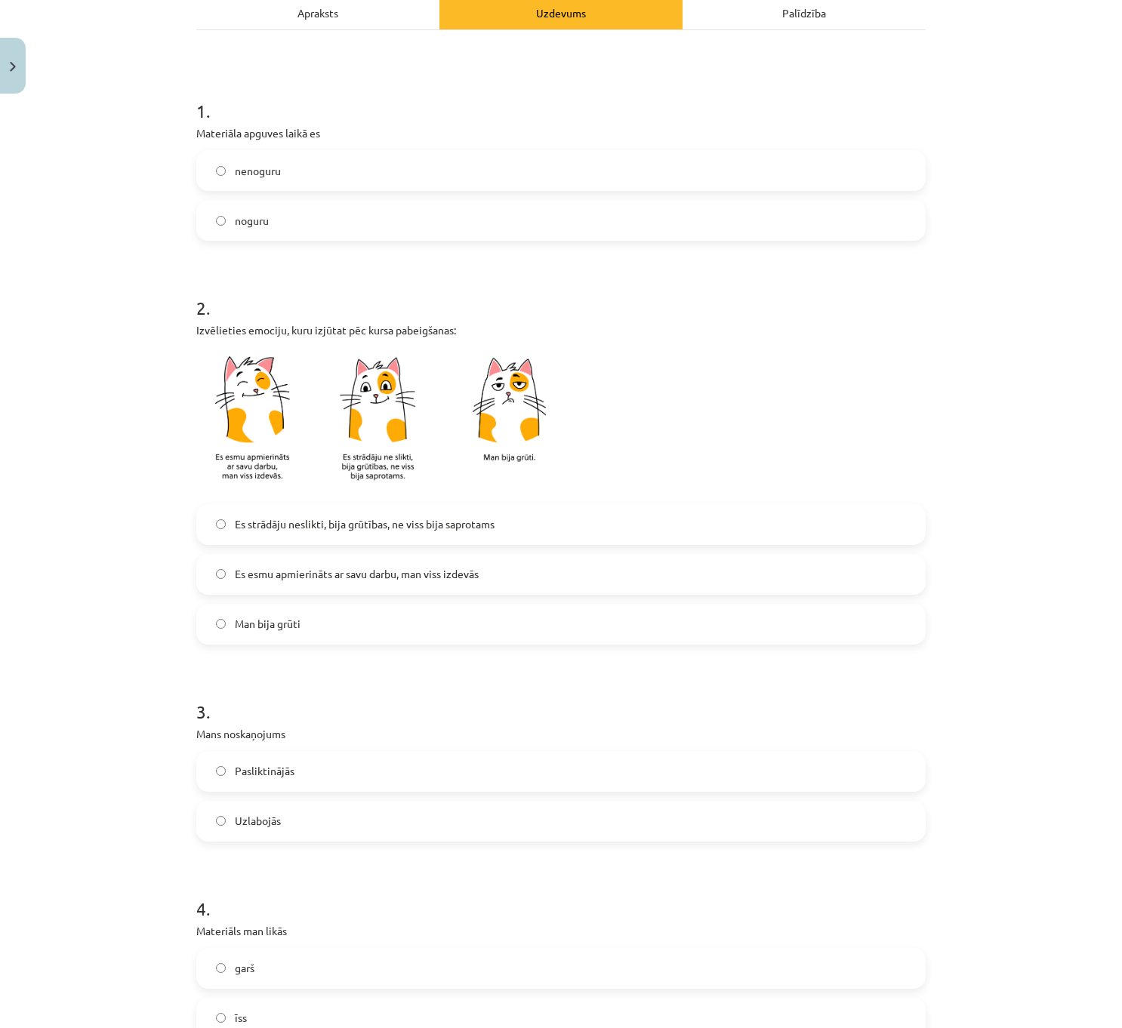
click at [313, 531] on span "Es strādāju neslikti, bija grūtības, ne viss bija saprotams" at bounding box center [365, 524] width 260 height 16
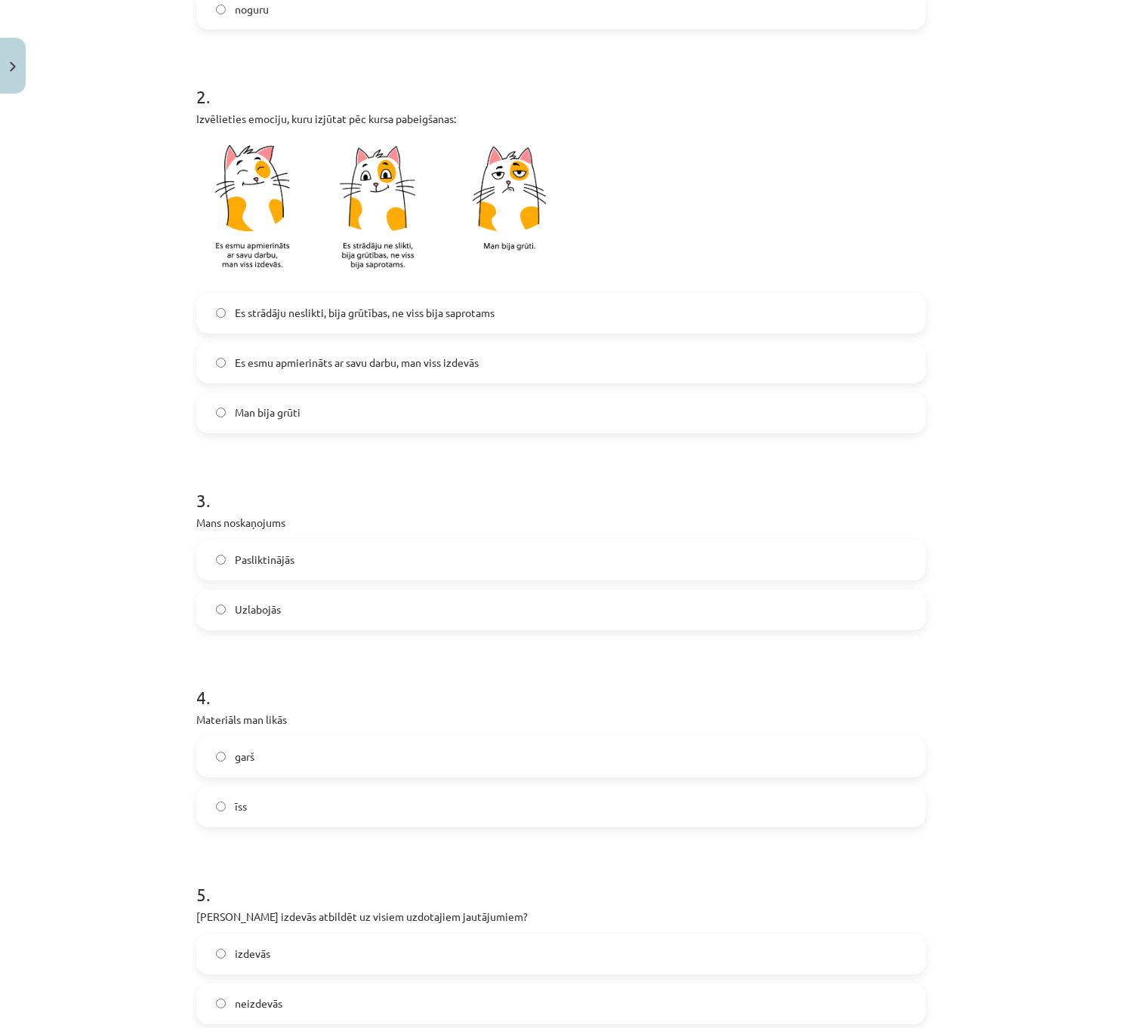
scroll to position [528, 0]
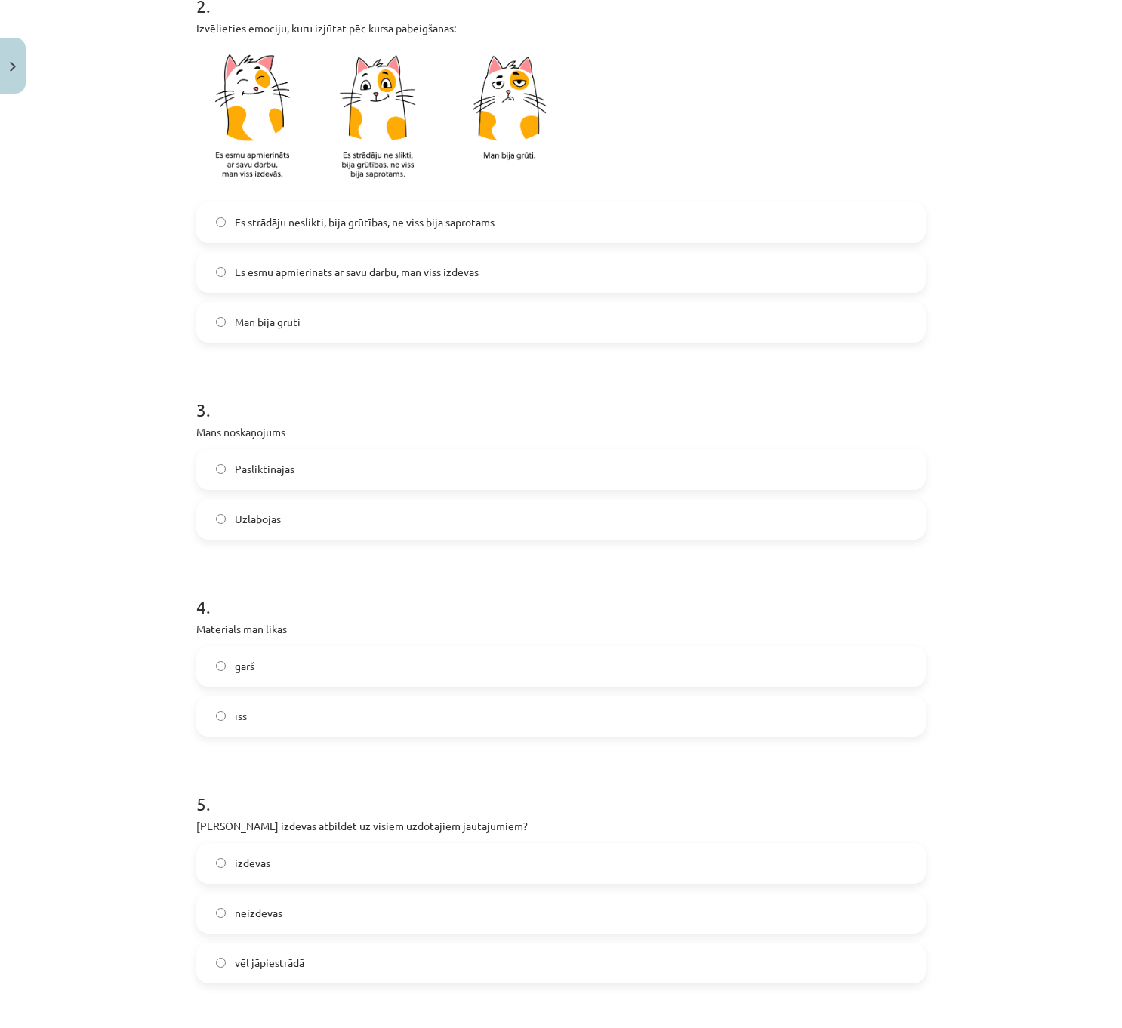
click at [295, 473] on label "Pasliktinājās" at bounding box center [561, 470] width 726 height 38
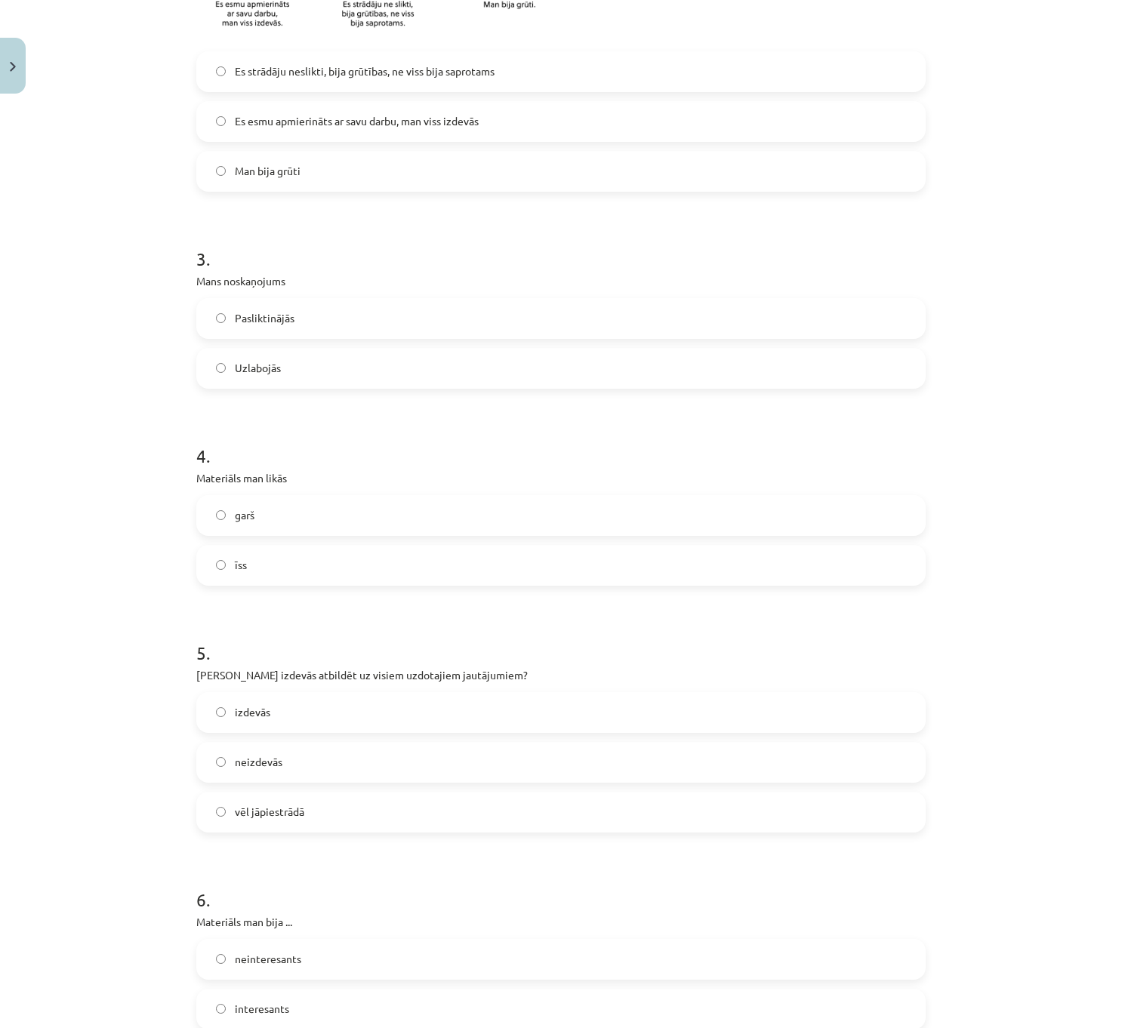
click at [292, 528] on label "garš" at bounding box center [561, 516] width 726 height 38
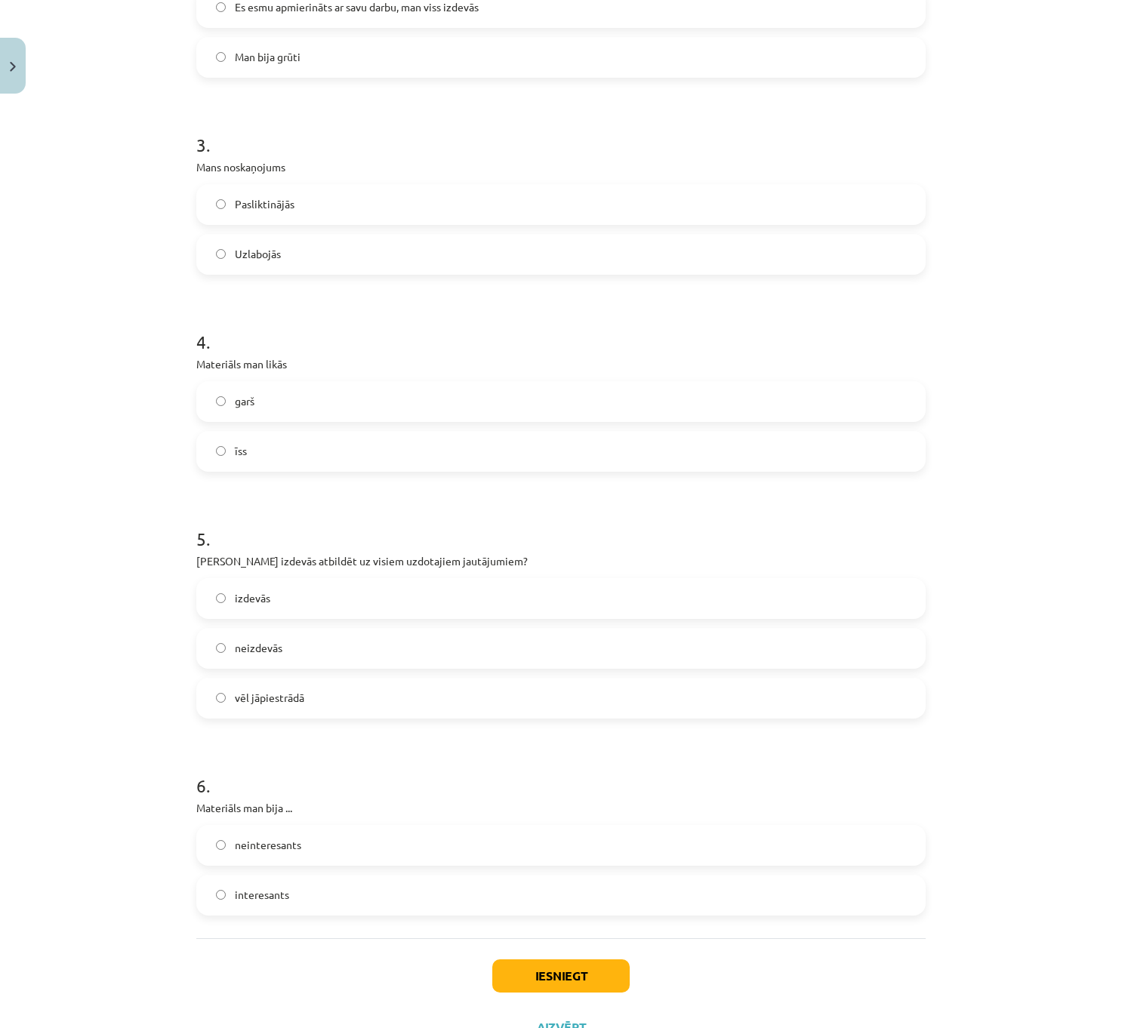
scroll to position [830, 0]
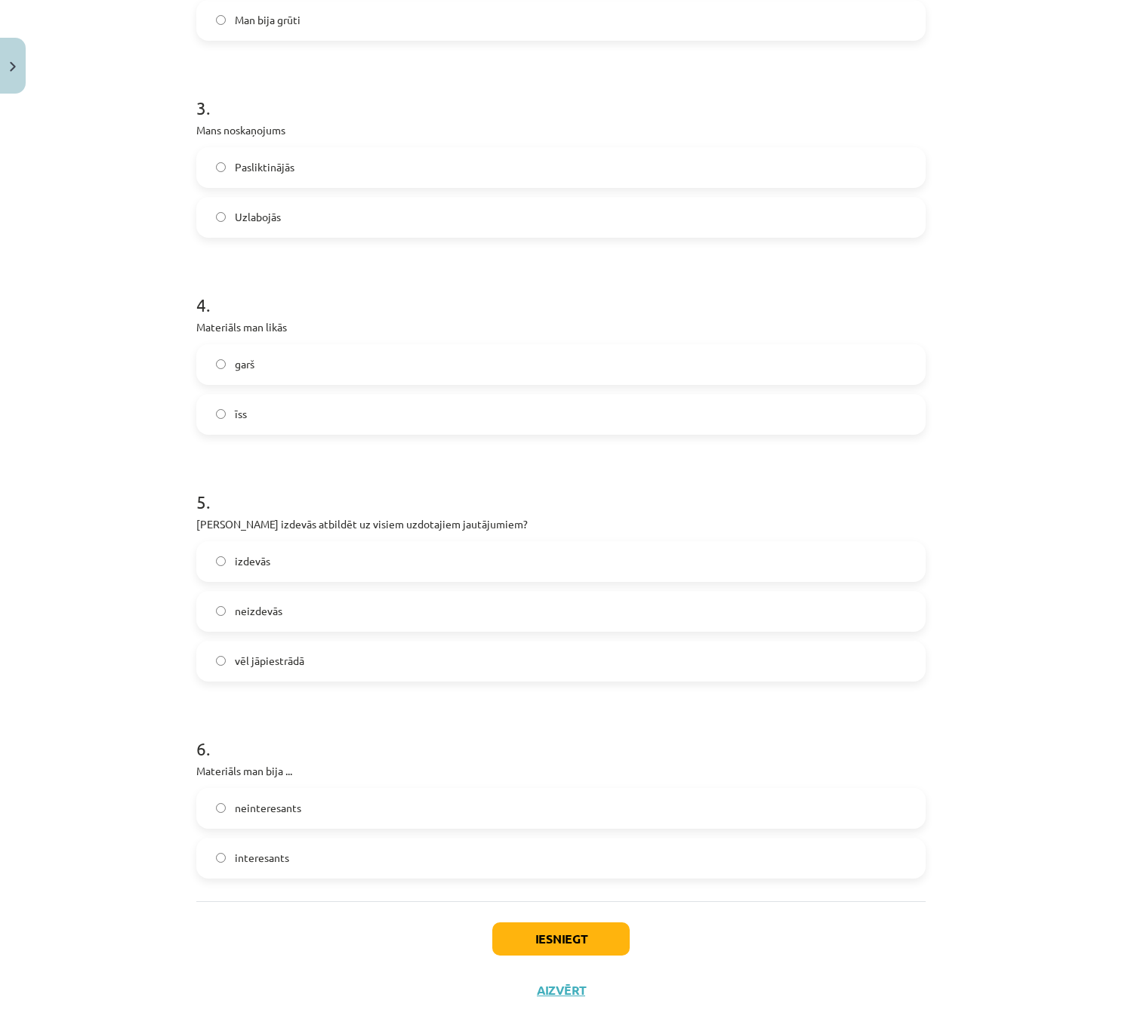
click at [320, 665] on label "vēl jāpiestrādā" at bounding box center [561, 661] width 726 height 38
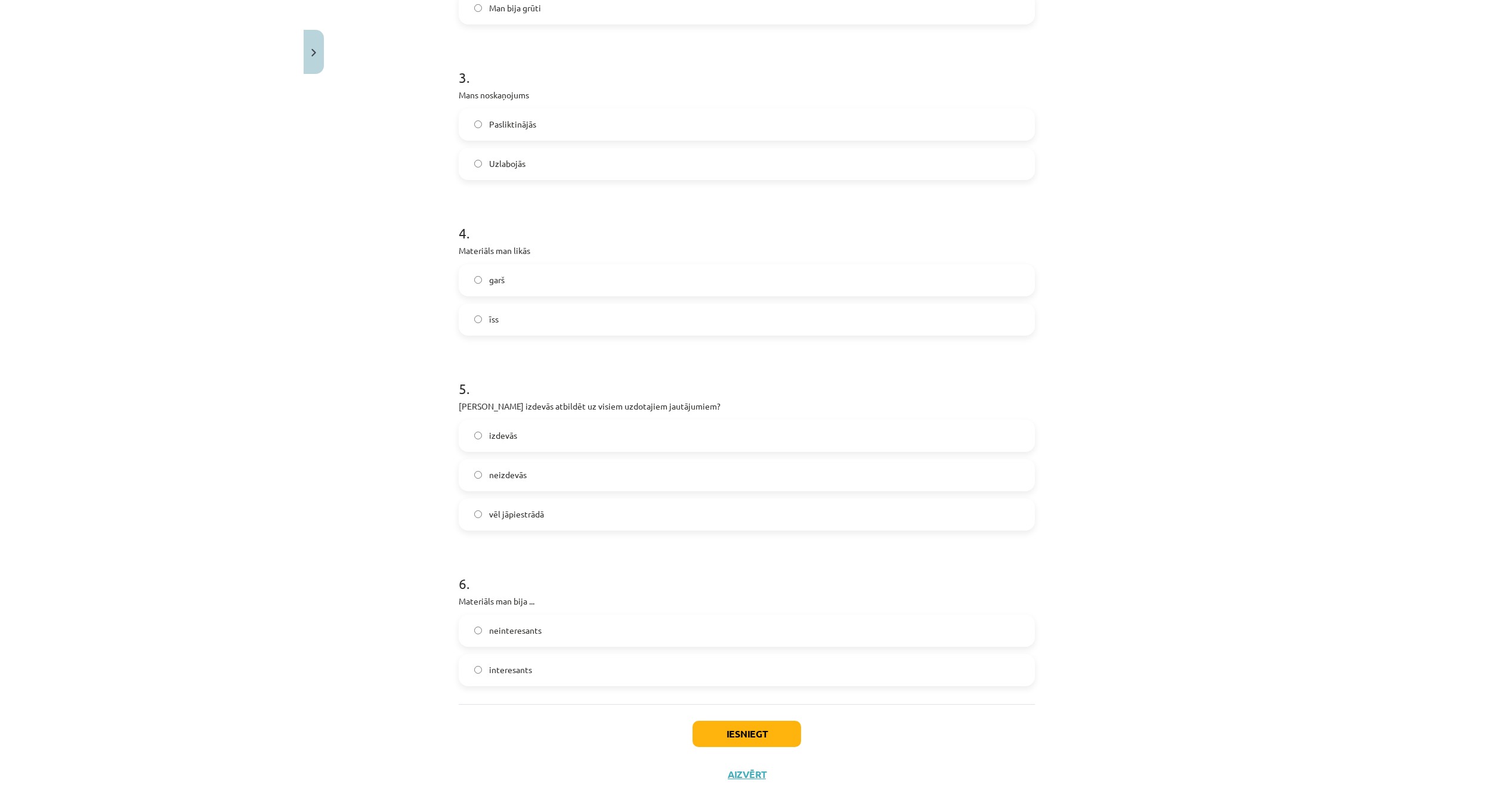
scroll to position [676, 0]
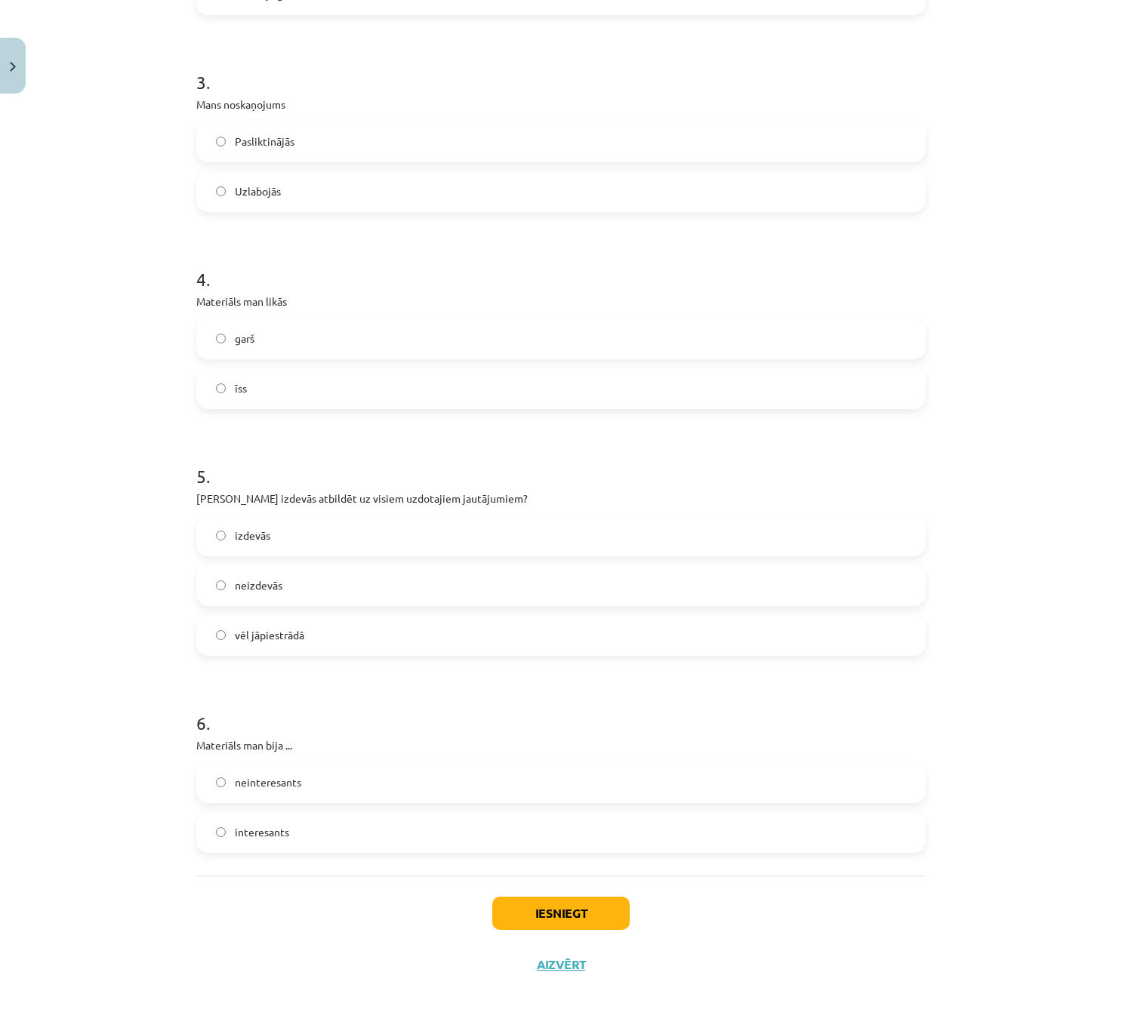
click at [301, 786] on label "neinteresants" at bounding box center [561, 783] width 726 height 38
click at [577, 916] on button "Iesniegt" at bounding box center [560, 913] width 137 height 33
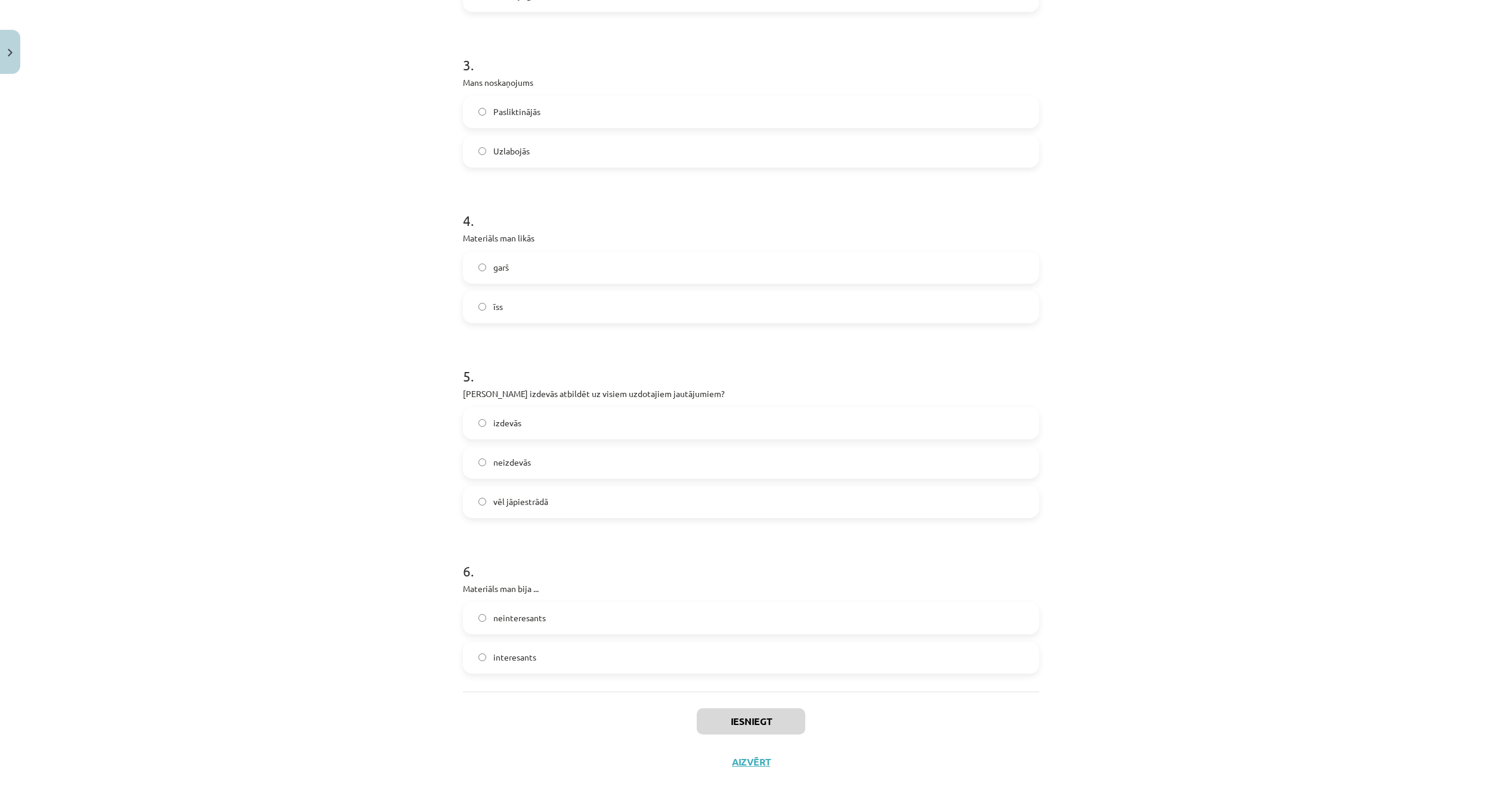
click at [1303, 137] on div "Mācību tēma: Bioloģijas i - 11. klases 1. ieskaites mācību materiāls - laborato…" at bounding box center [751, 406] width 1502 height 812
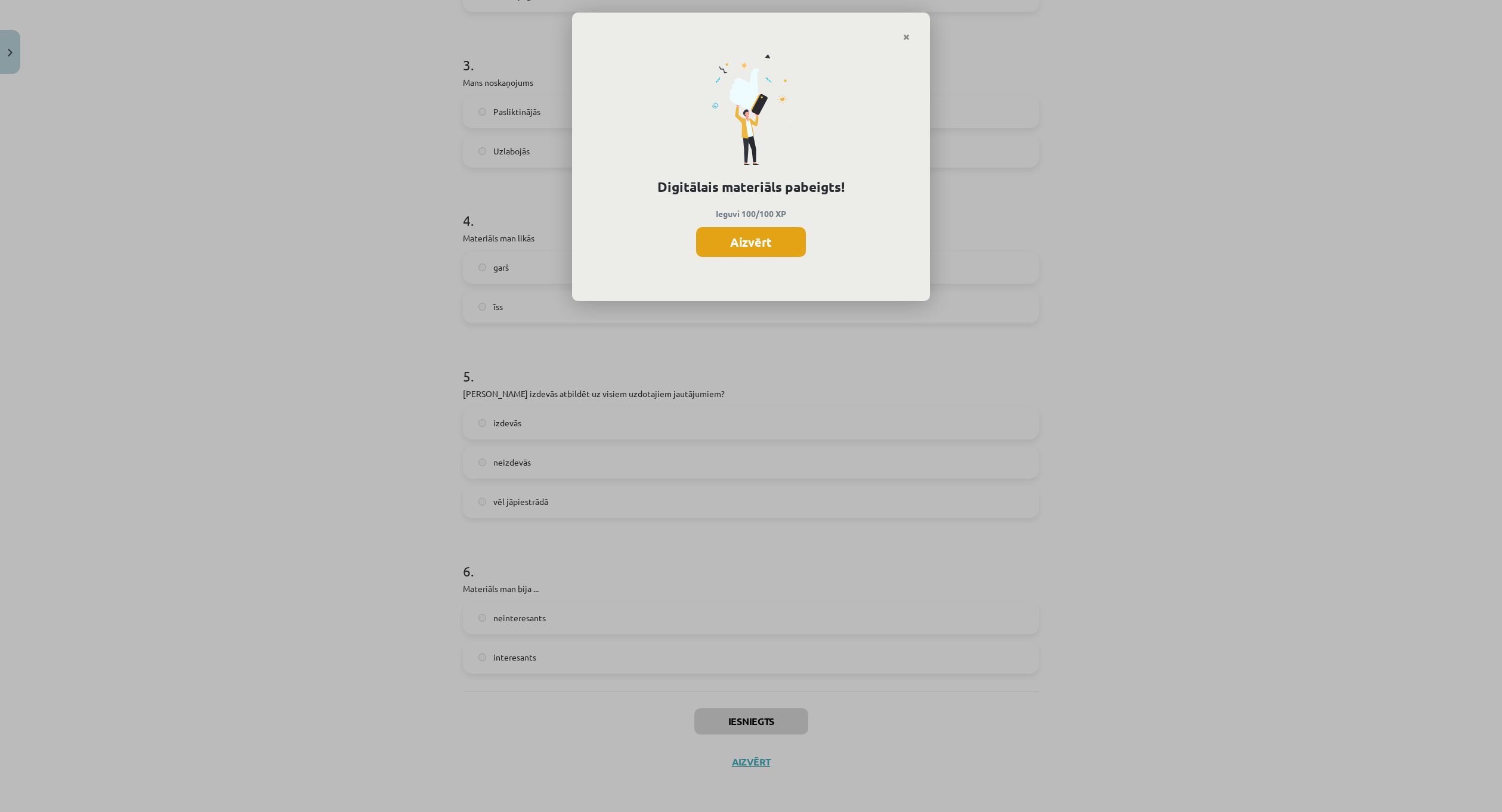
click at [744, 245] on button "Aizvērt" at bounding box center [751, 242] width 110 height 30
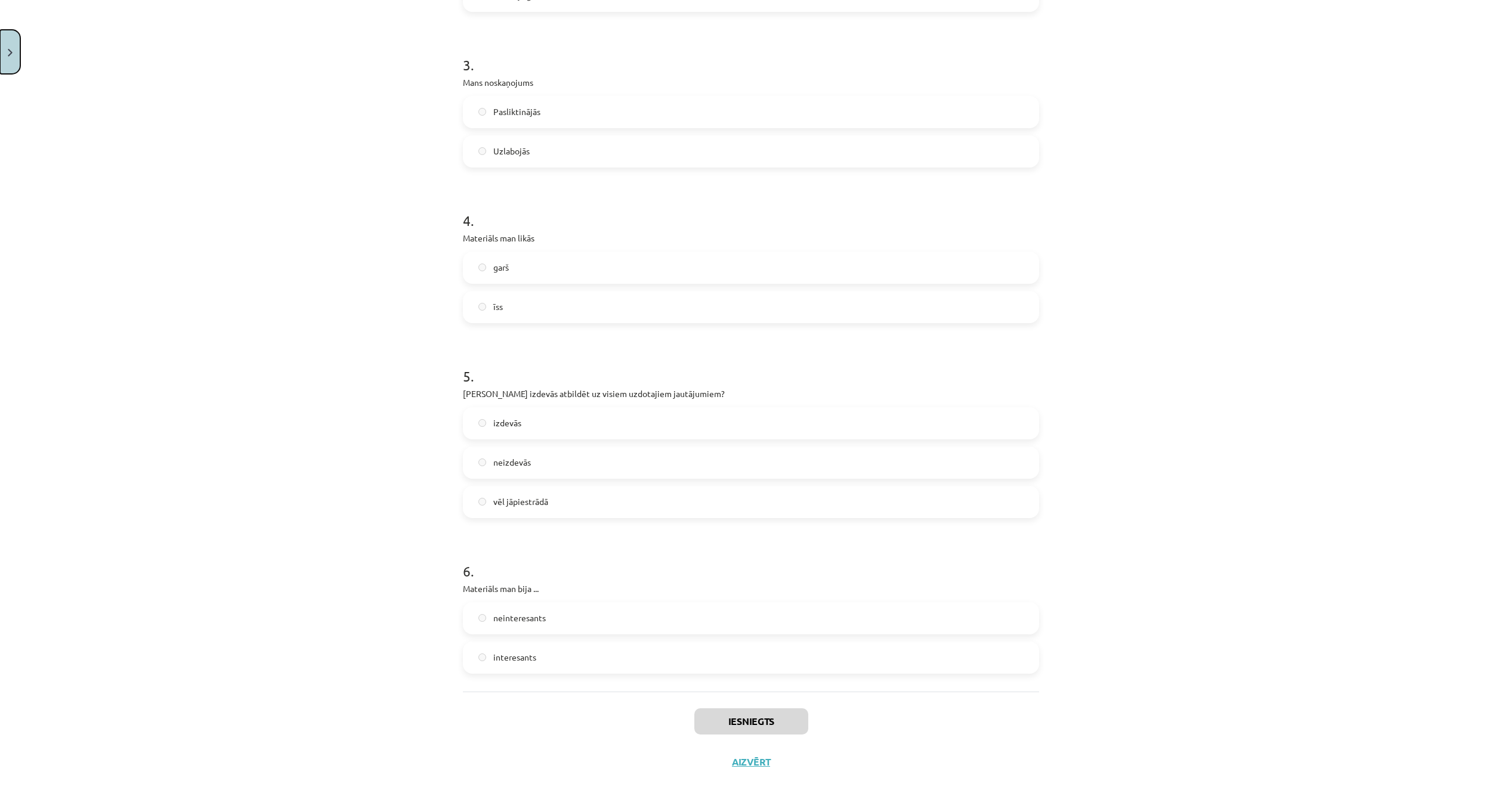
click at [9, 43] on button "Close" at bounding box center [10, 52] width 21 height 44
click at [59, 212] on span "[DEMOGRAPHIC_DATA]" at bounding box center [77, 218] width 94 height 11
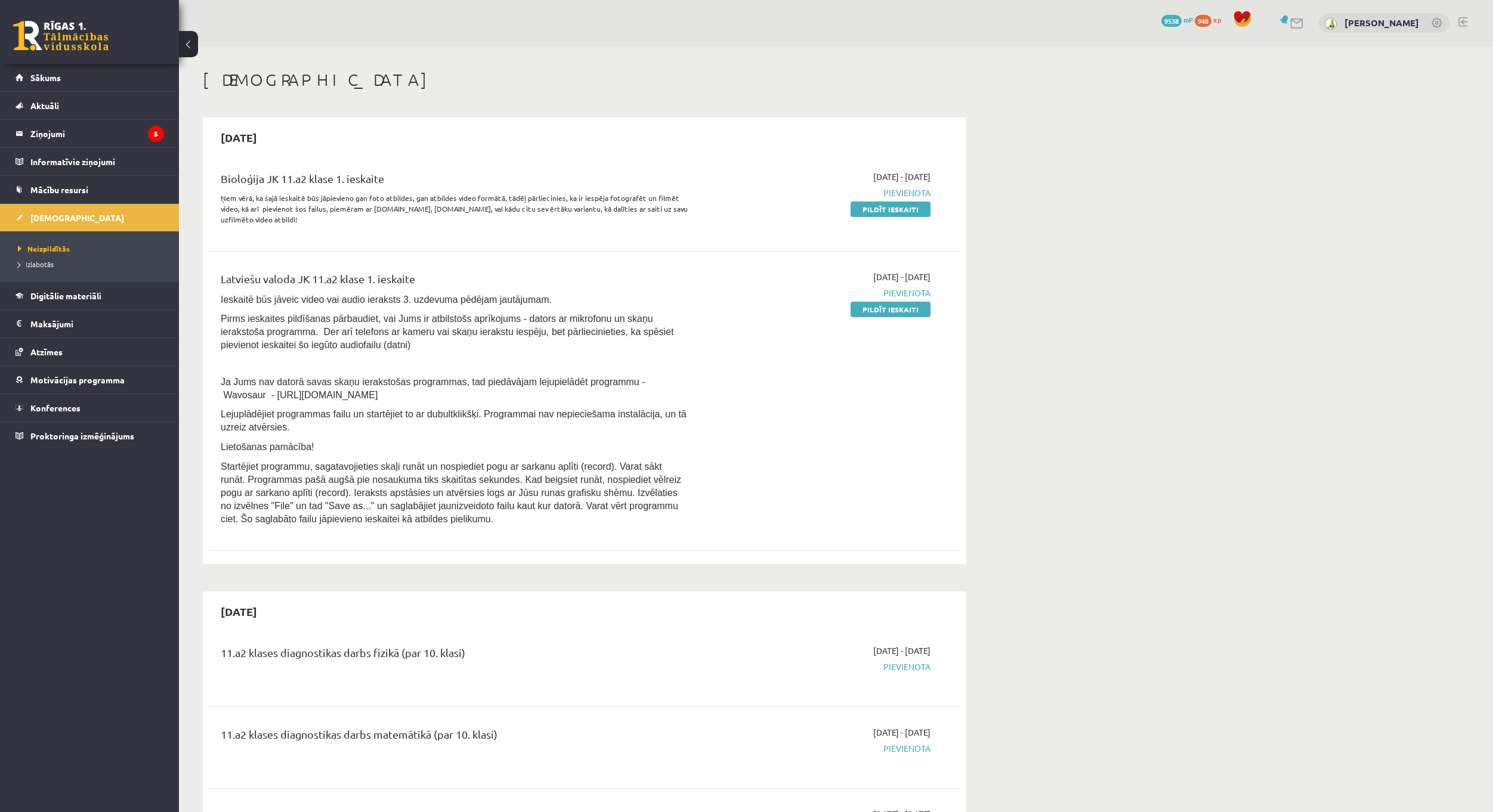
click at [284, 268] on div "Latviešu valoda JK 11.a2 klase 1. ieskaite Ieskaitē būs jāveic video vai audio …" at bounding box center [584, 401] width 752 height 285
click at [868, 206] on link "Pildīt ieskaiti" at bounding box center [890, 209] width 80 height 16
click at [906, 308] on link "Pildīt ieskaiti" at bounding box center [890, 310] width 80 height 16
